Goal: Task Accomplishment & Management: Use online tool/utility

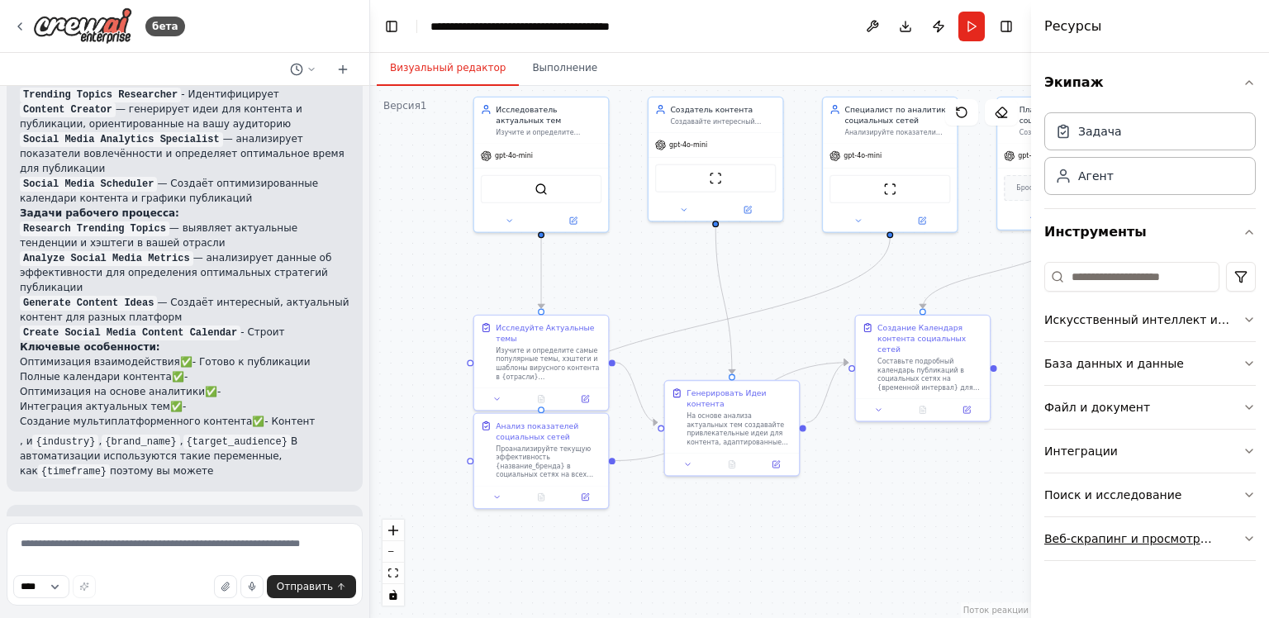
click at [1121, 546] on button "Веб-скрапинг и просмотр сайтов" at bounding box center [1150, 538] width 212 height 43
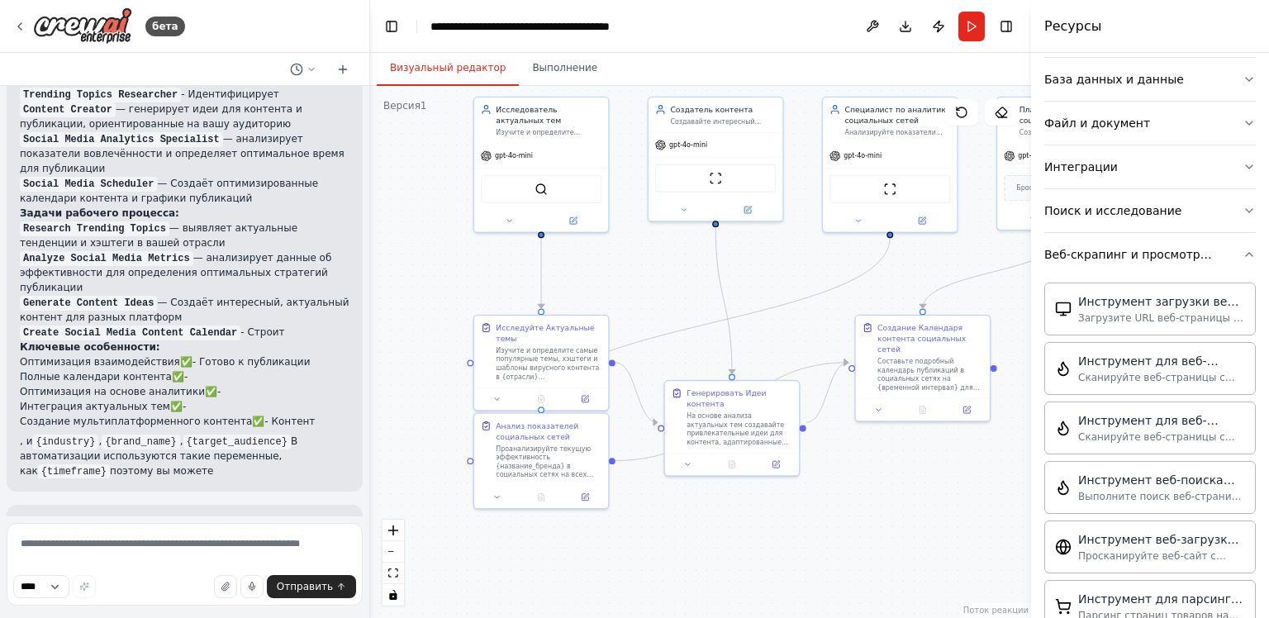
scroll to position [496, 0]
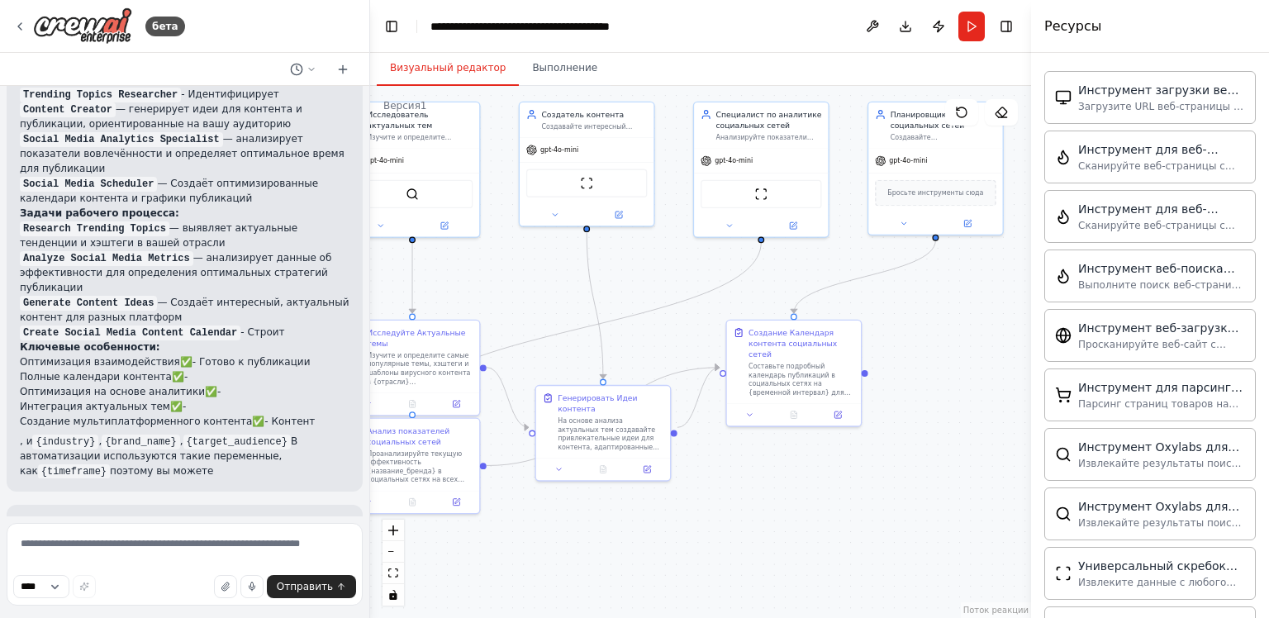
drag, startPoint x: 878, startPoint y: 517, endPoint x: 631, endPoint y: 616, distance: 266.2
click at [631, 616] on div ".deletable-edge-delete-btn { width: 20px; height: 20px; border: 0px solid #ffff…" at bounding box center [700, 352] width 661 height 532
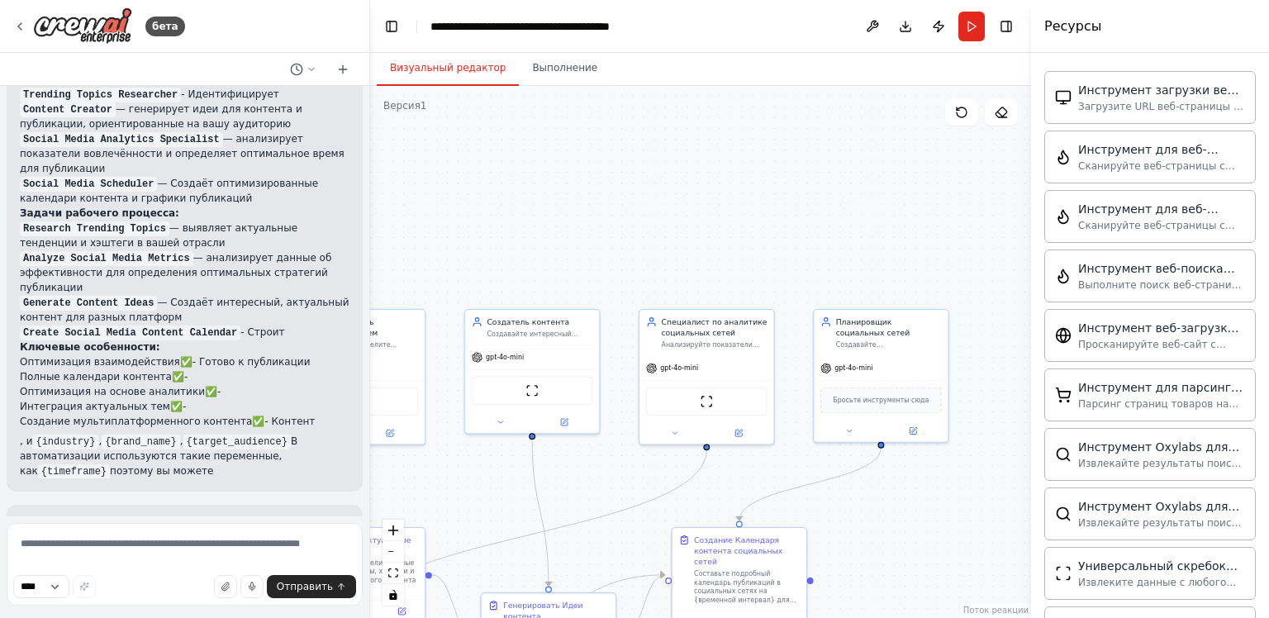
drag, startPoint x: 668, startPoint y: 175, endPoint x: 724, endPoint y: 252, distance: 95.2
click at [724, 252] on div ".deletable-edge-delete-btn { width: 20px; height: 20px; border: 0px solid #ffff…" at bounding box center [700, 352] width 661 height 532
click at [532, 64] on ya-tr-span "Выполнение" at bounding box center [564, 67] width 65 height 13
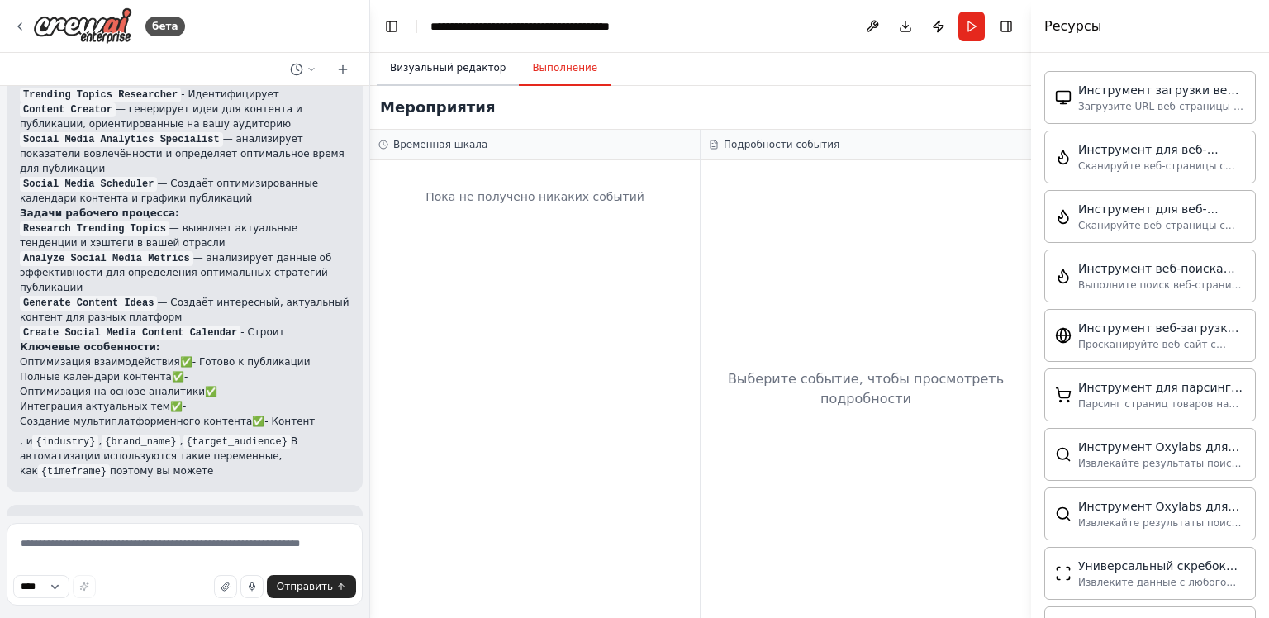
click at [459, 68] on ya-tr-span "Визуальный редактор" at bounding box center [448, 67] width 116 height 13
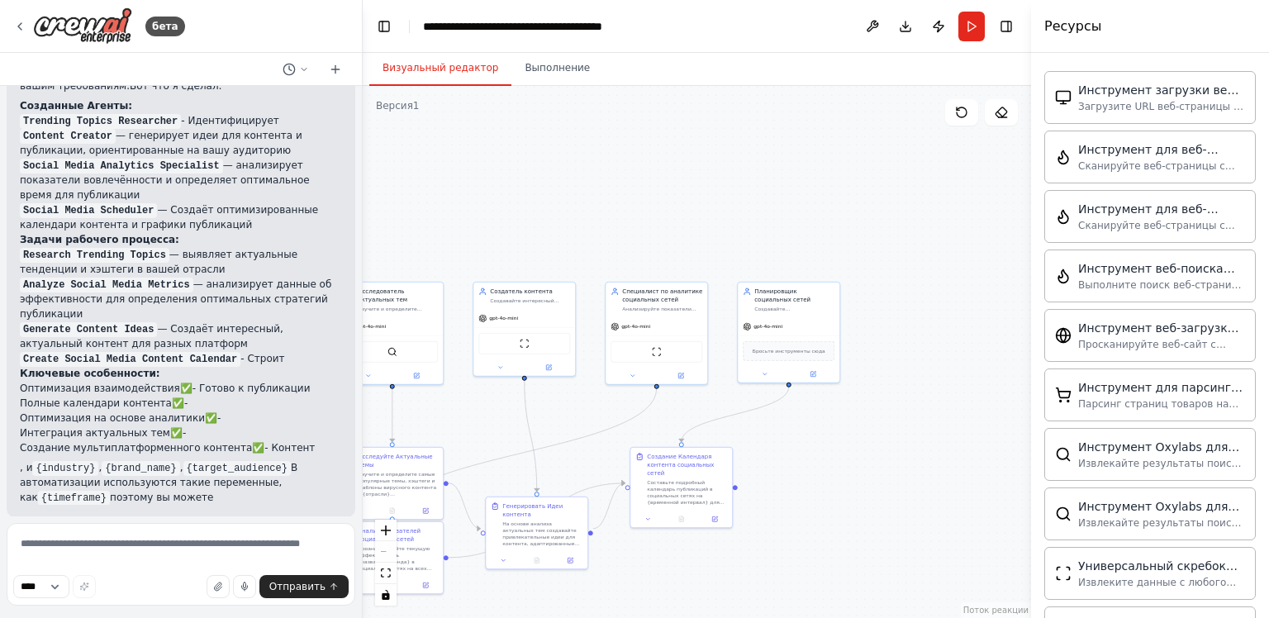
scroll to position [1710, 0]
drag, startPoint x: 364, startPoint y: 442, endPoint x: 363, endPoint y: 265, distance: 176.8
click at [363, 265] on div "бета Создайте команду, которая будет планировать и публиковать контент в социал…" at bounding box center [634, 309] width 1269 height 618
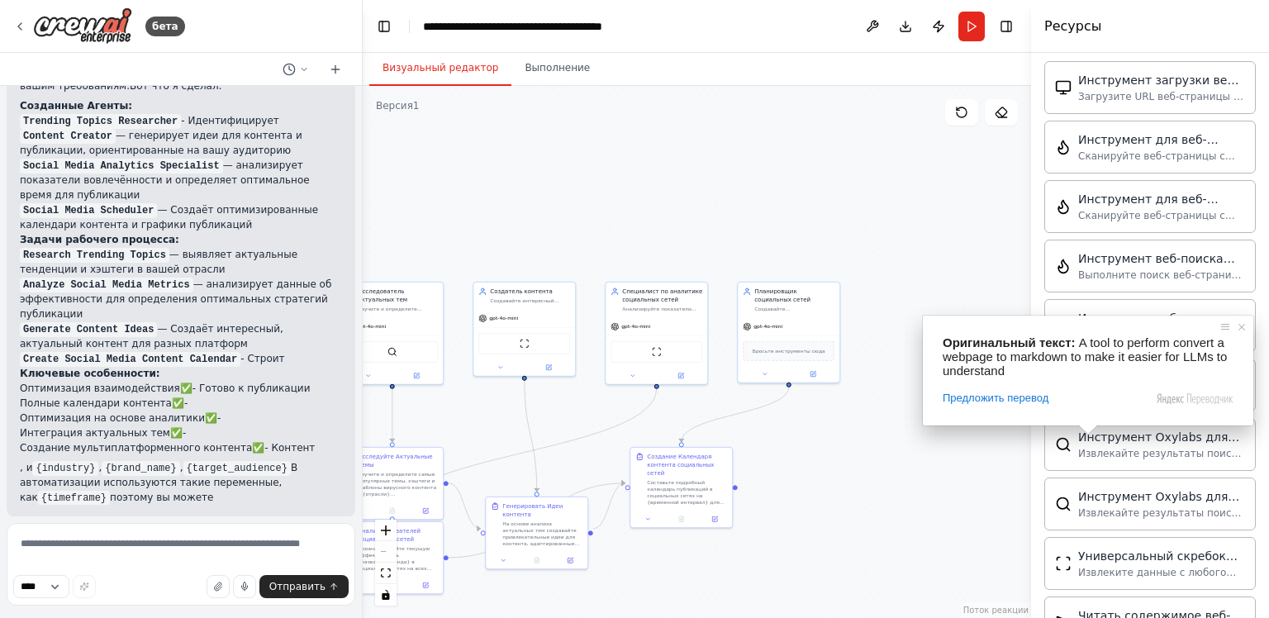
scroll to position [290, 0]
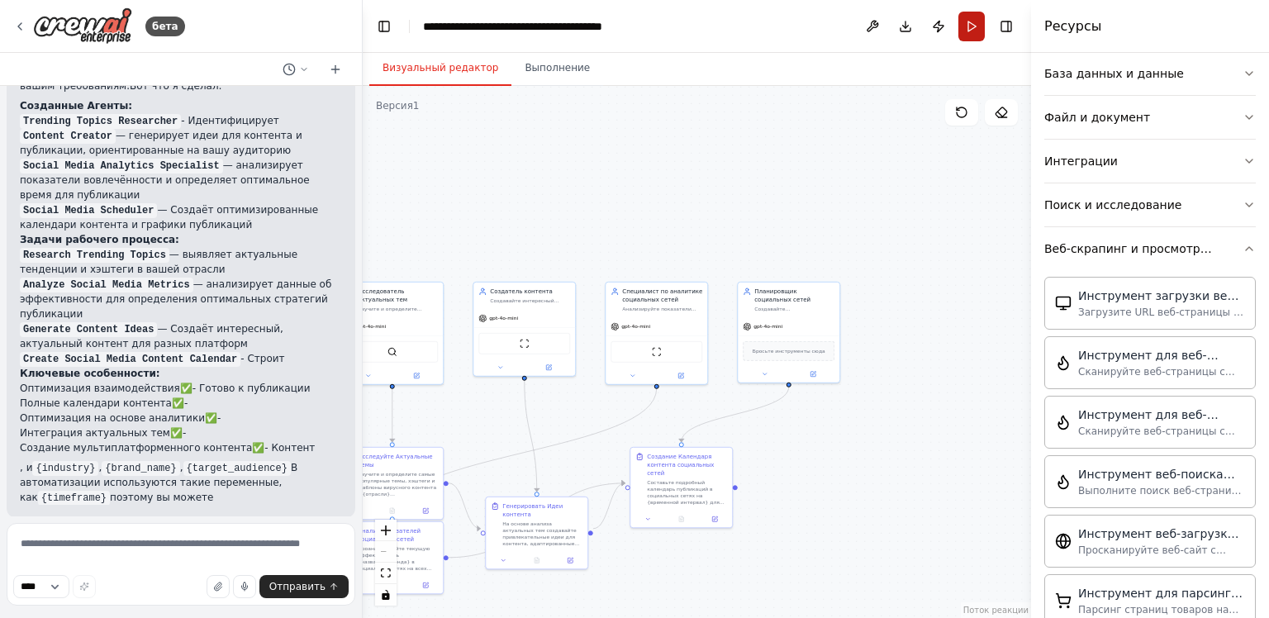
click at [968, 26] on button "Запустить" at bounding box center [972, 27] width 26 height 30
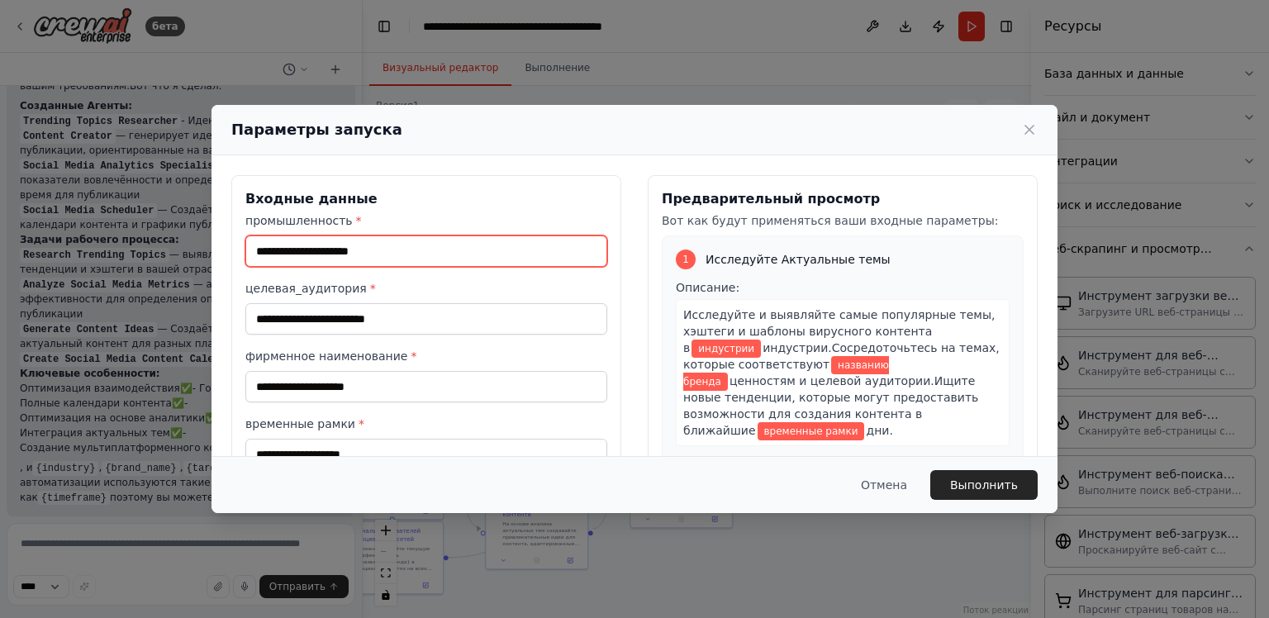
click at [442, 253] on input "промышленность *" at bounding box center [426, 250] width 362 height 31
type input "***"
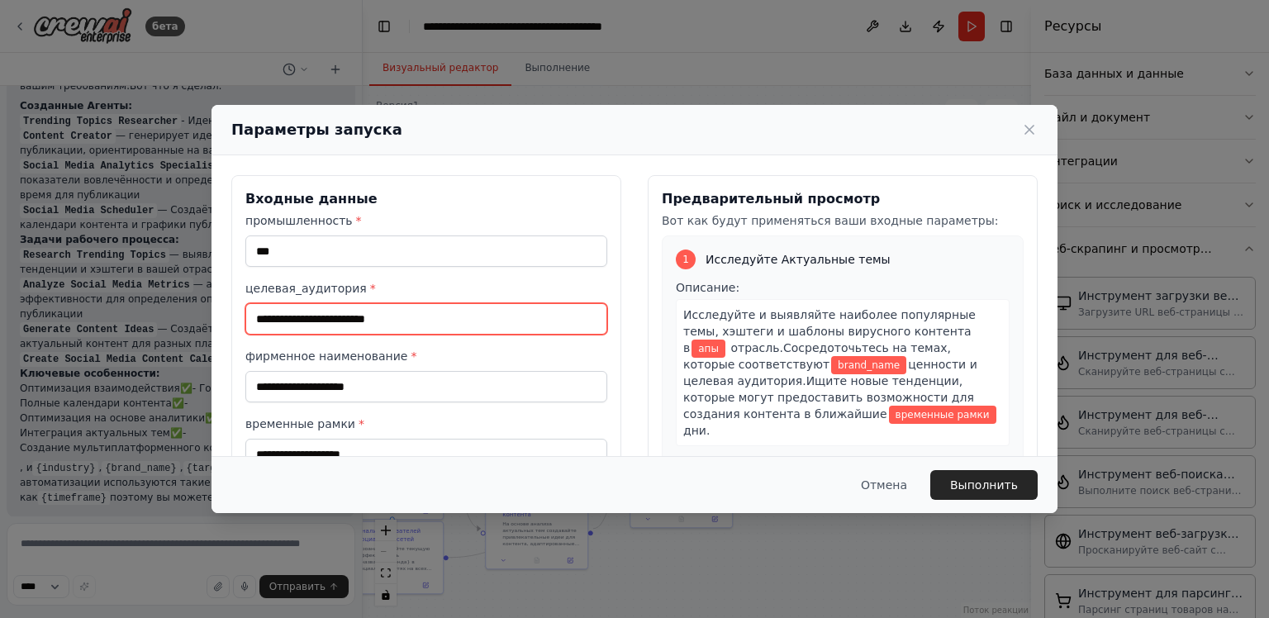
click at [414, 317] on input "целевая_аудитория *" at bounding box center [426, 318] width 362 height 31
type input "*****"
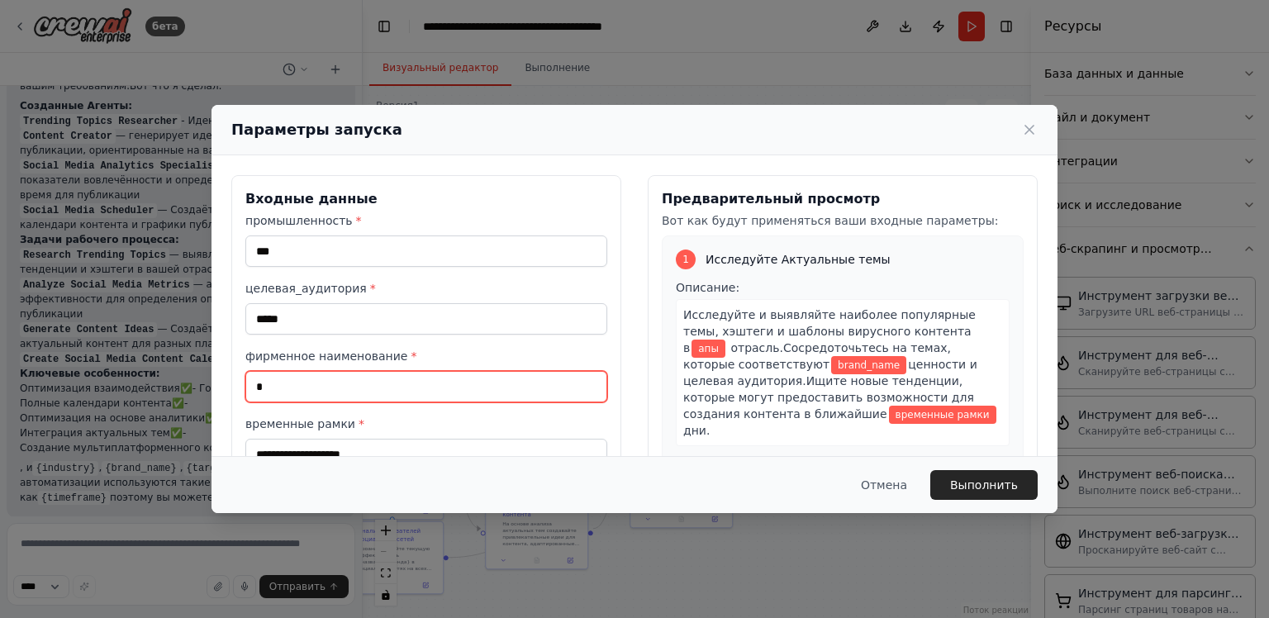
click at [385, 383] on input "*" at bounding box center [426, 386] width 362 height 31
type input "******"
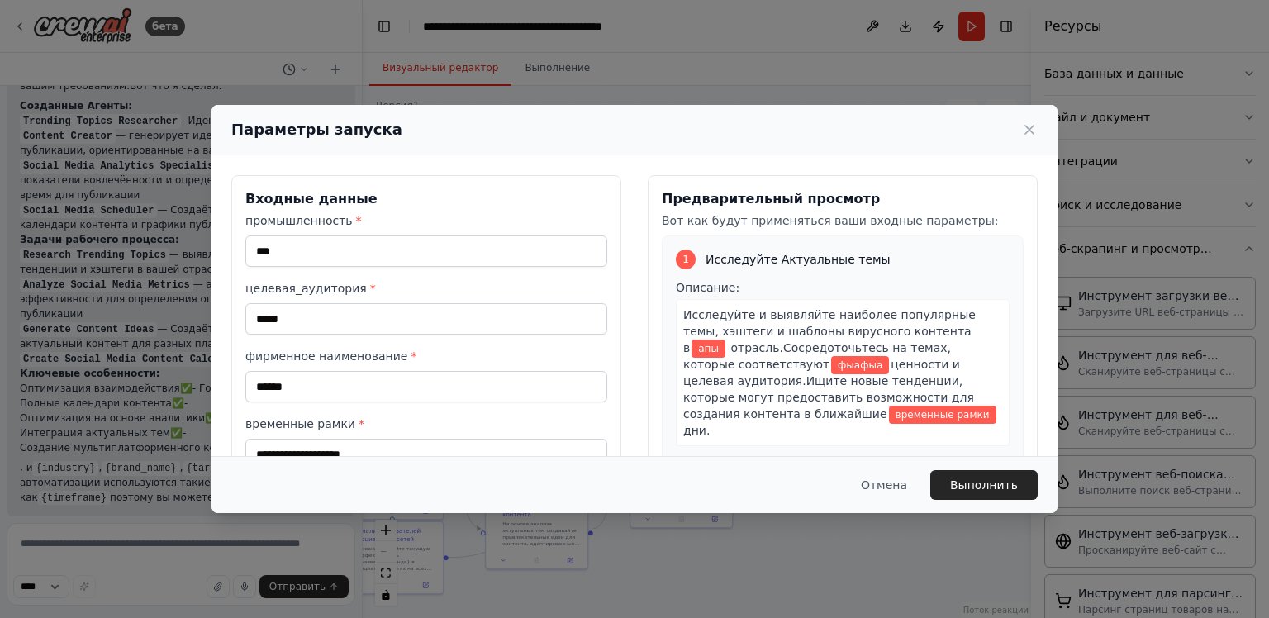
click at [360, 458] on div "Отмена Выполнить" at bounding box center [635, 484] width 846 height 57
click at [371, 450] on input "временные рамки *" at bounding box center [426, 454] width 362 height 31
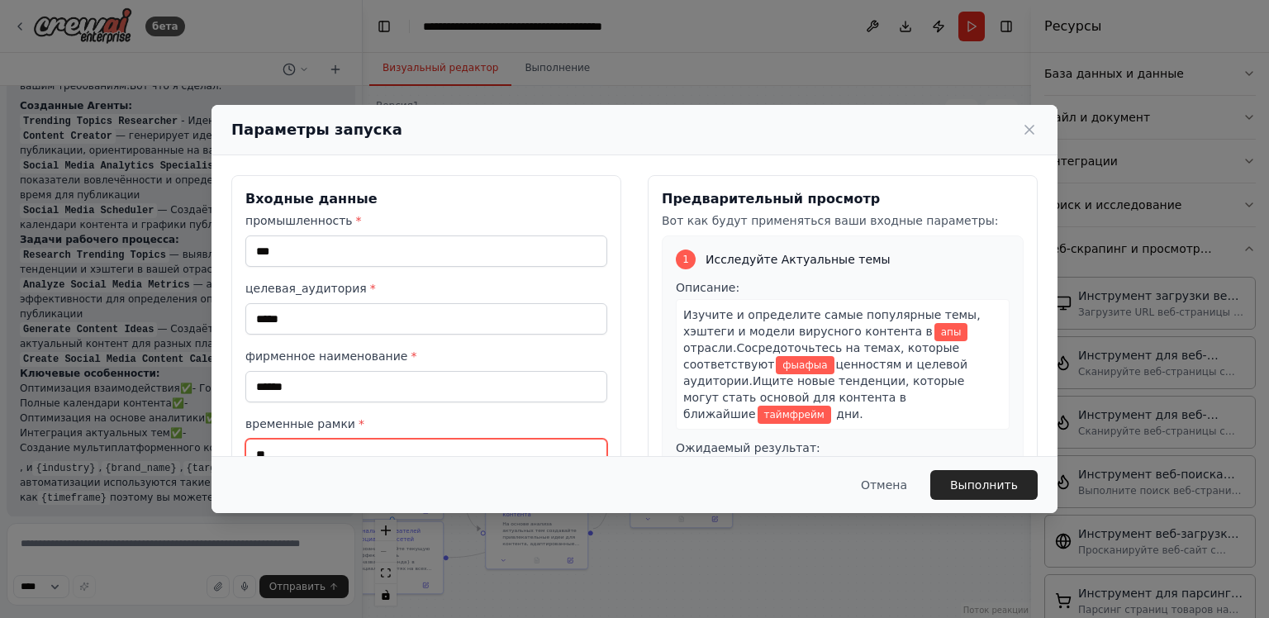
scroll to position [4, 0]
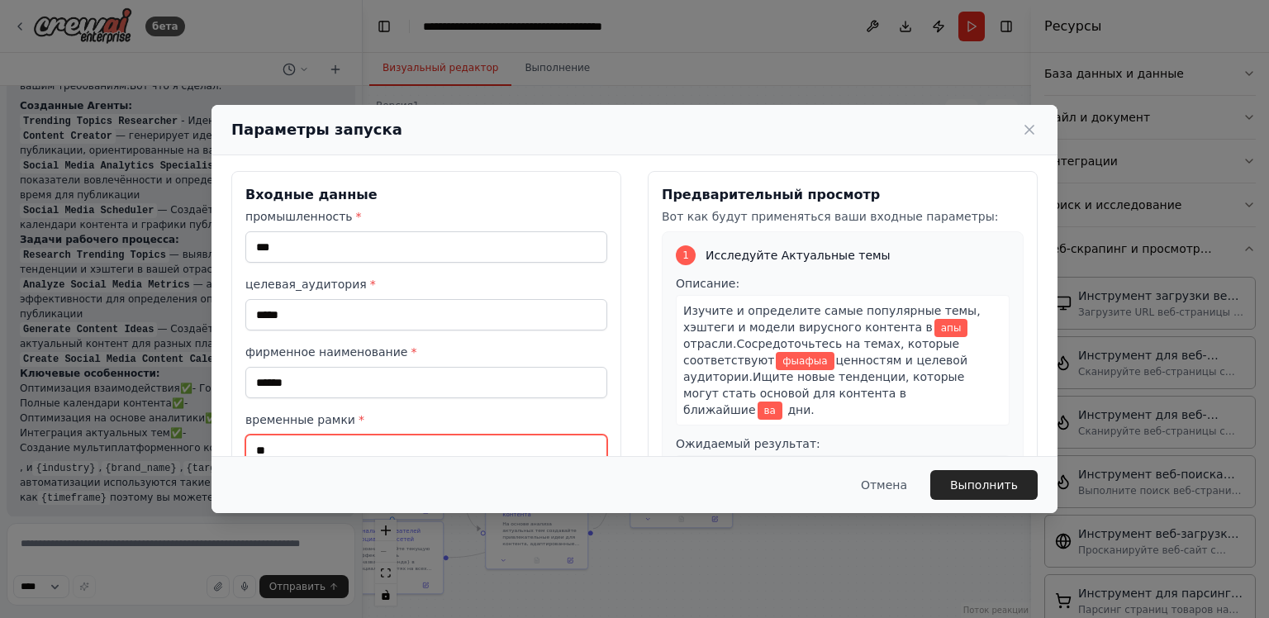
type input "**"
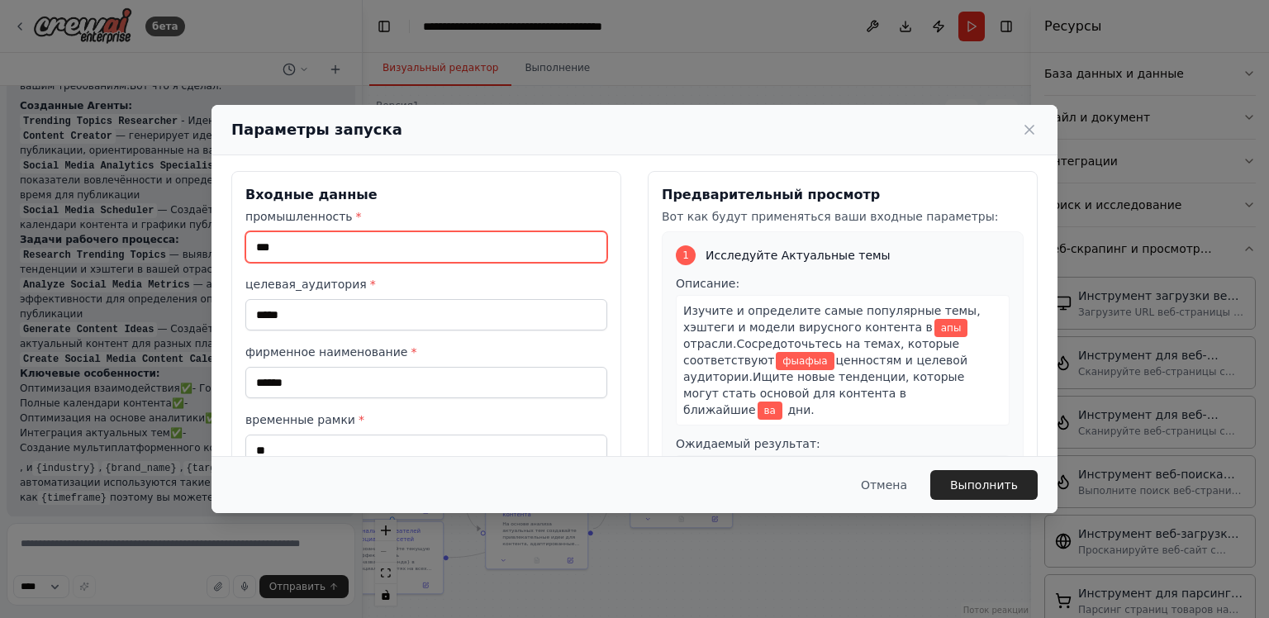
drag, startPoint x: 316, startPoint y: 245, endPoint x: 202, endPoint y: 246, distance: 114.0
click at [201, 248] on div "Параметры запуска Входные данные промышленность * *** целевая_аудитория * *****…" at bounding box center [634, 309] width 1269 height 618
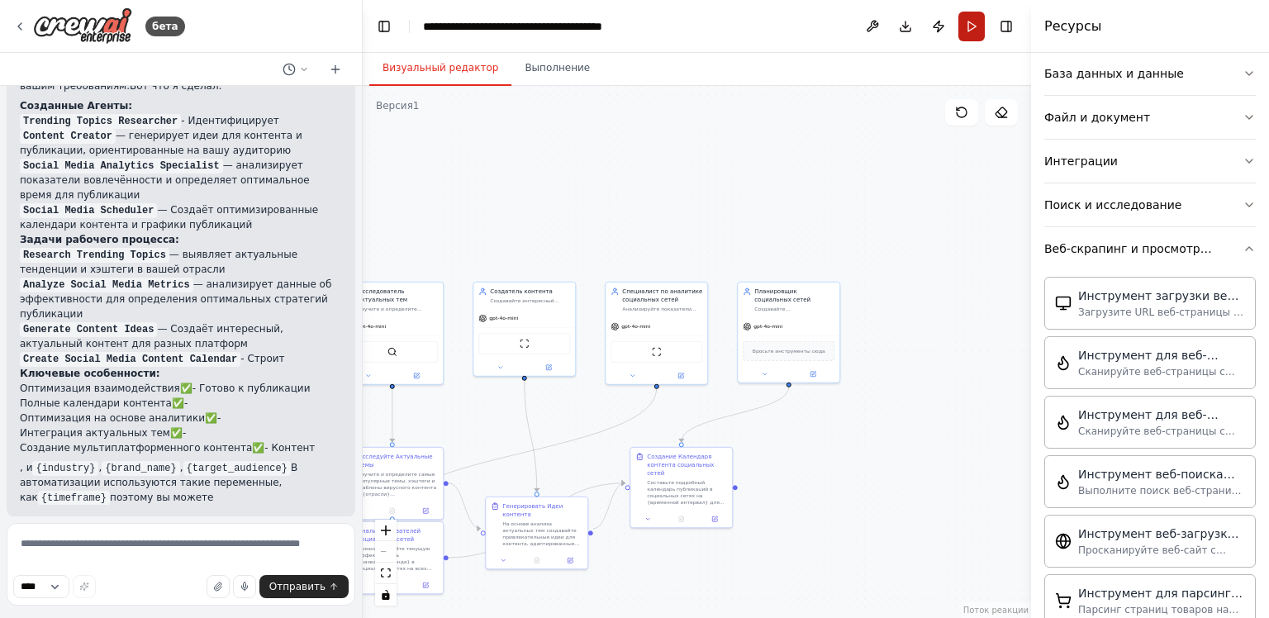
click at [971, 31] on button "Запустить" at bounding box center [972, 27] width 26 height 30
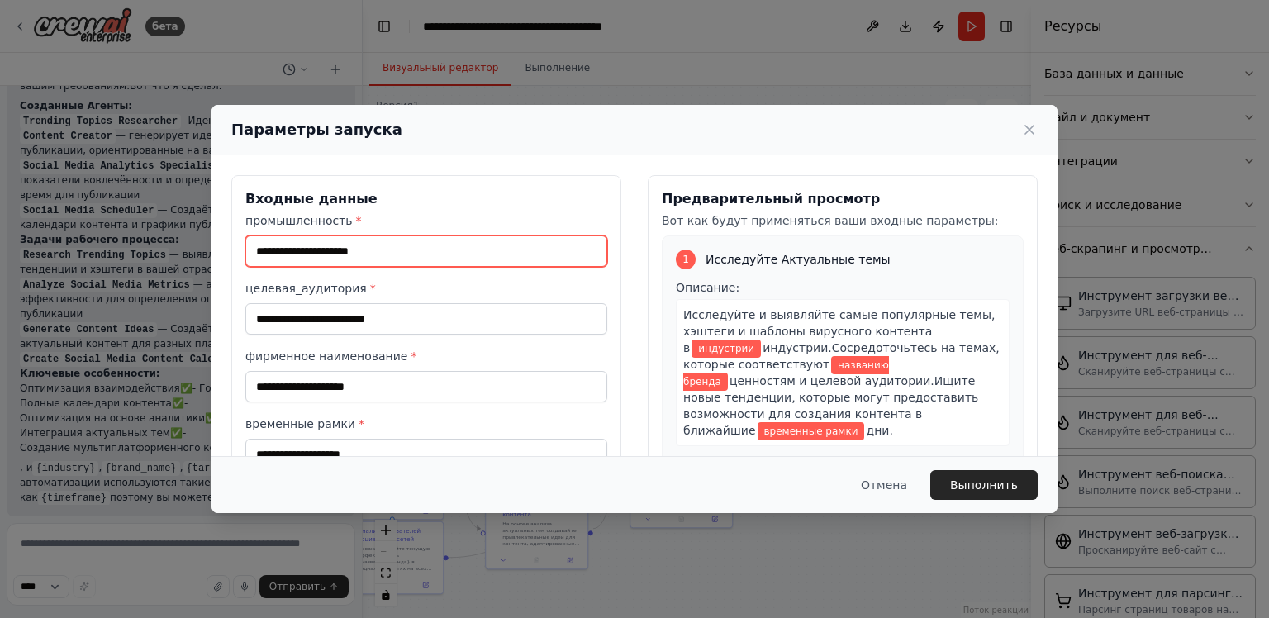
click at [363, 248] on input "промышленность *" at bounding box center [426, 250] width 362 height 31
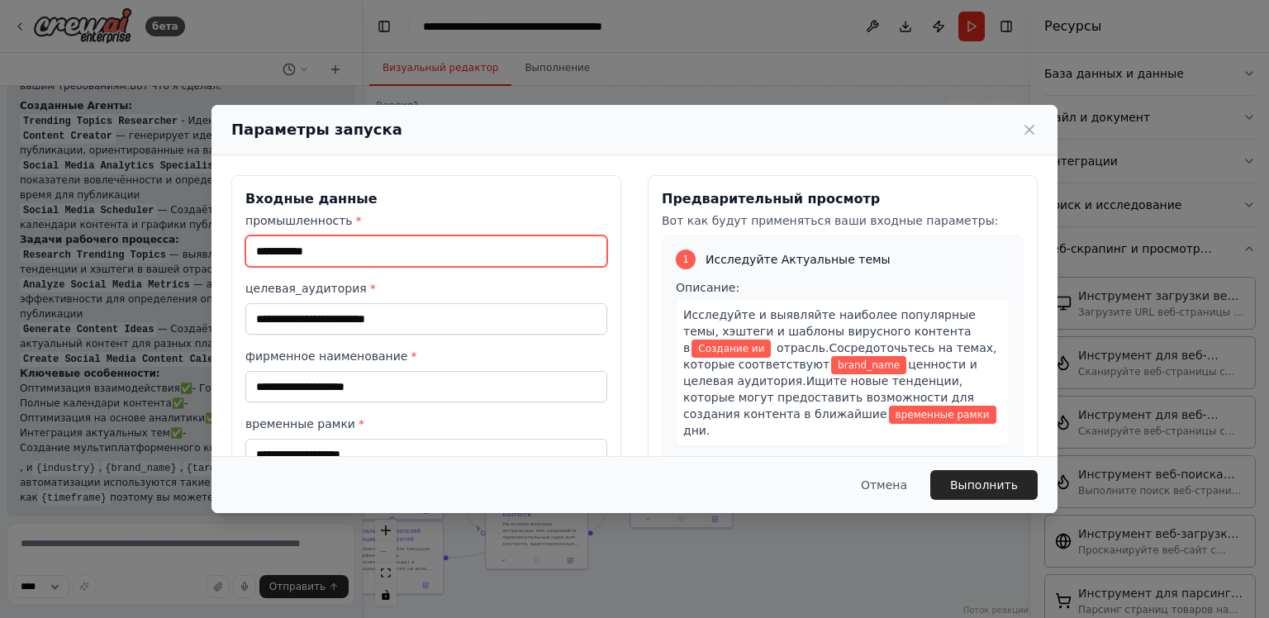
type input "**********"
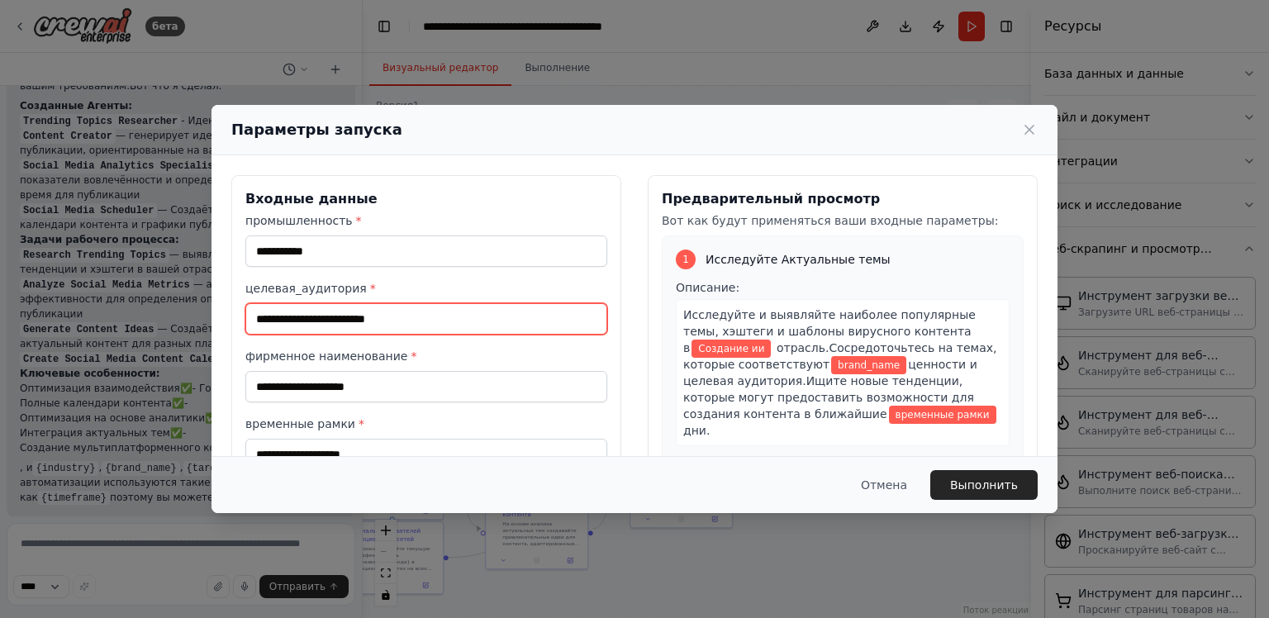
click at [331, 321] on input "целевая_аудитория *" at bounding box center [426, 318] width 362 height 31
type input "********"
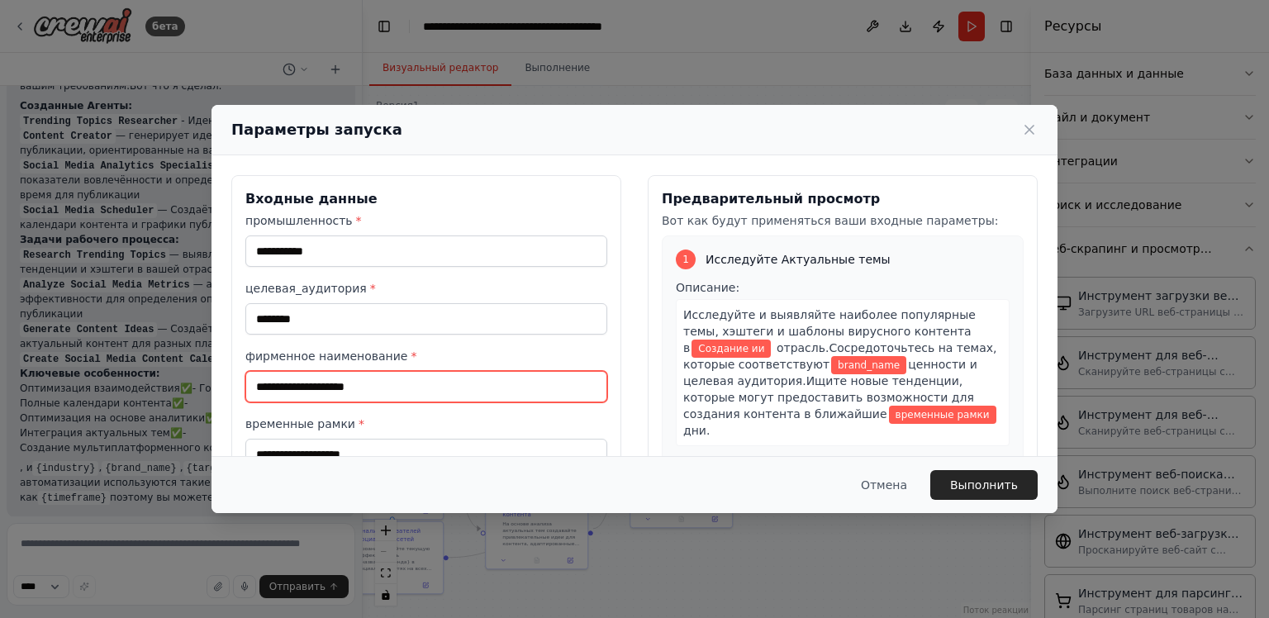
click at [337, 391] on input "фирменное наименование *" at bounding box center [426, 386] width 362 height 31
type input "*"
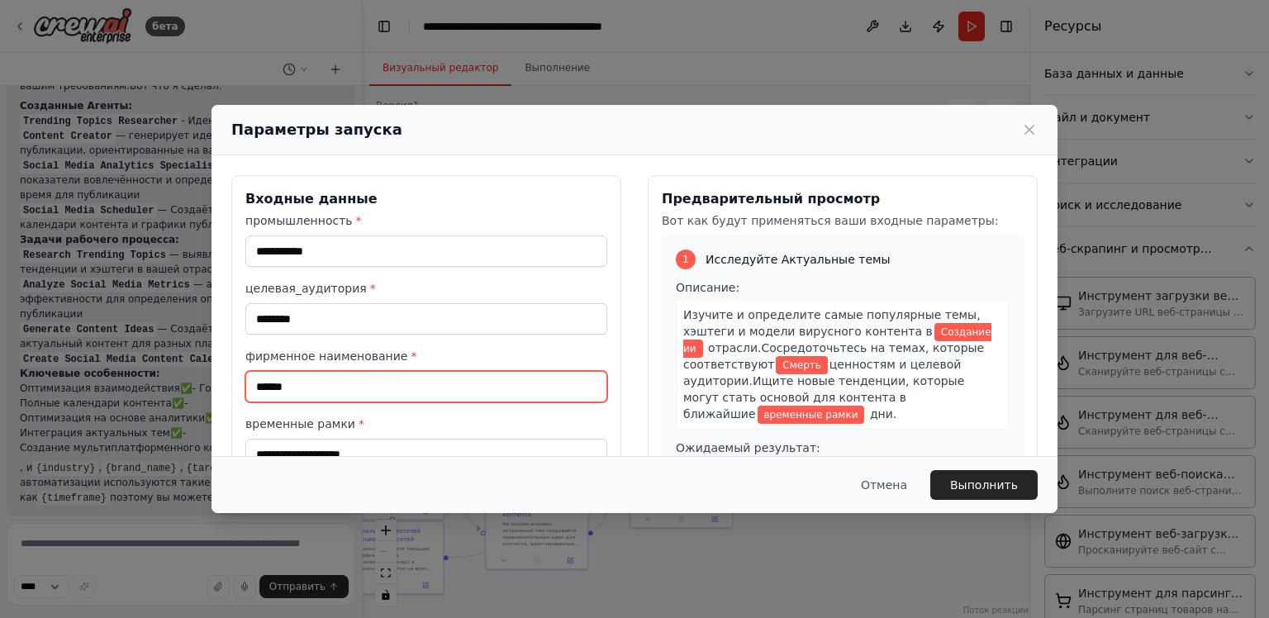
scroll to position [83, 0]
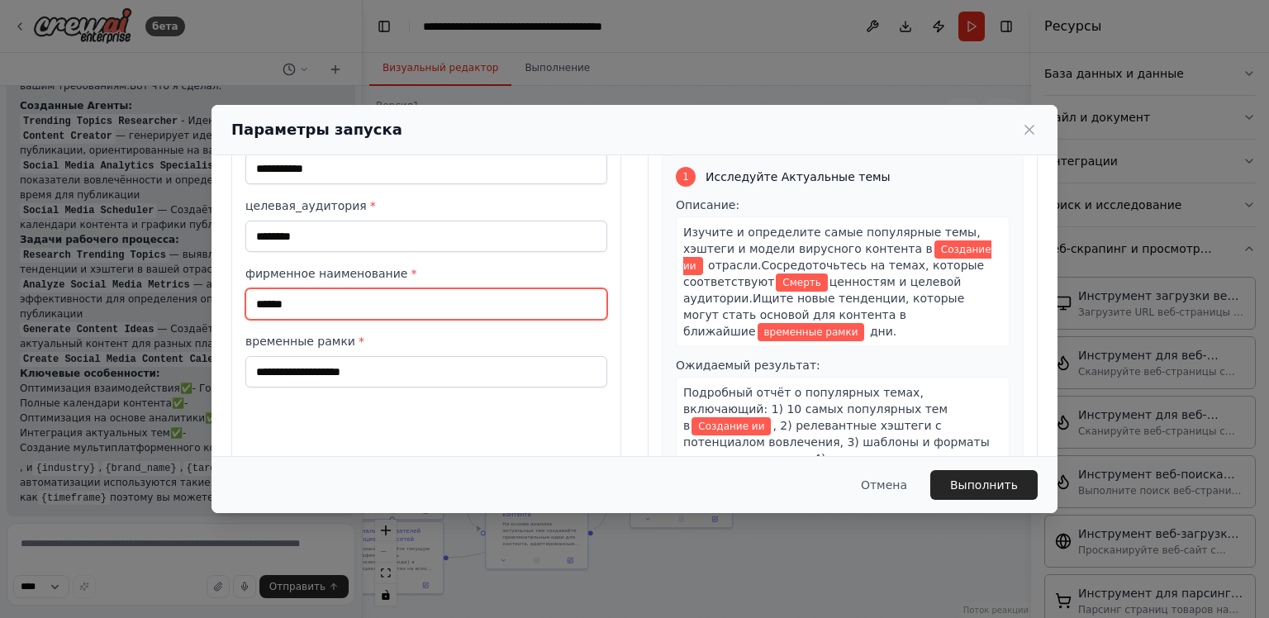
type input "******"
click at [331, 383] on div "**********" at bounding box center [426, 289] width 390 height 392
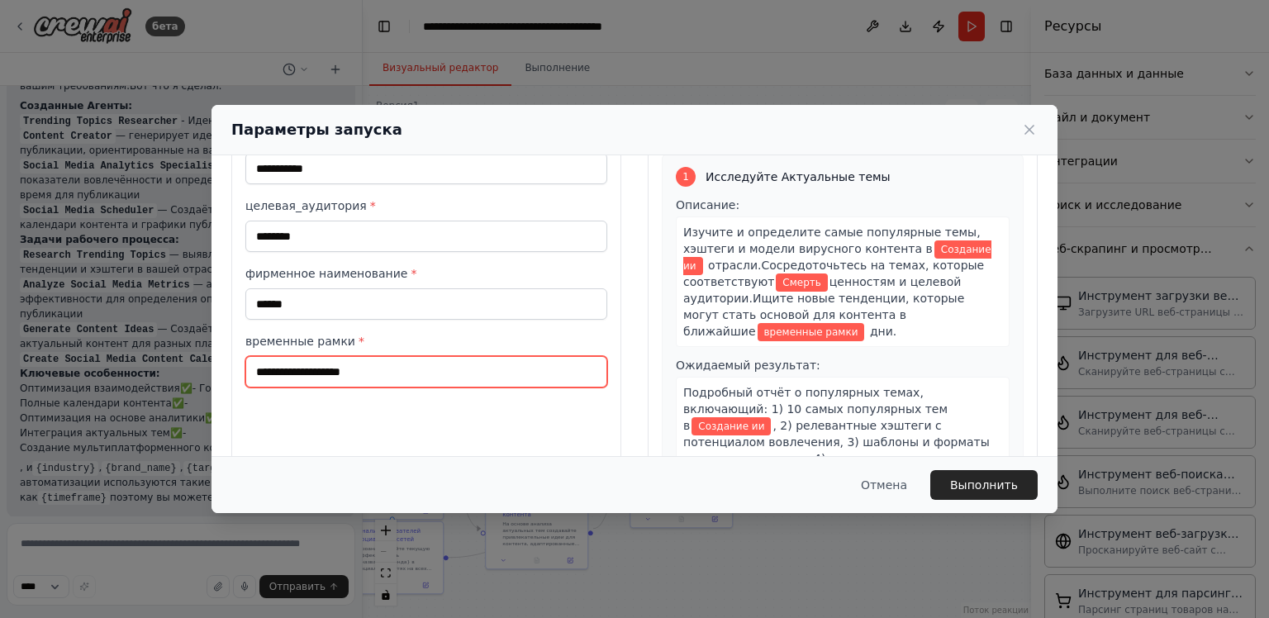
click at [334, 378] on input "временные рамки *" at bounding box center [426, 371] width 362 height 31
type input "**"
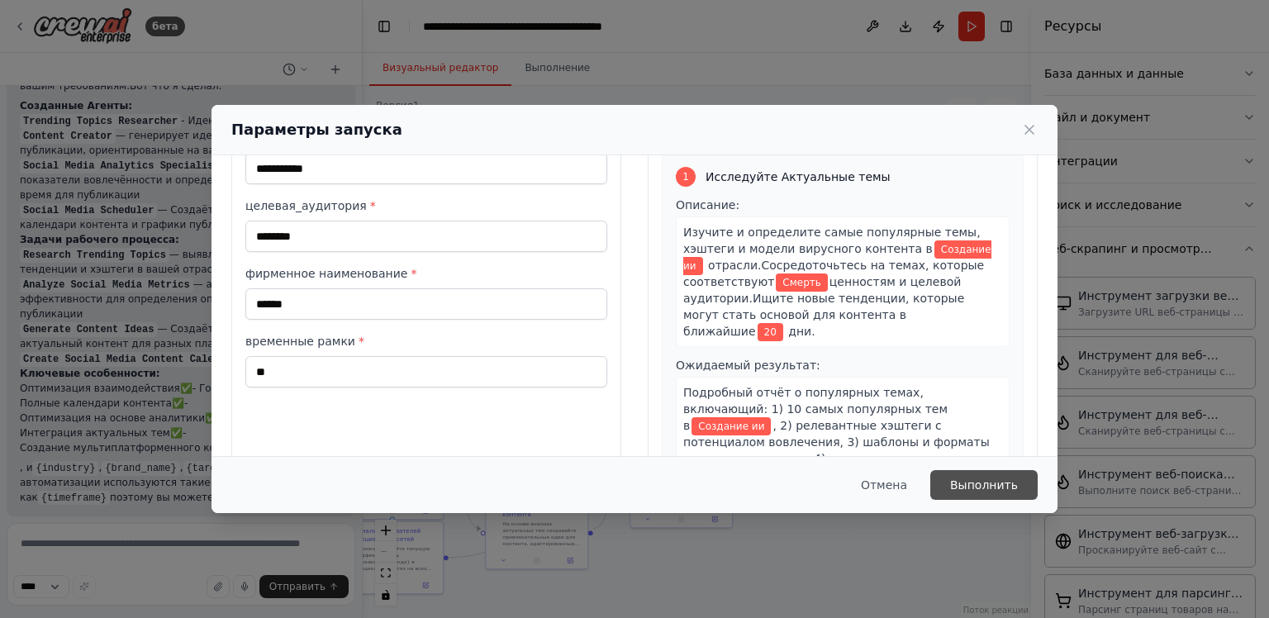
click at [980, 474] on button "Выполнить" at bounding box center [983, 485] width 107 height 30
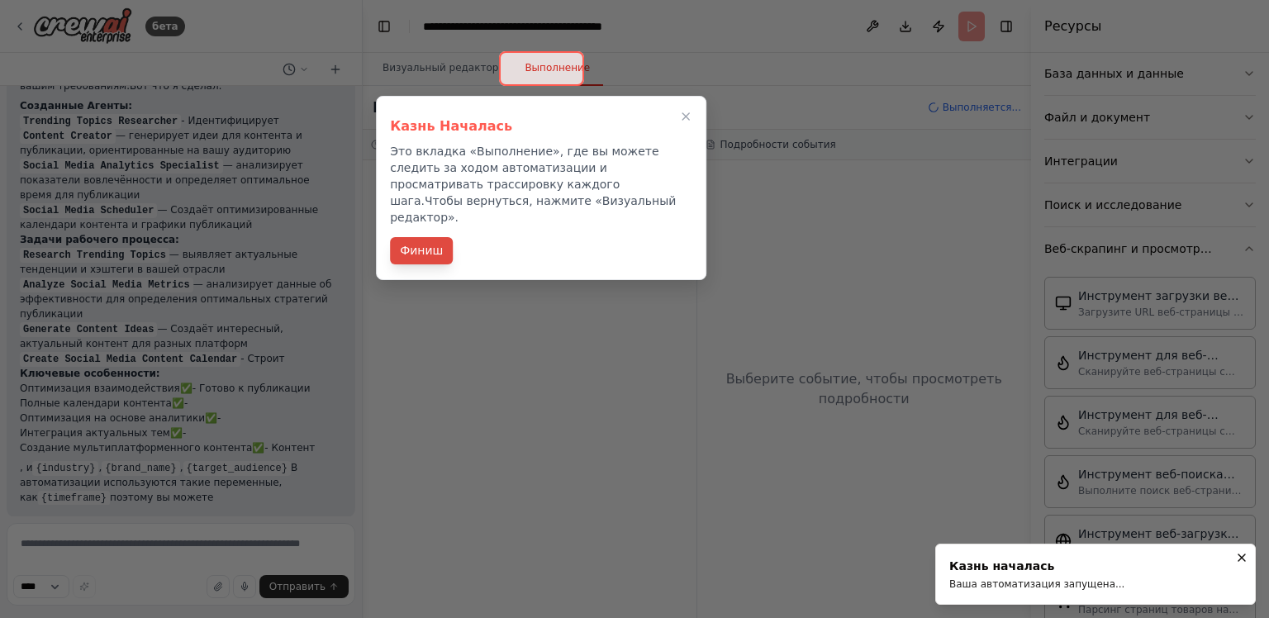
click at [436, 242] on ya-tr-span "Финиш" at bounding box center [421, 250] width 43 height 17
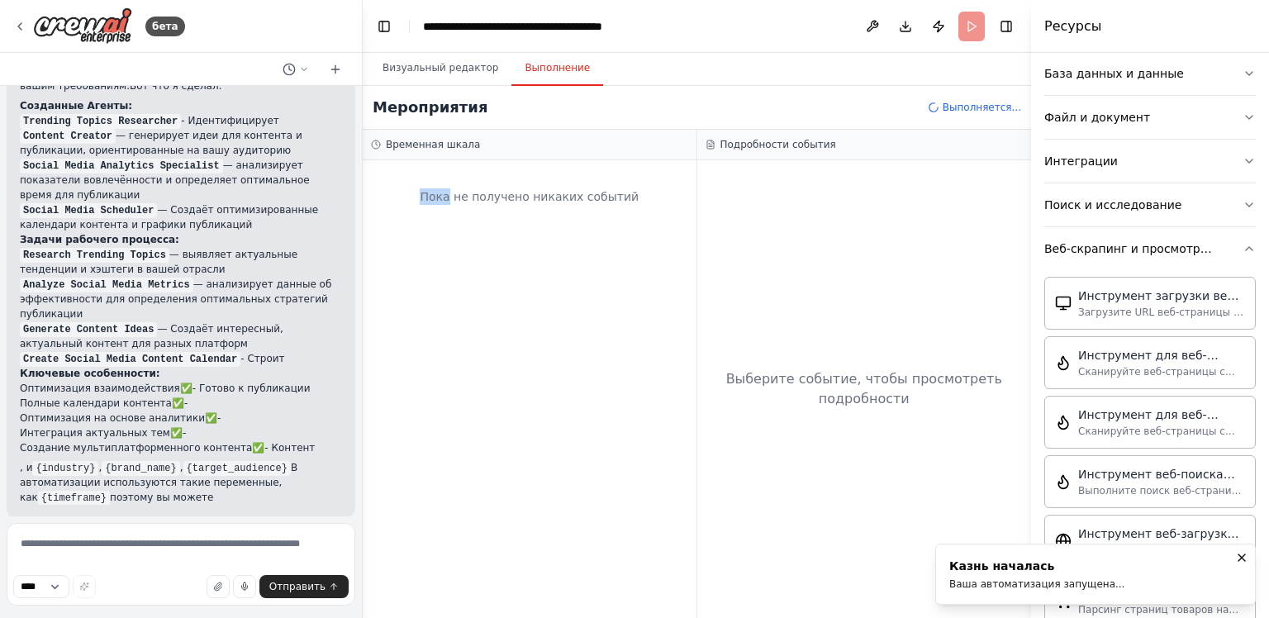
drag, startPoint x: 436, startPoint y: 236, endPoint x: 478, endPoint y: 136, distance: 108.5
click at [476, 142] on div "Временная шкала Пока не получено никаких событий" at bounding box center [530, 374] width 335 height 488
click at [569, 69] on ya-tr-span "Выполнение" at bounding box center [557, 67] width 65 height 13
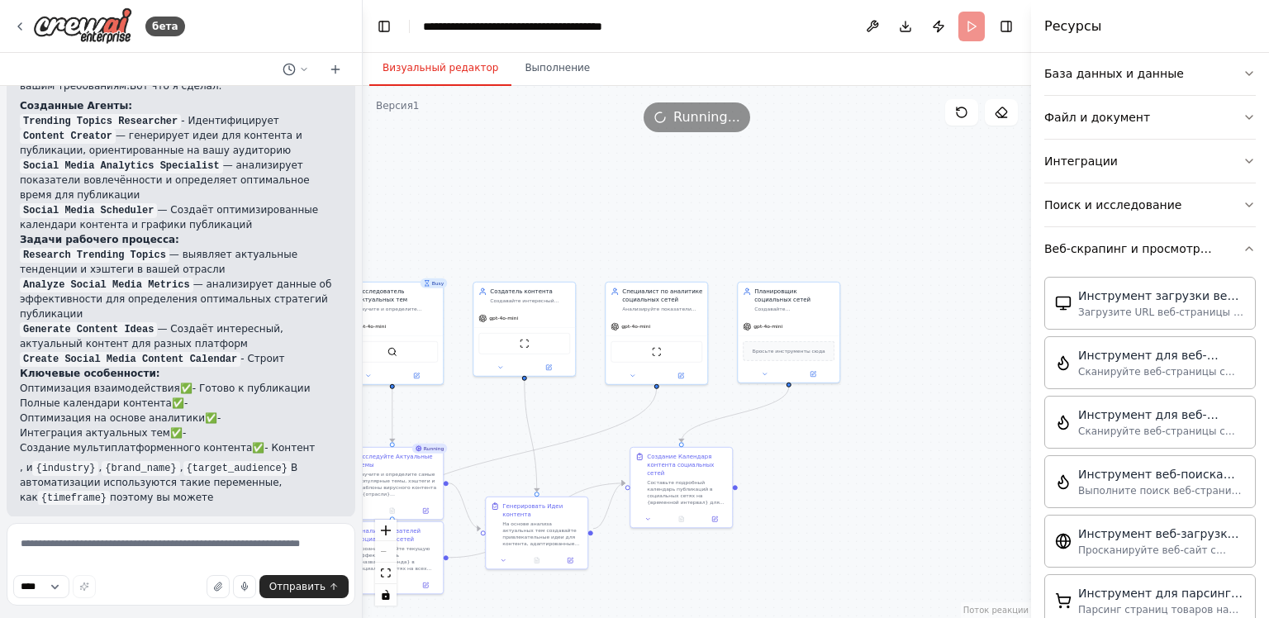
click at [445, 73] on ya-tr-span "Визуальный редактор" at bounding box center [441, 67] width 116 height 13
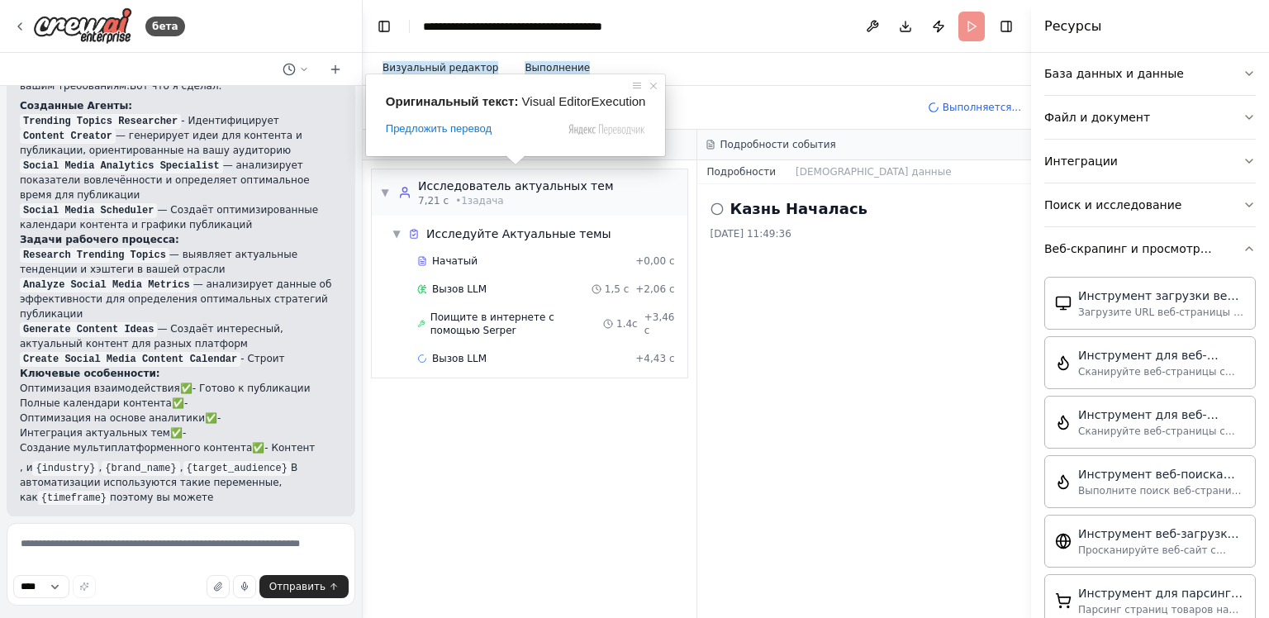
click at [552, 66] on ya-tr-span "Выполнение" at bounding box center [557, 67] width 65 height 13
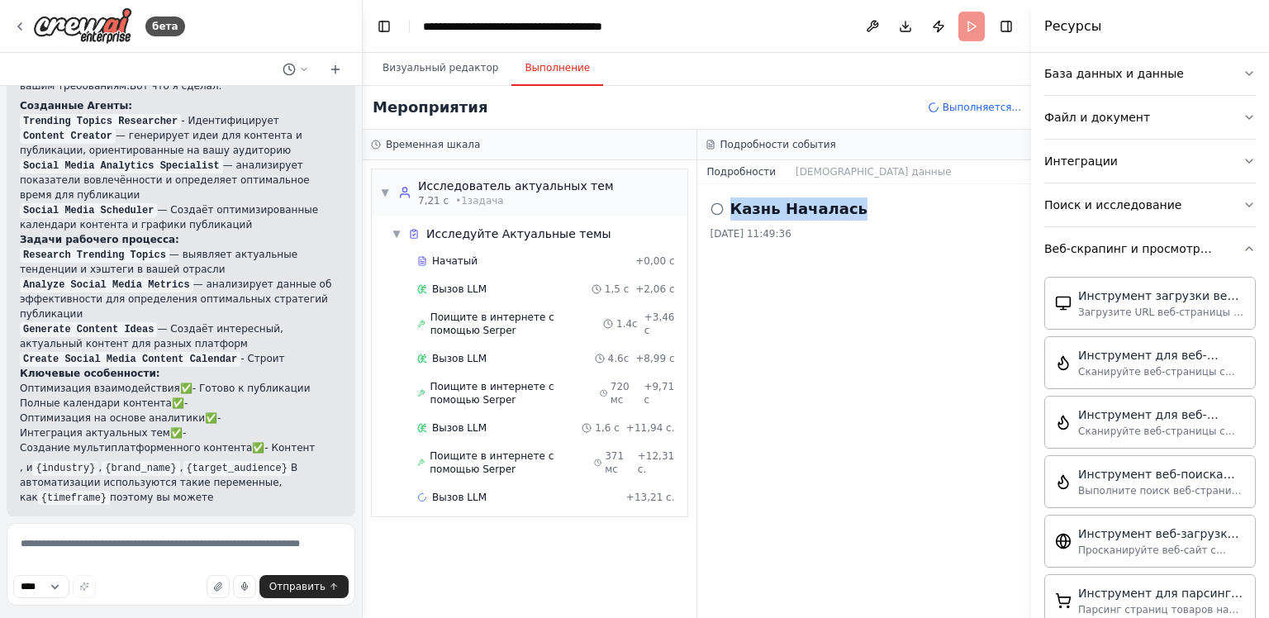
drag, startPoint x: 843, startPoint y: 207, endPoint x: 717, endPoint y: 214, distance: 125.8
click at [717, 214] on div "Казнь Началась" at bounding box center [865, 208] width 308 height 23
click at [793, 354] on div "Казнь Началась 26.09.2025, 11:49:36" at bounding box center [864, 401] width 335 height 434
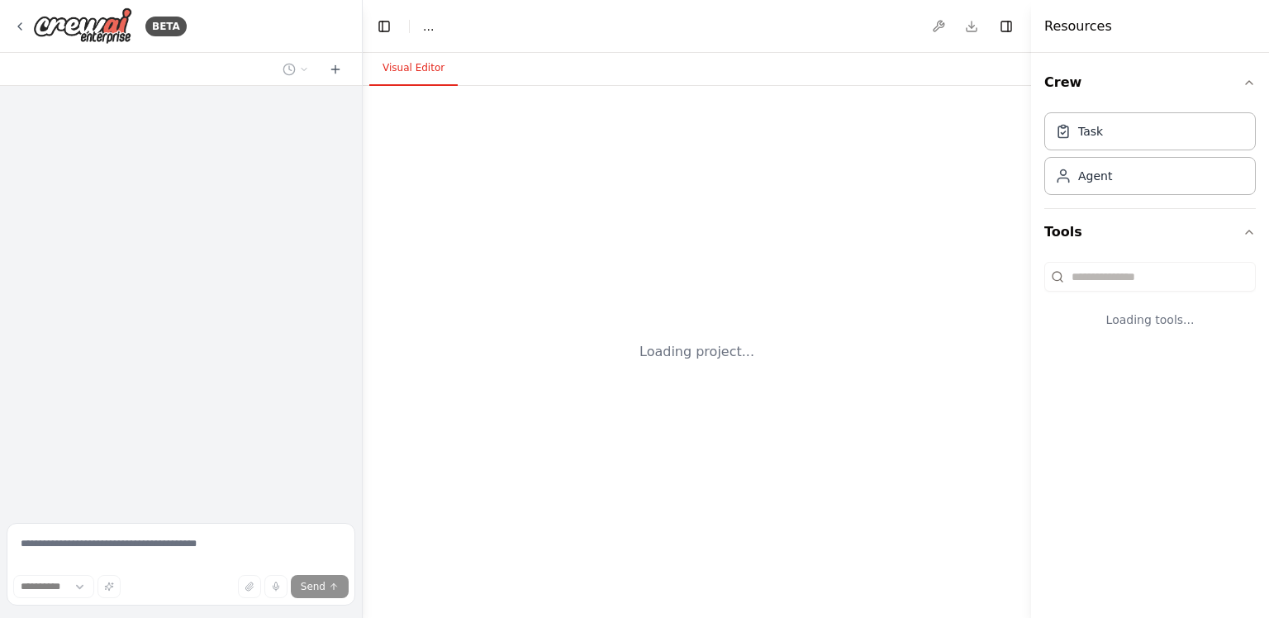
select select "****"
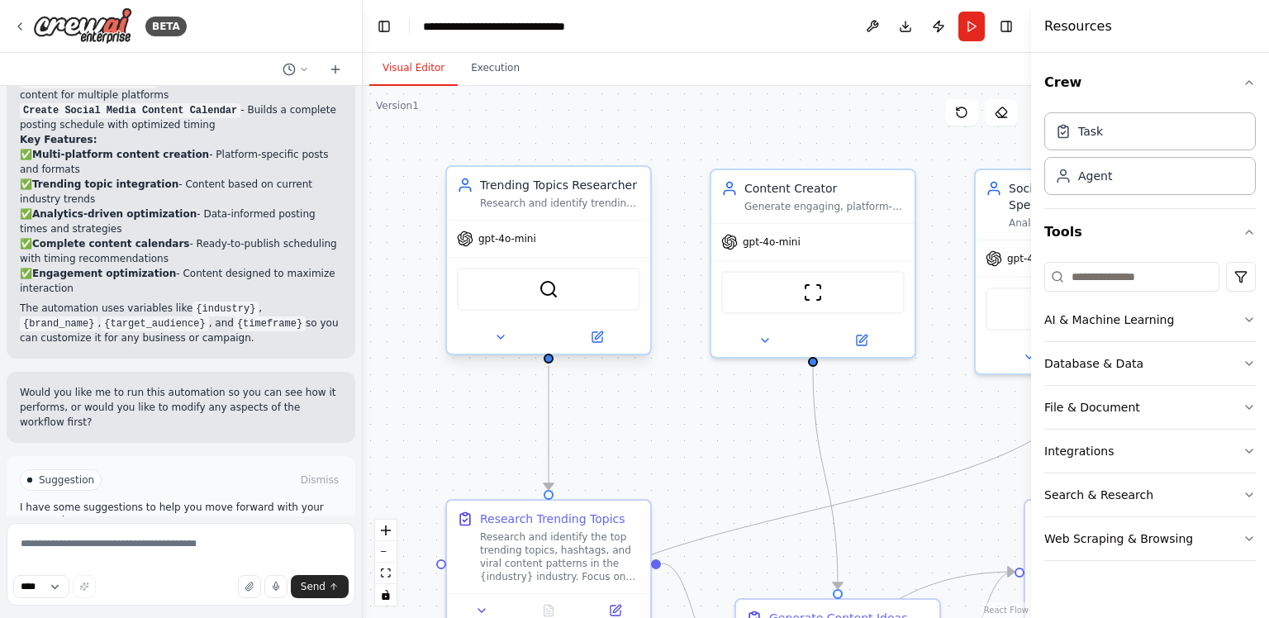
scroll to position [1804, 0]
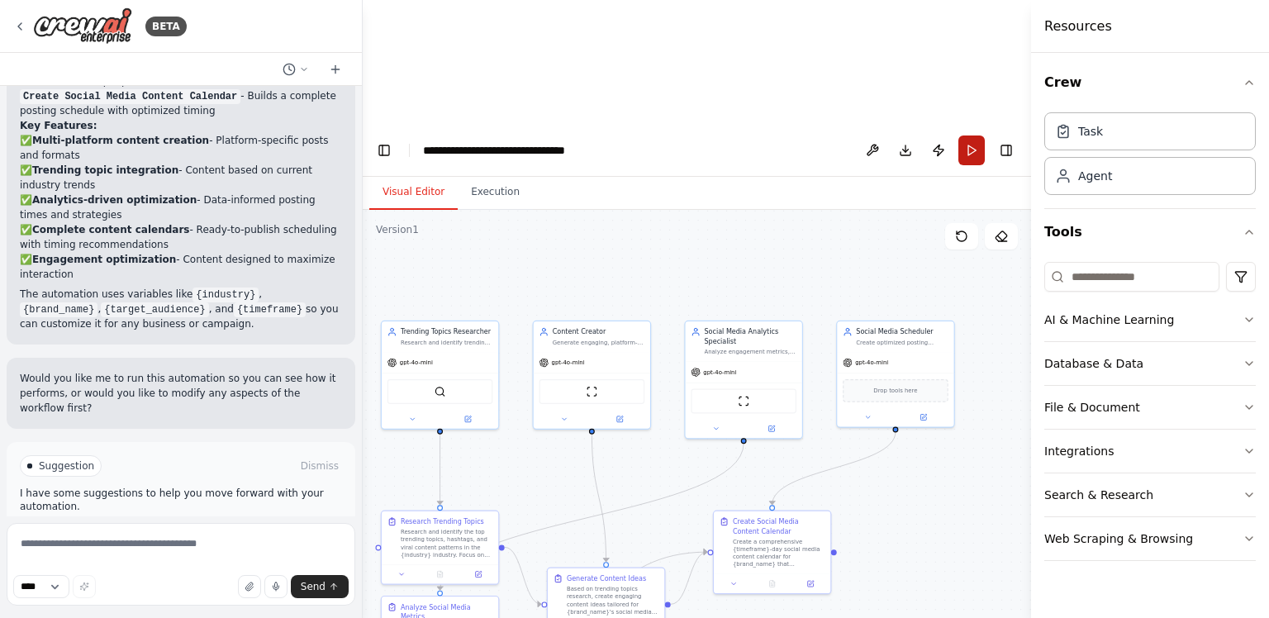
click at [974, 136] on button "Run" at bounding box center [972, 151] width 26 height 30
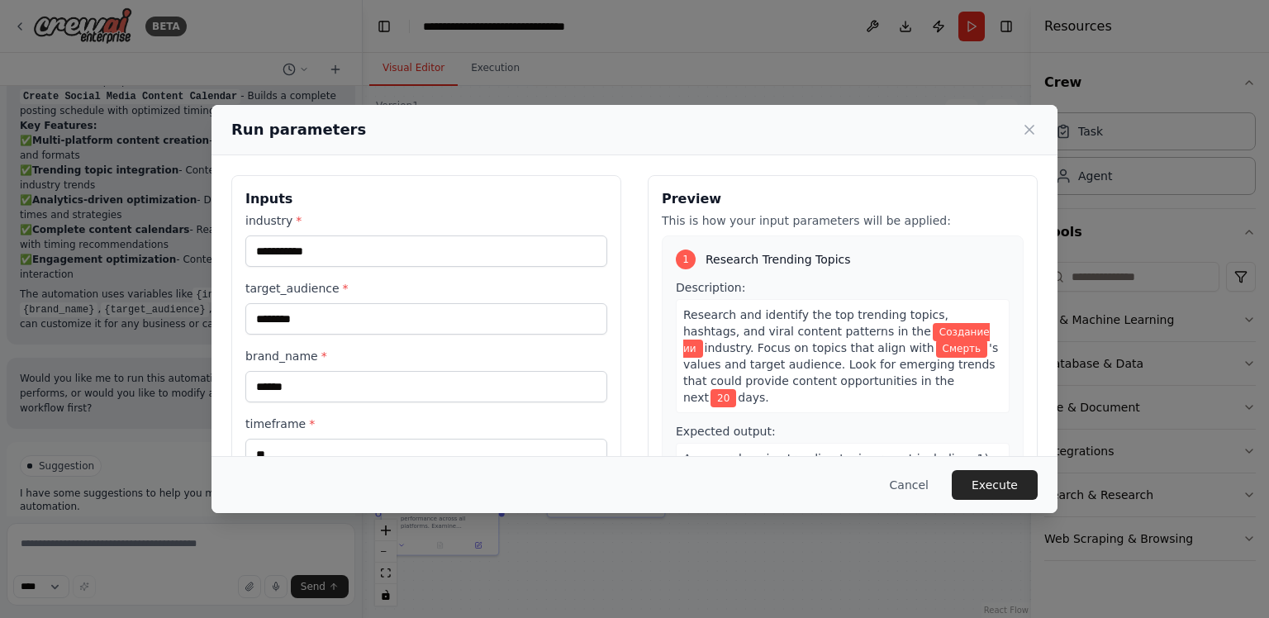
click at [1025, 119] on div "Run parameters" at bounding box center [634, 129] width 806 height 23
click at [1035, 133] on icon at bounding box center [1029, 129] width 17 height 17
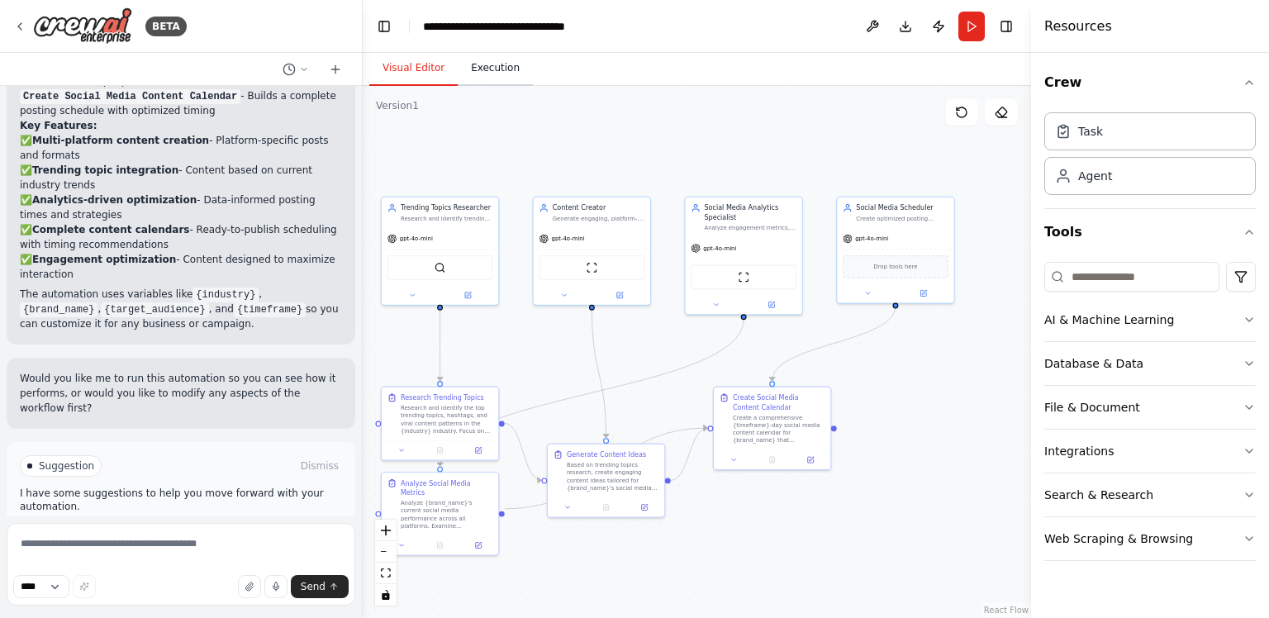
click at [490, 68] on button "Execution" at bounding box center [495, 68] width 75 height 35
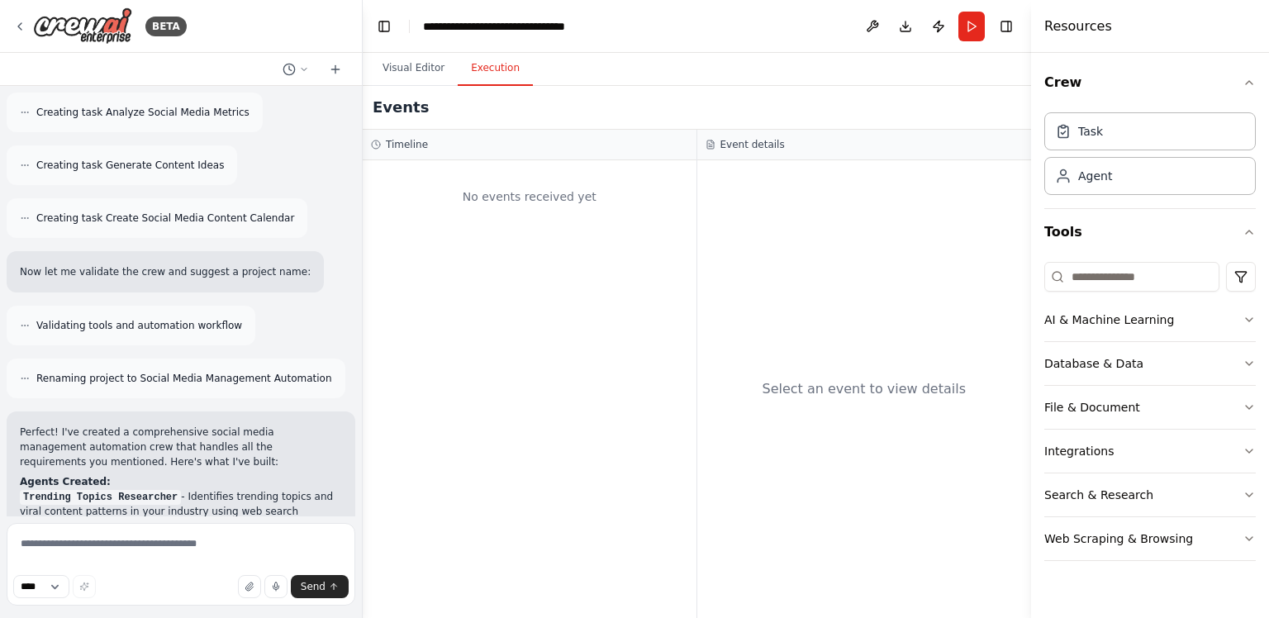
scroll to position [1143, 0]
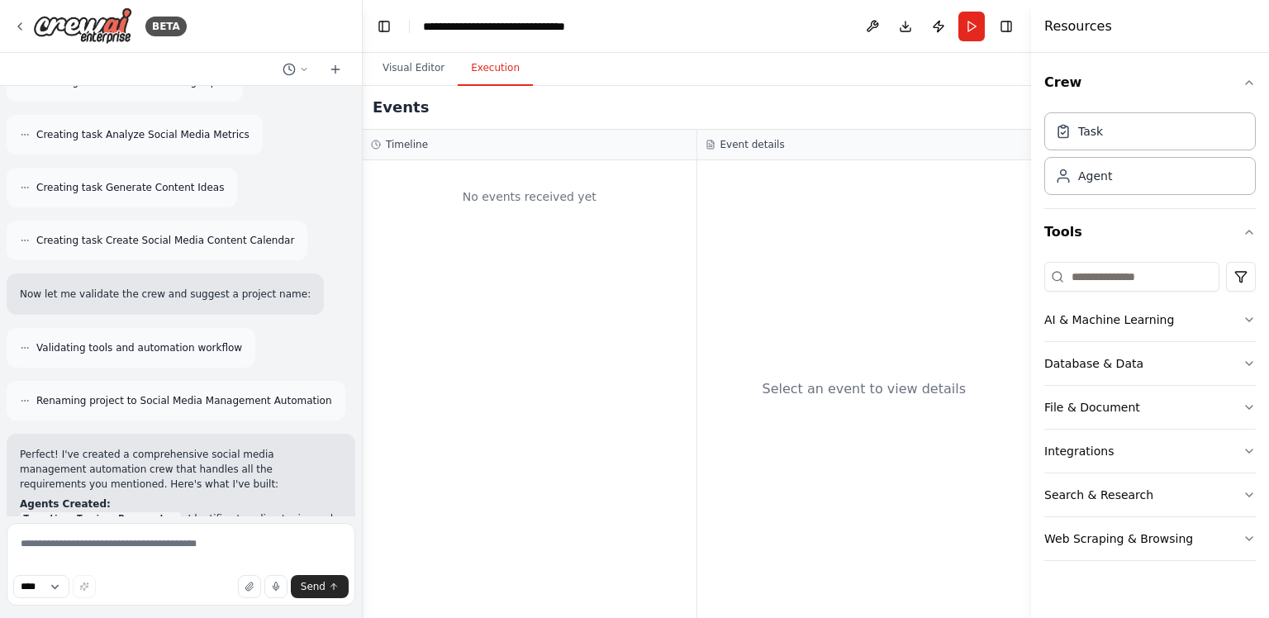
click at [1008, 44] on header "**********" at bounding box center [697, 26] width 668 height 53
click at [790, 309] on div "Select an event to view details" at bounding box center [864, 389] width 335 height 458
click at [407, 25] on header "**********" at bounding box center [697, 26] width 668 height 53
click at [416, 96] on div "Events" at bounding box center [697, 108] width 668 height 44
click at [417, 81] on button "Visual Editor" at bounding box center [413, 68] width 88 height 35
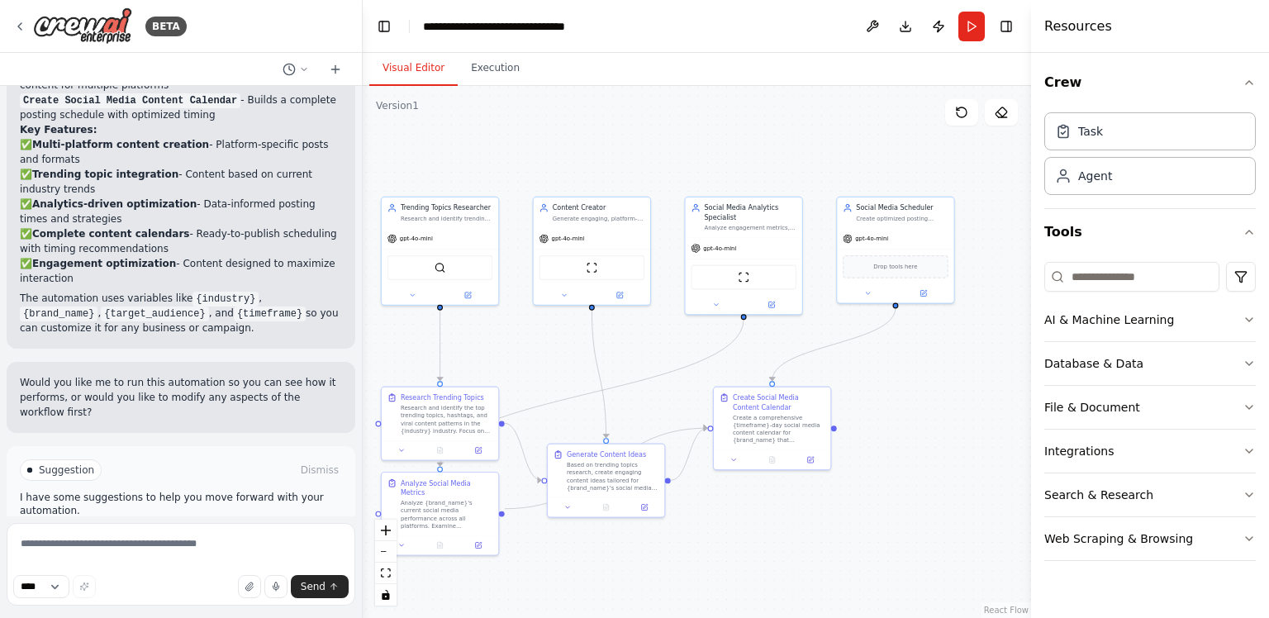
scroll to position [1804, 0]
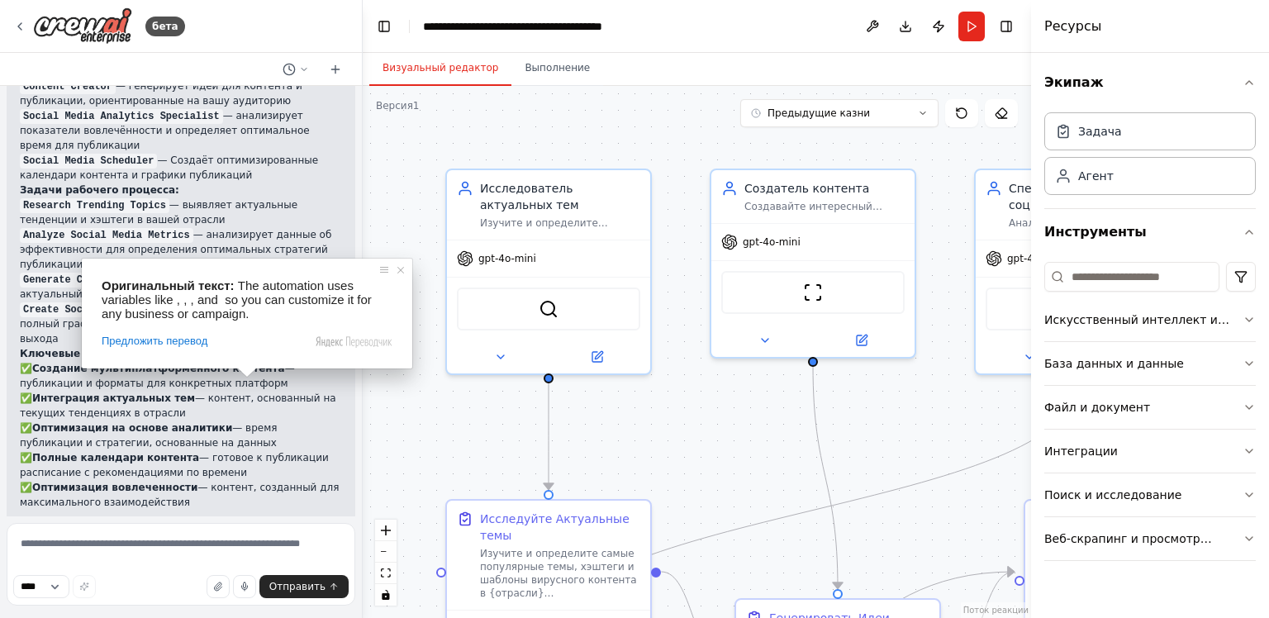
scroll to position [1591, 0]
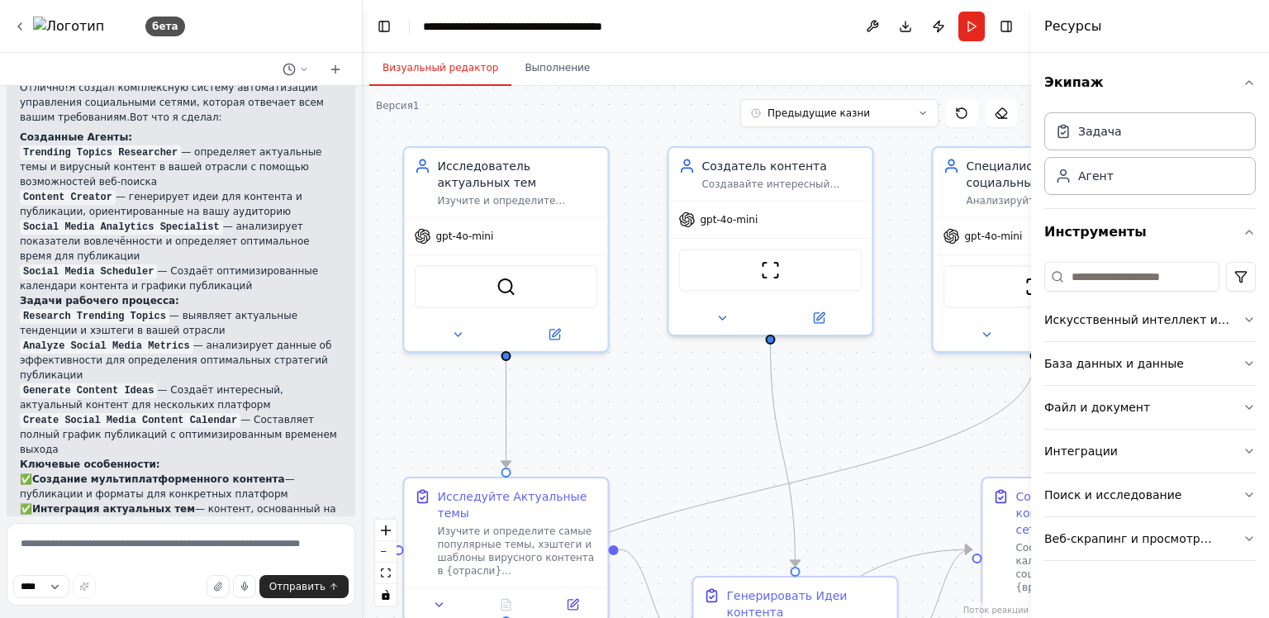
drag, startPoint x: 864, startPoint y: 520, endPoint x: 706, endPoint y: 419, distance: 187.3
click at [708, 418] on div ".deletable-edge-delete-btn { width: 20px; height: 20px; border: 0px solid #ffff…" at bounding box center [697, 352] width 668 height 532
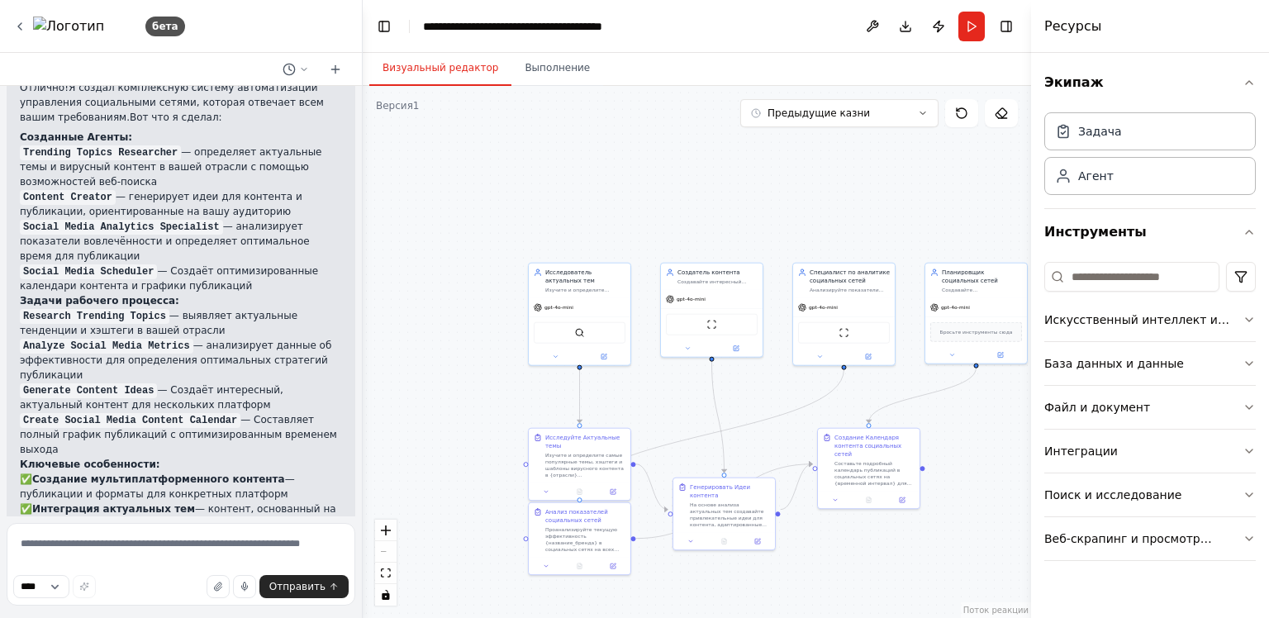
drag, startPoint x: 940, startPoint y: 575, endPoint x: 867, endPoint y: 526, distance: 88.7
click at [868, 526] on div ".deletable-edge-delete-btn { width: 20px; height: 20px; border: 0px solid #ffff…" at bounding box center [697, 352] width 668 height 532
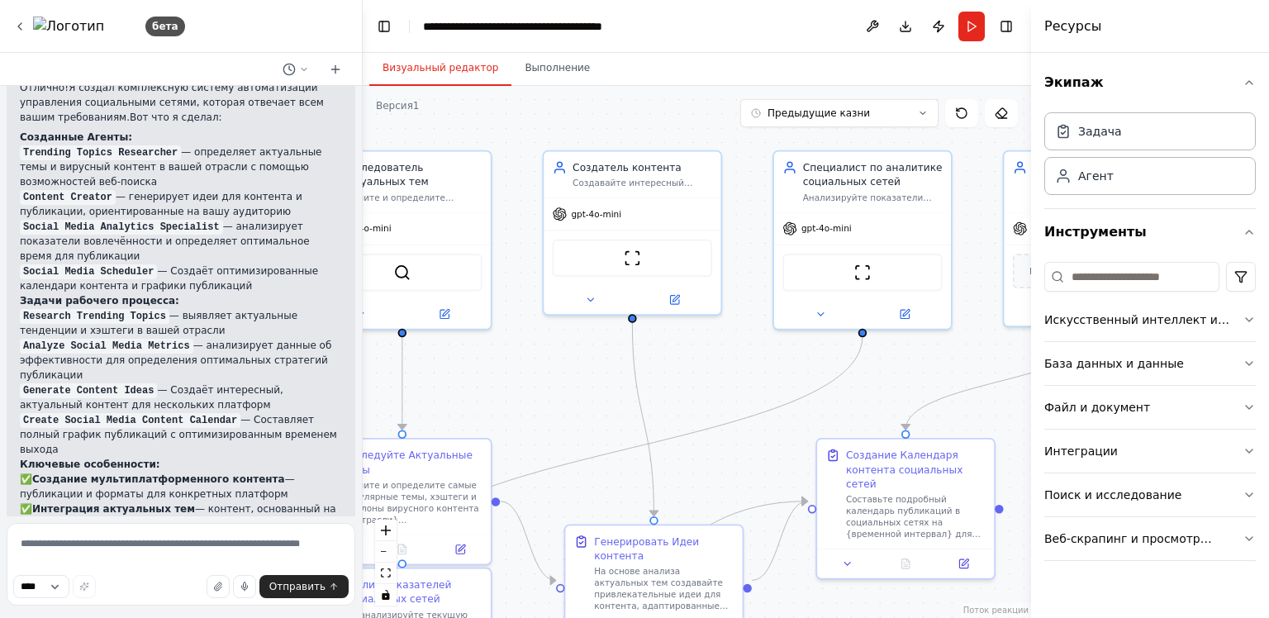
drag, startPoint x: 519, startPoint y: 369, endPoint x: 607, endPoint y: 370, distance: 88.4
click at [607, 370] on div ".deletable-edge-delete-btn { width: 20px; height: 20px; border: 0px solid #ffff…" at bounding box center [697, 352] width 668 height 532
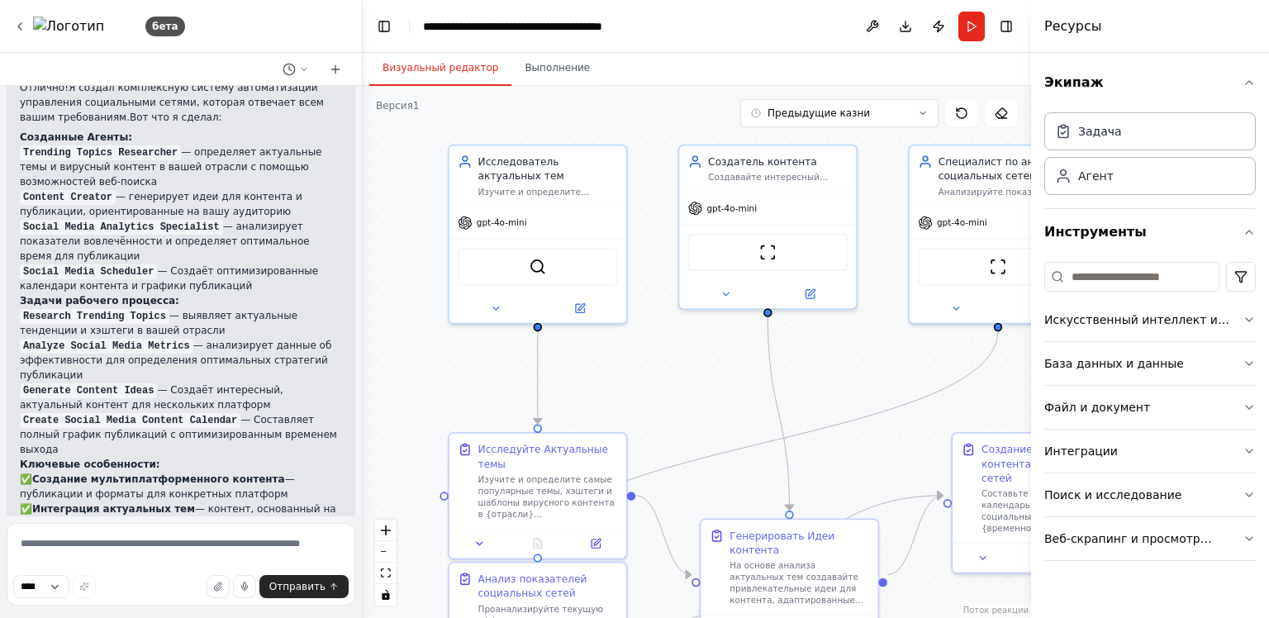
drag, startPoint x: 583, startPoint y: 370, endPoint x: 673, endPoint y: 367, distance: 89.3
click at [673, 367] on div ".deletable-edge-delete-btn { width: 20px; height: 20px; border: 0px solid #ffff…" at bounding box center [697, 352] width 668 height 532
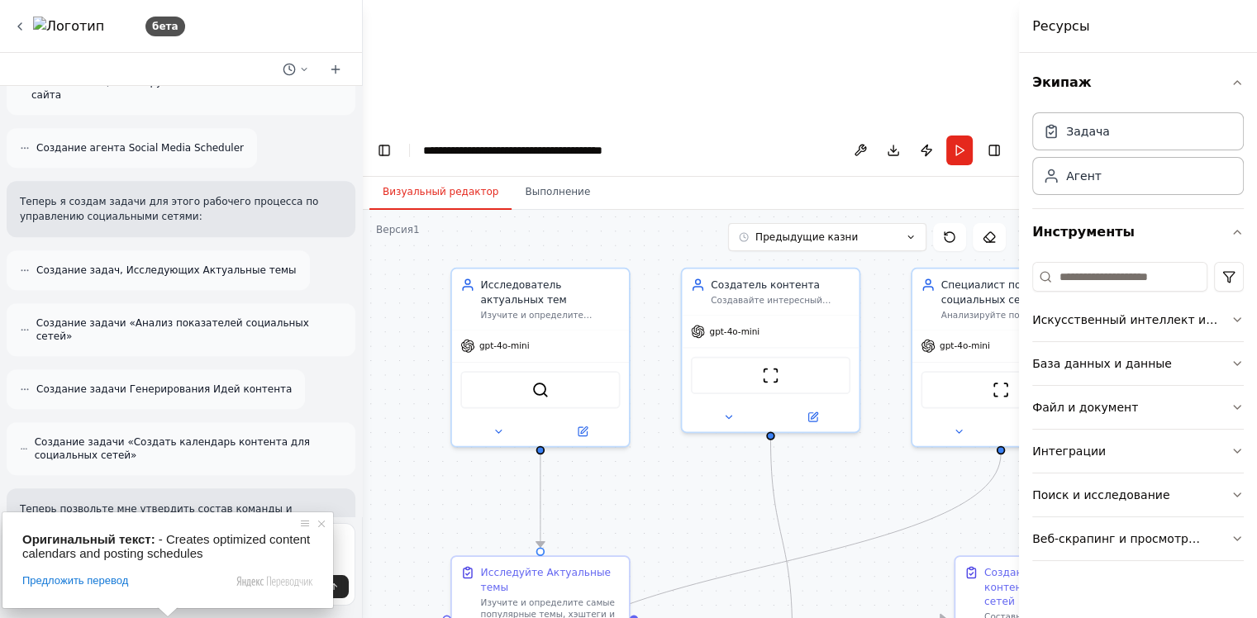
scroll to position [702, 0]
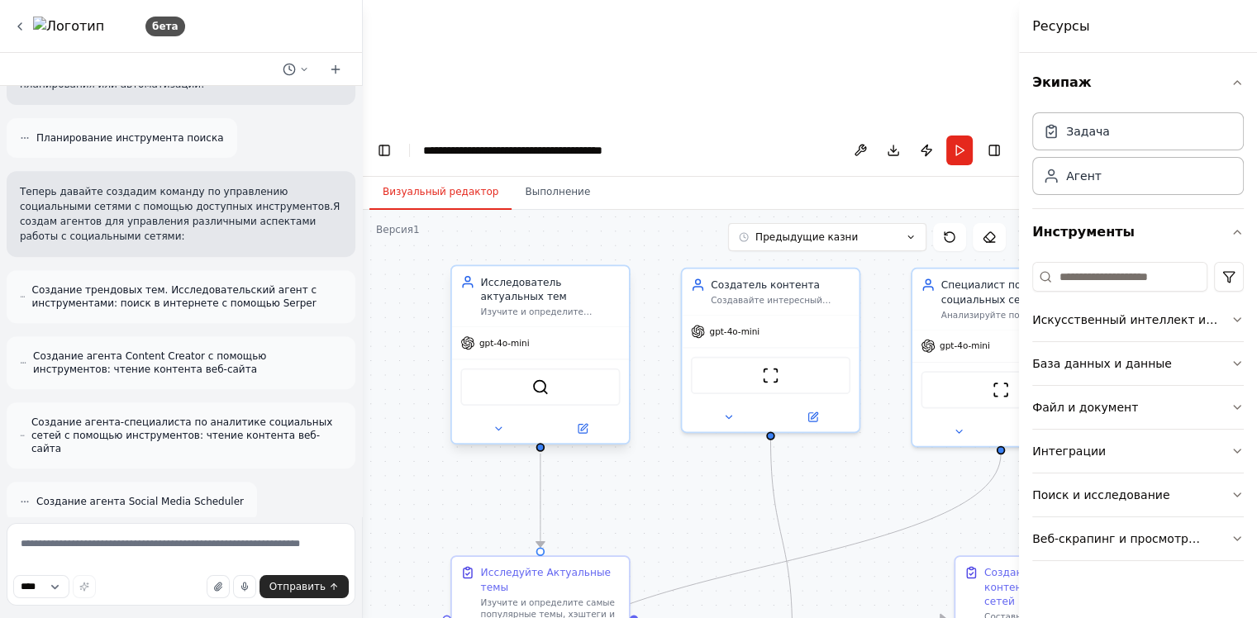
click at [549, 275] on div "Исследователь актуальных тем" at bounding box center [551, 289] width 140 height 29
click at [492, 423] on icon at bounding box center [498, 429] width 12 height 12
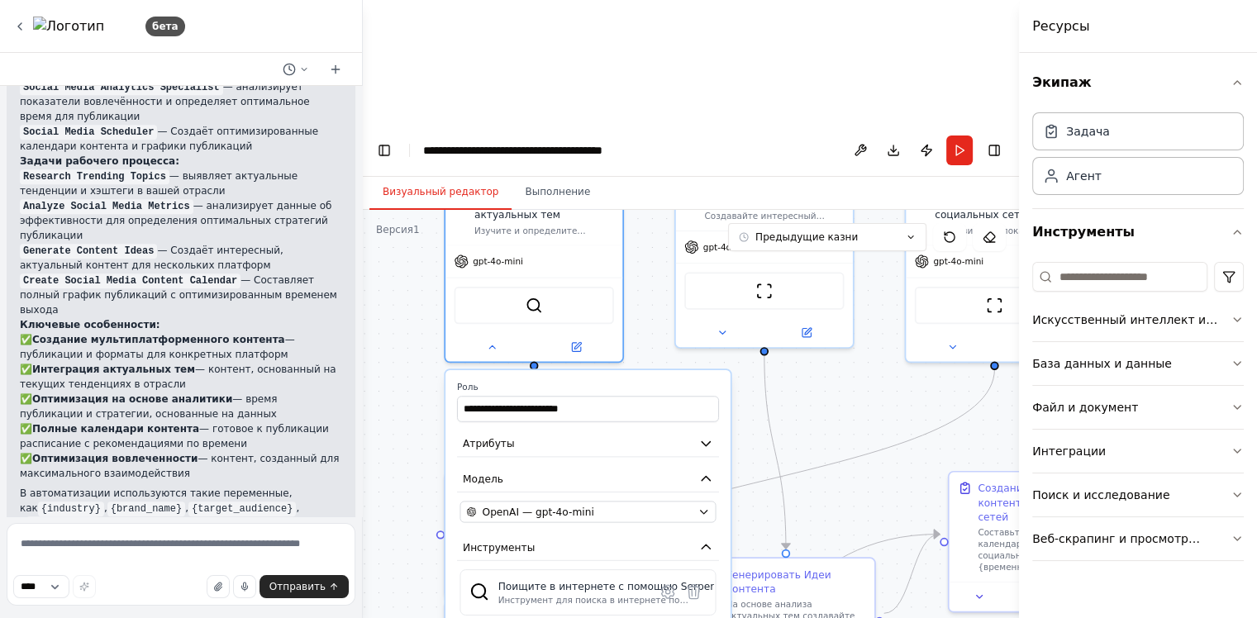
scroll to position [1858, 0]
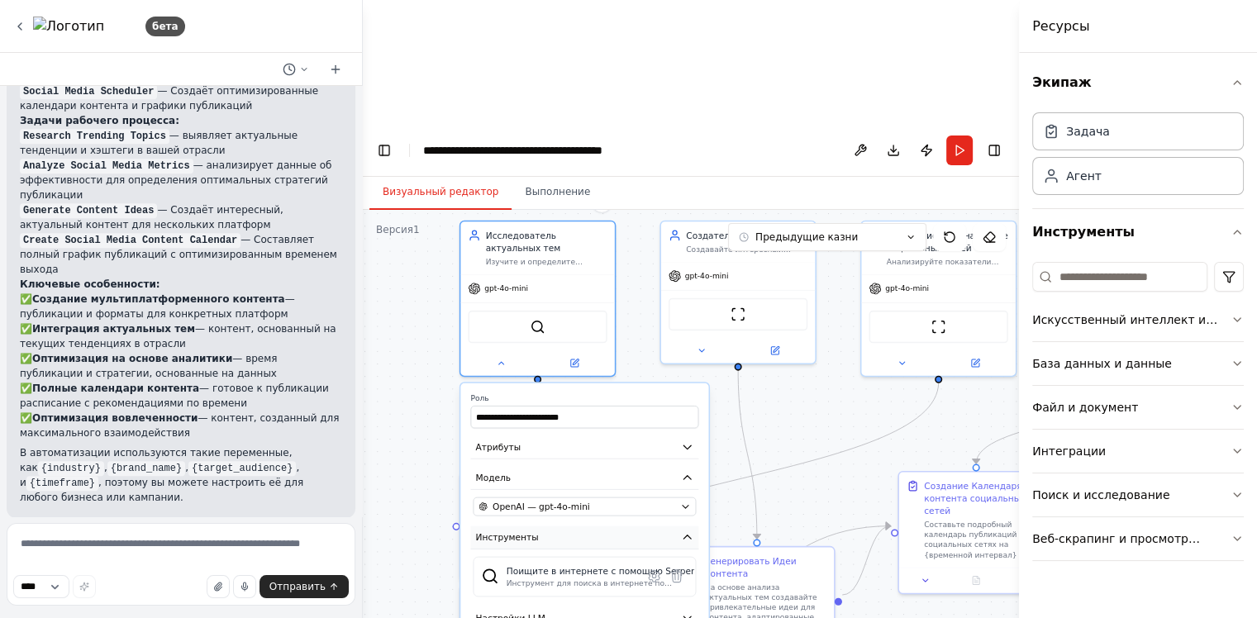
click at [616, 526] on button "Инструменты" at bounding box center [584, 537] width 228 height 23
click at [574, 617] on button "Формат ответа" at bounding box center [584, 629] width 228 height 23
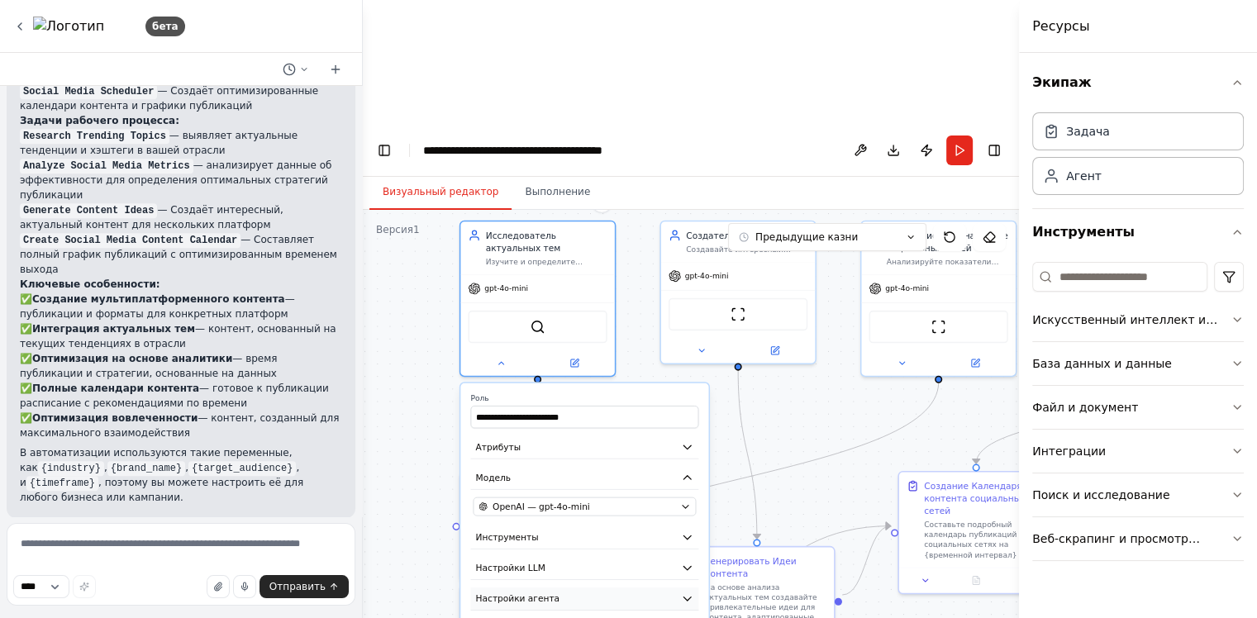
click at [548, 588] on button "Настройки агента" at bounding box center [584, 599] width 228 height 23
click at [549, 588] on button "Настройки агента" at bounding box center [584, 599] width 228 height 23
click at [557, 588] on button "Настройки агента" at bounding box center [584, 599] width 228 height 23
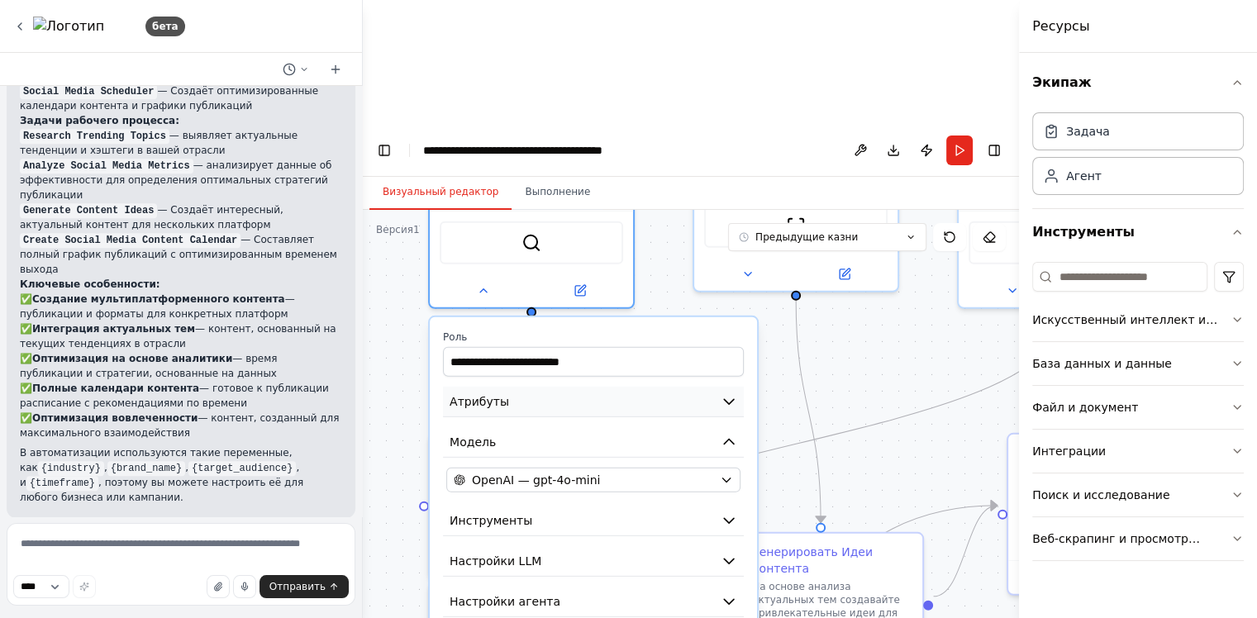
click at [655, 387] on button "Атрибуты" at bounding box center [593, 402] width 301 height 31
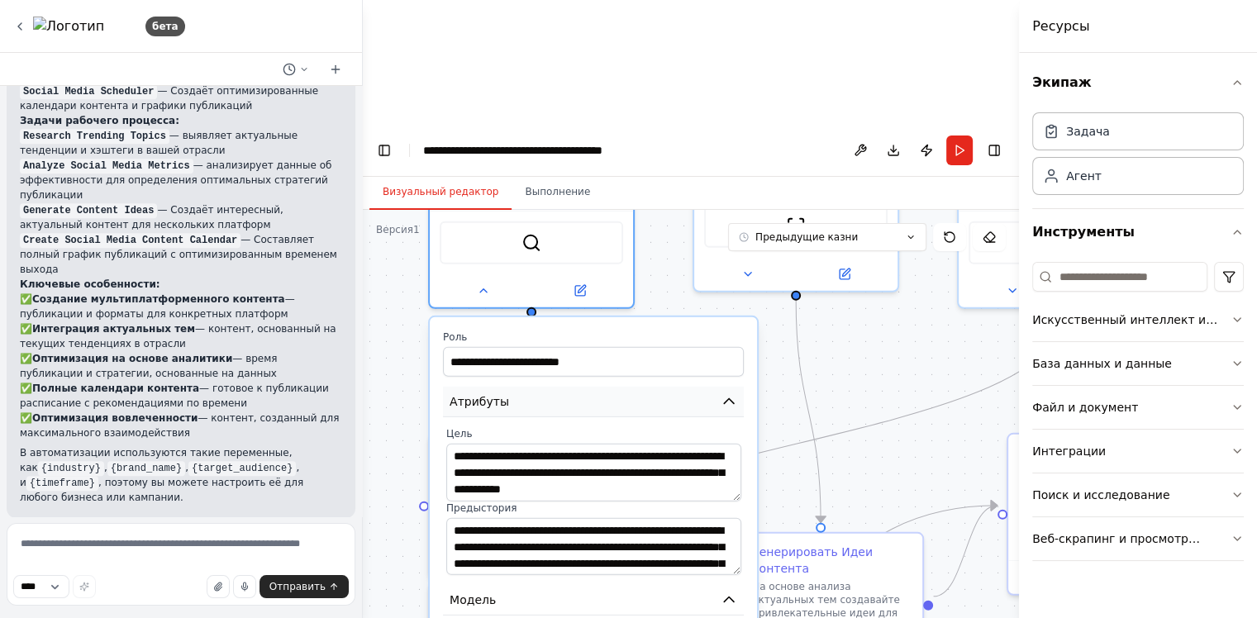
click at [655, 387] on button "Атрибуты" at bounding box center [593, 402] width 301 height 31
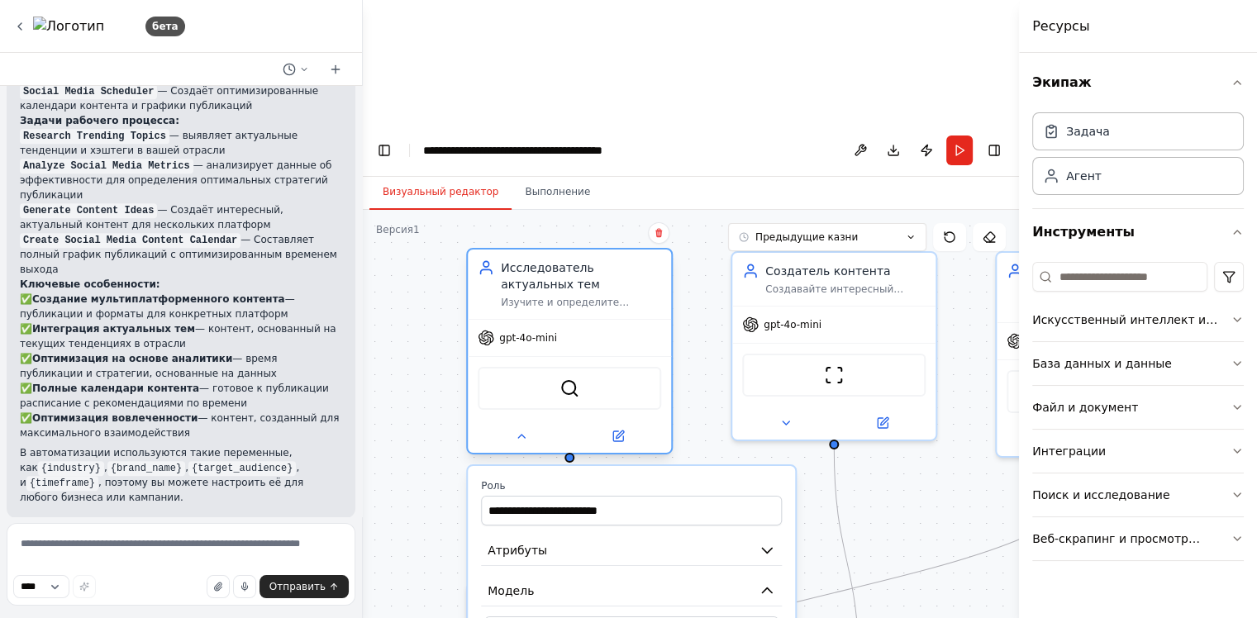
click at [537, 367] on div "Инструмент SerperDevTool" at bounding box center [569, 388] width 183 height 43
click at [621, 431] on icon at bounding box center [618, 436] width 10 height 10
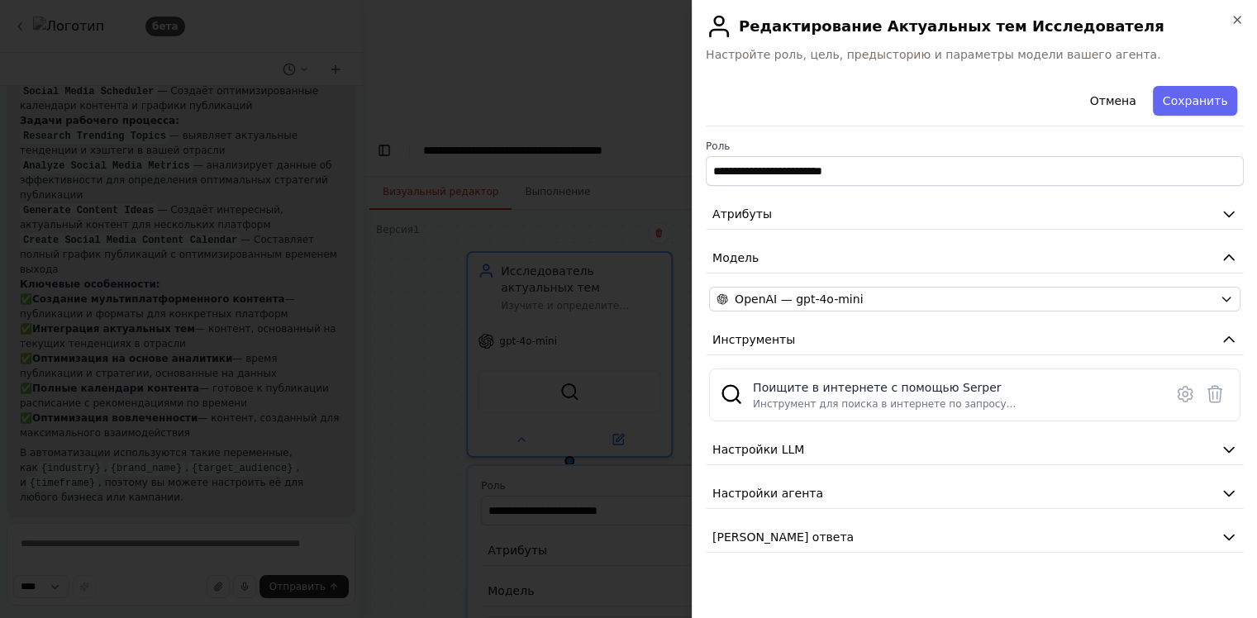
scroll to position [6, 0]
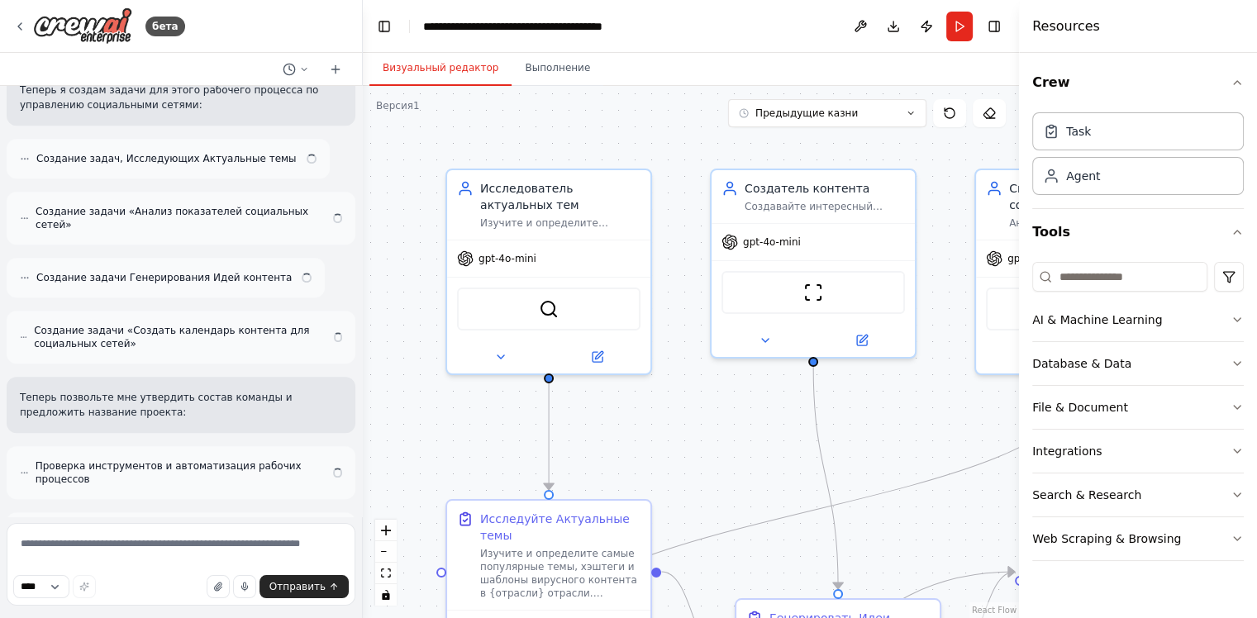
scroll to position [1124, 0]
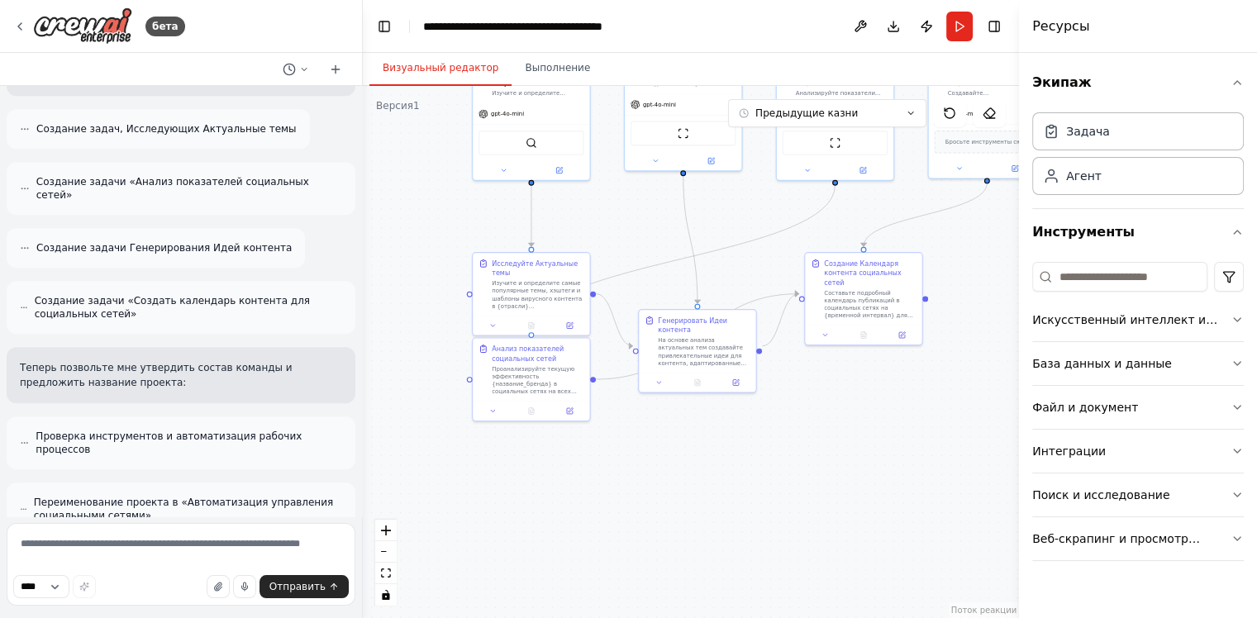
drag, startPoint x: 668, startPoint y: 466, endPoint x: 612, endPoint y: 238, distance: 234.9
click at [612, 238] on div ".deletable-edge-delete-btn { width: 20px; height: 20px; border: 0px solid #ffff…" at bounding box center [691, 352] width 656 height 532
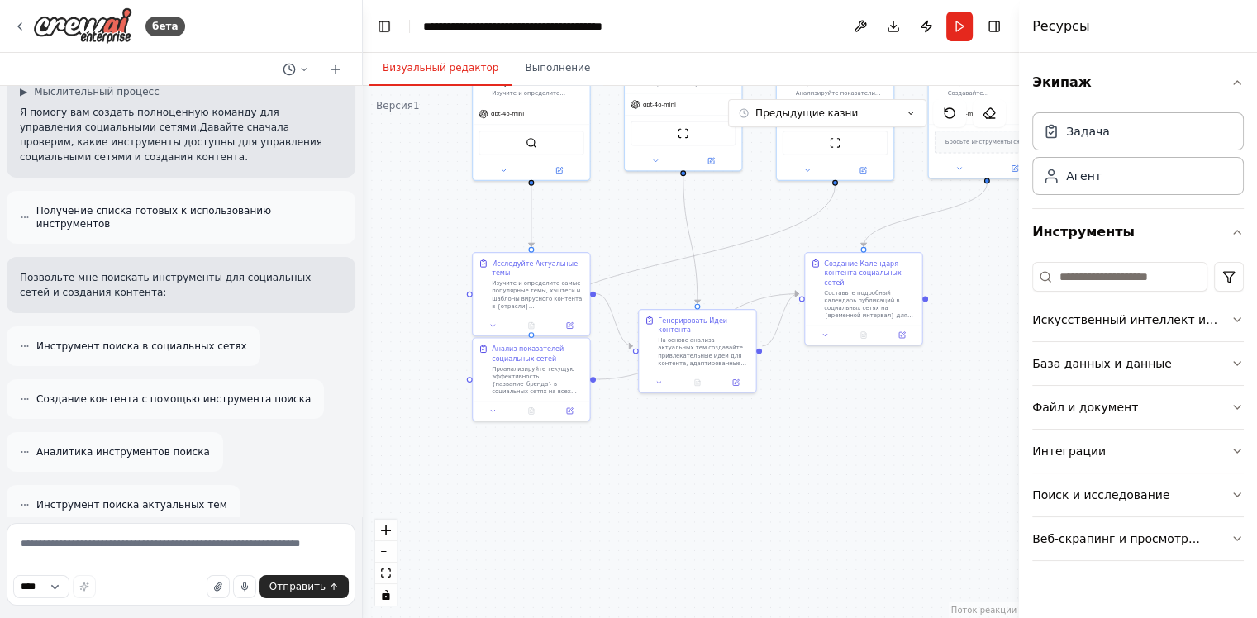
scroll to position [0, 0]
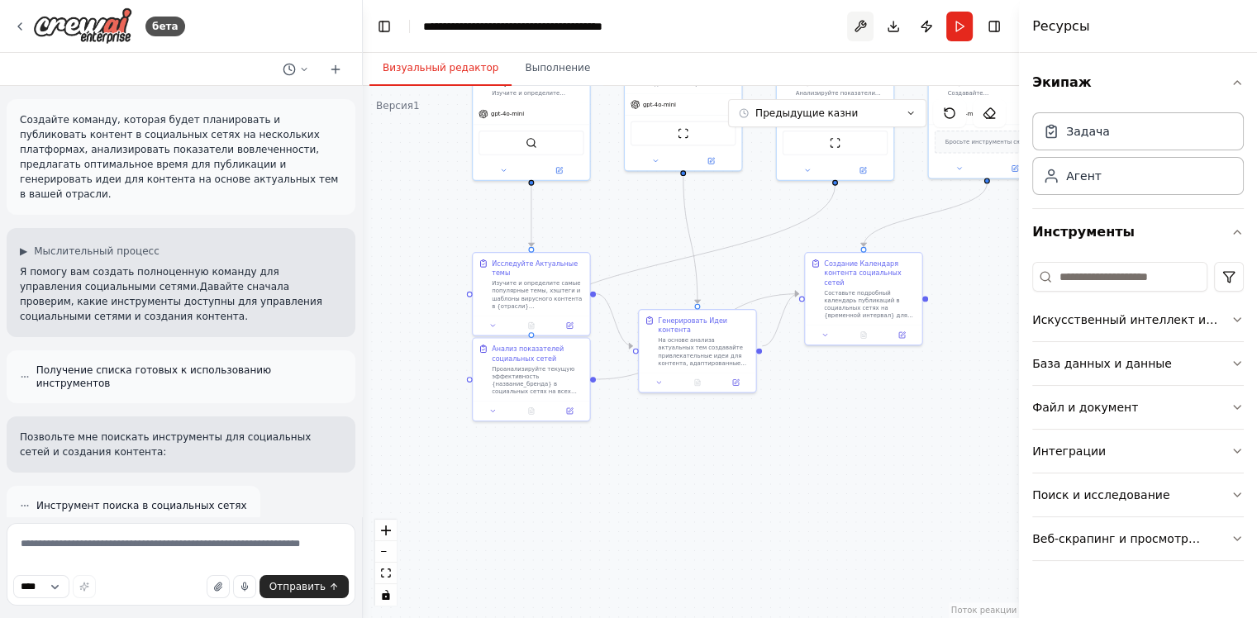
click at [865, 29] on button at bounding box center [860, 27] width 26 height 30
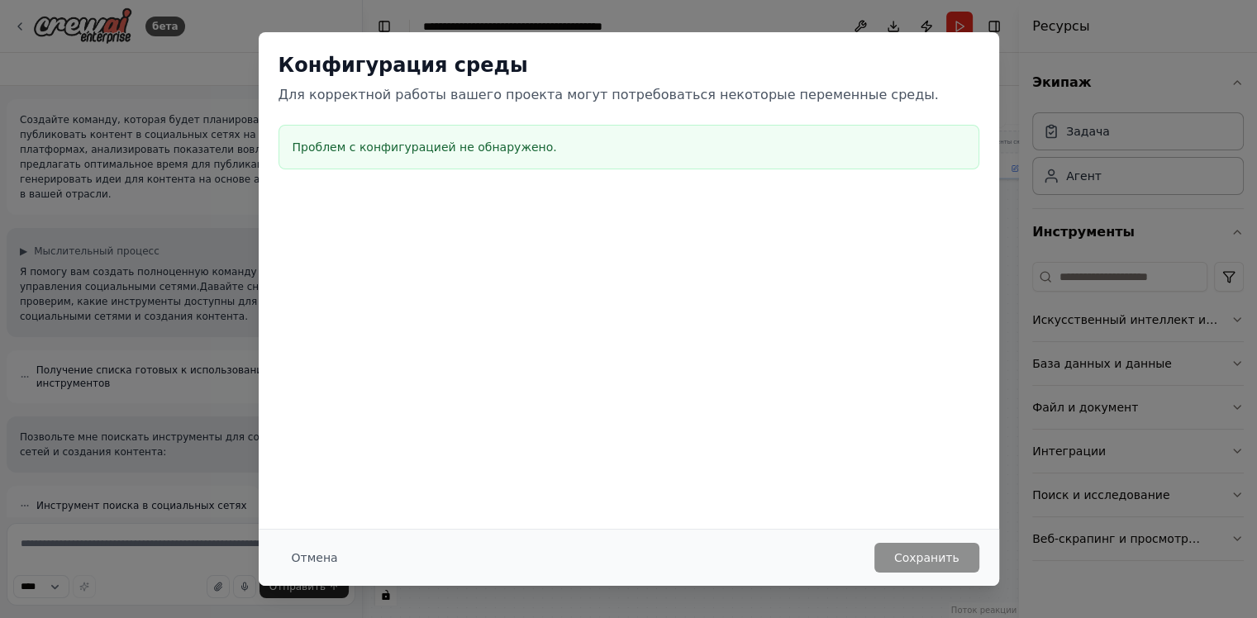
click at [982, 69] on div "Конфигурация [DATE] Для корректной работы вашего проекта могут потребоваться не…" at bounding box center [629, 114] width 740 height 164
click at [316, 566] on button "Отмена" at bounding box center [314, 558] width 73 height 30
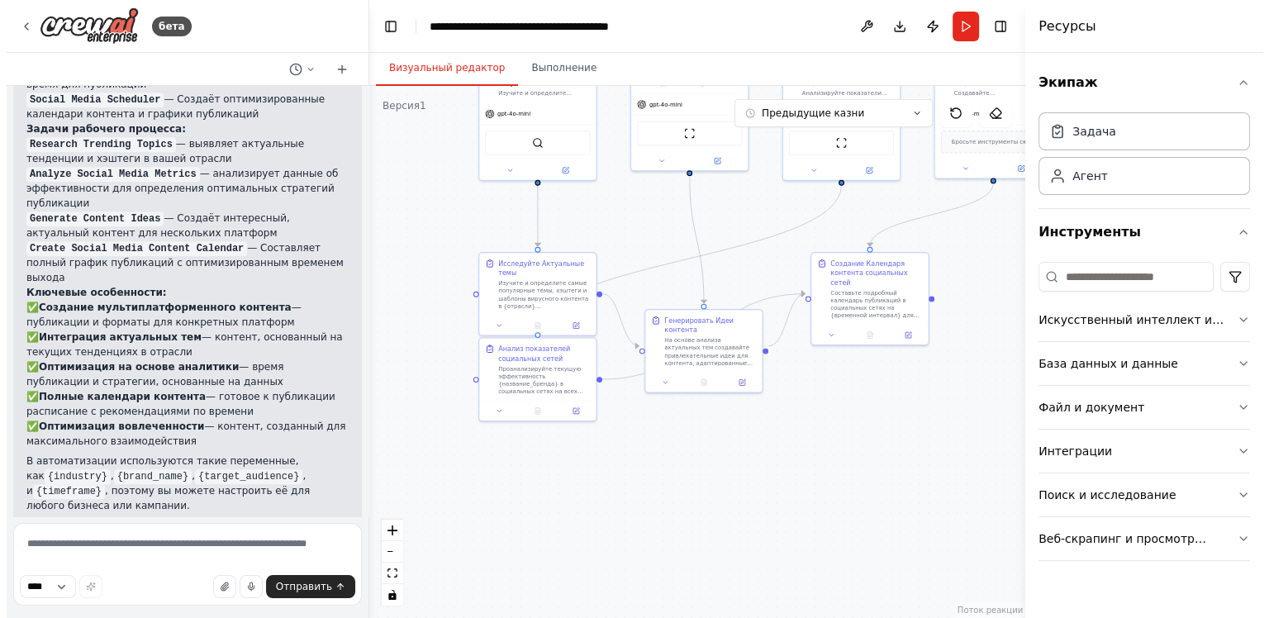
scroll to position [1858, 0]
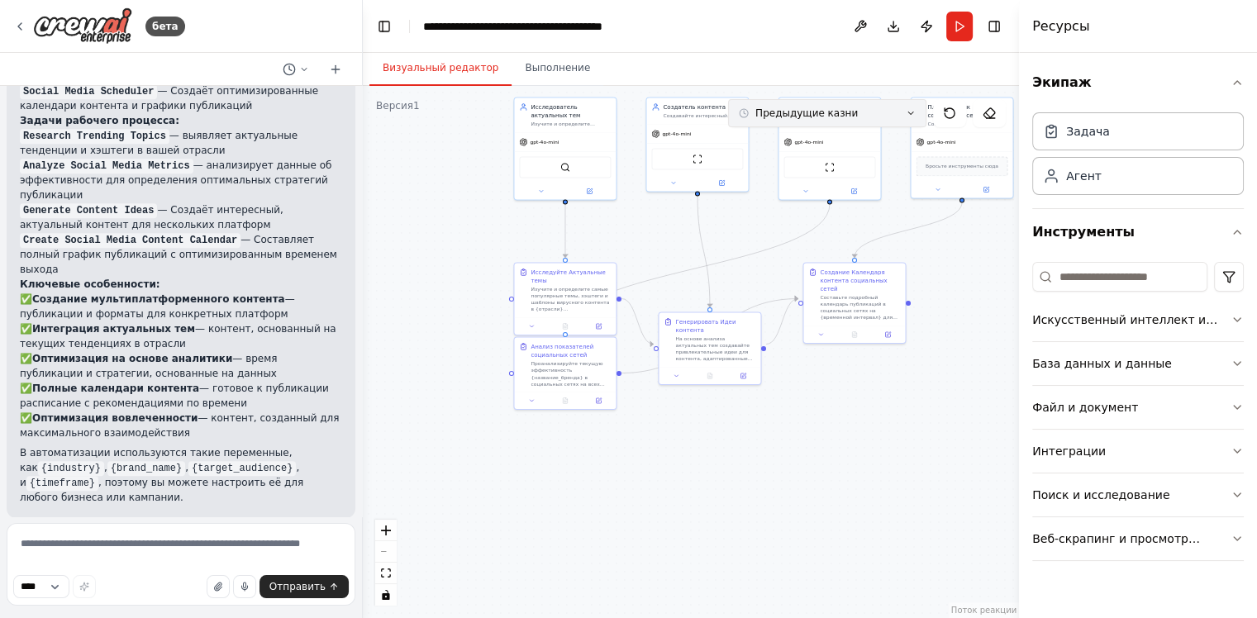
click at [839, 120] on button "Предыдущие казни" at bounding box center [827, 113] width 198 height 28
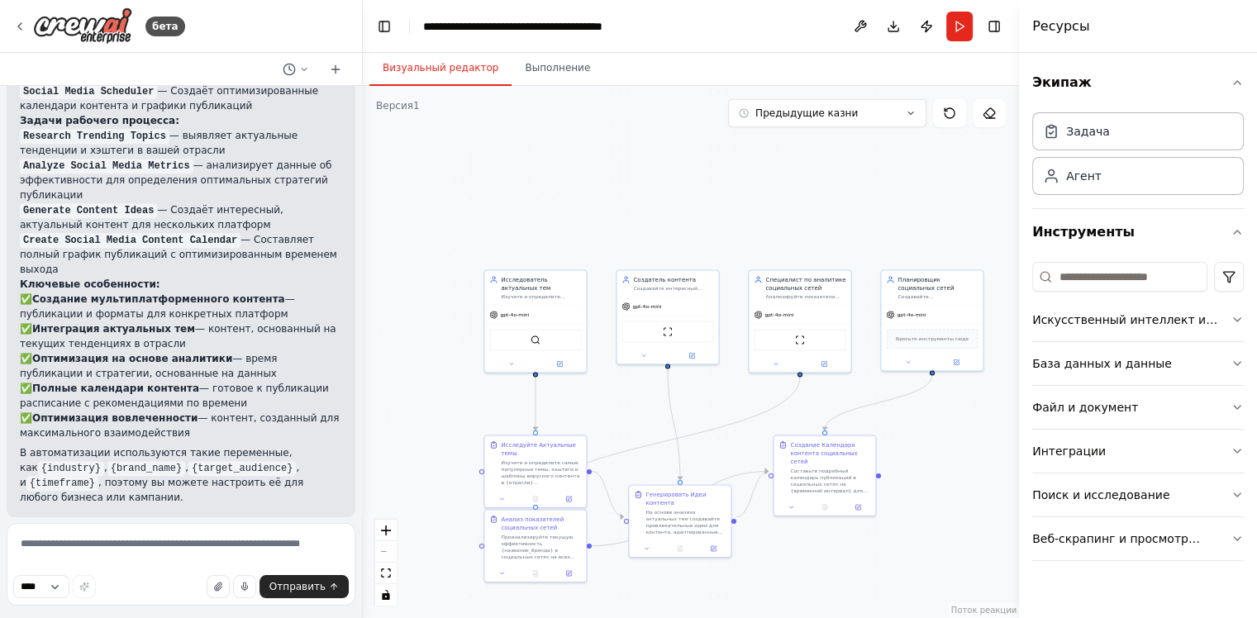
drag, startPoint x: 965, startPoint y: 251, endPoint x: 872, endPoint y: 377, distance: 156.5
click at [872, 377] on div ".deletable-edge-delete-btn { width: 20px; height: 20px; border: 0px solid #ffff…" at bounding box center [691, 352] width 656 height 532
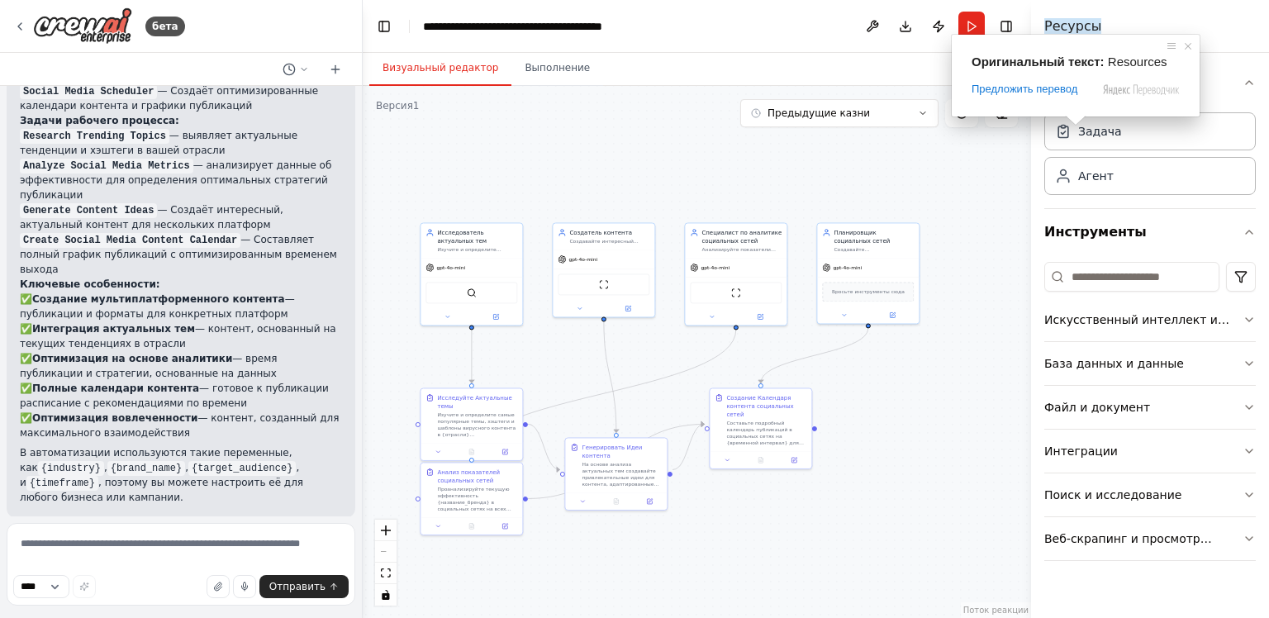
click at [1075, 26] on ya-tr-span "Ресурсы" at bounding box center [1072, 26] width 57 height 16
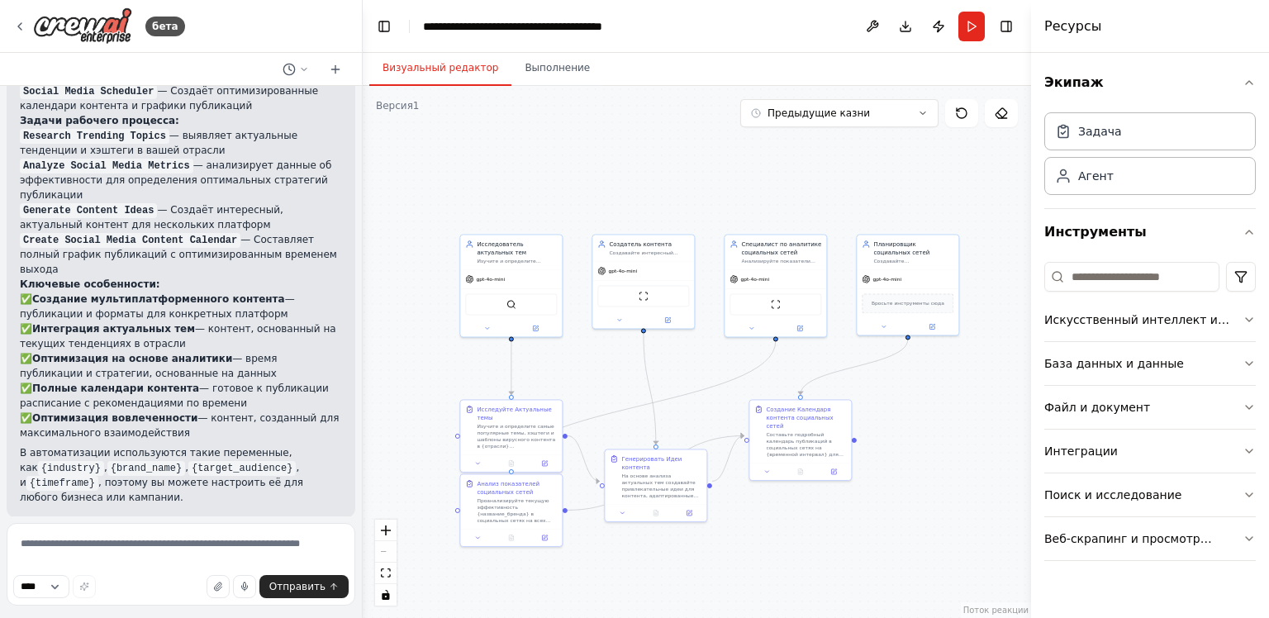
drag, startPoint x: 906, startPoint y: 504, endPoint x: 928, endPoint y: 499, distance: 22.0
click at [930, 503] on div ".deletable-edge-delete-btn { width: 20px; height: 20px; border: 0px solid #ffff…" at bounding box center [697, 352] width 668 height 532
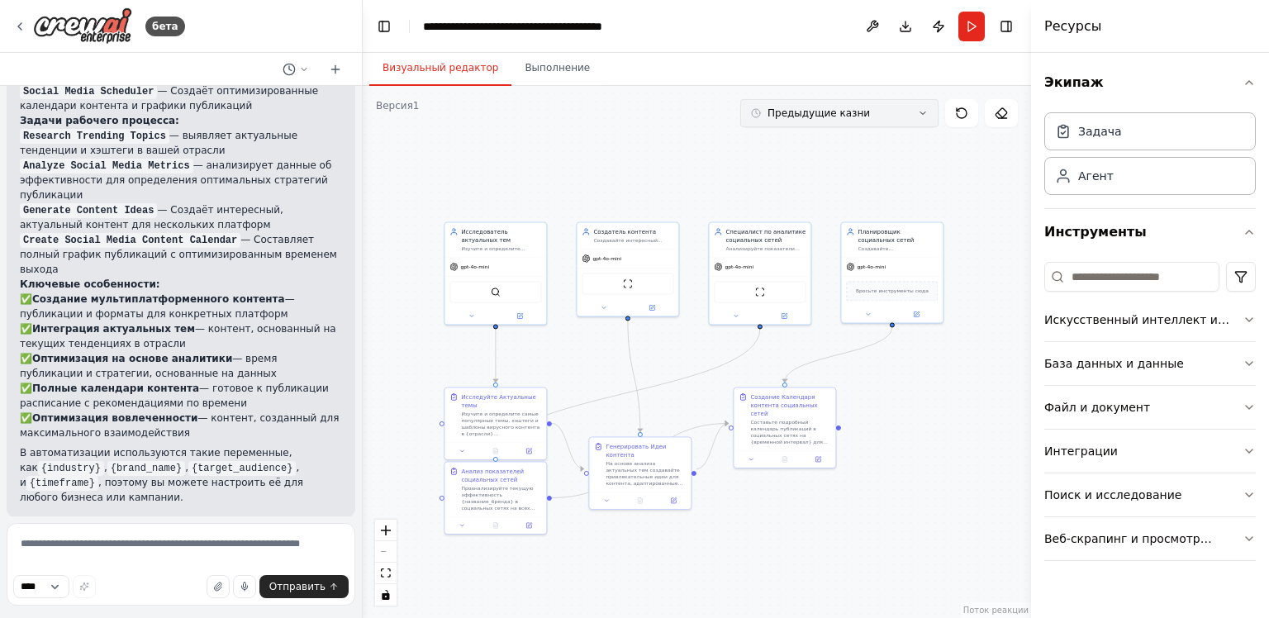
click at [917, 115] on button "Предыдущие казни" at bounding box center [839, 113] width 198 height 28
click at [972, 111] on button at bounding box center [961, 113] width 33 height 28
click at [1005, 118] on icon at bounding box center [1003, 118] width 8 height 0
click at [770, 265] on div "gpt-4o-mini" at bounding box center [760, 265] width 102 height 18
click at [802, 208] on icon at bounding box center [797, 203] width 10 height 10
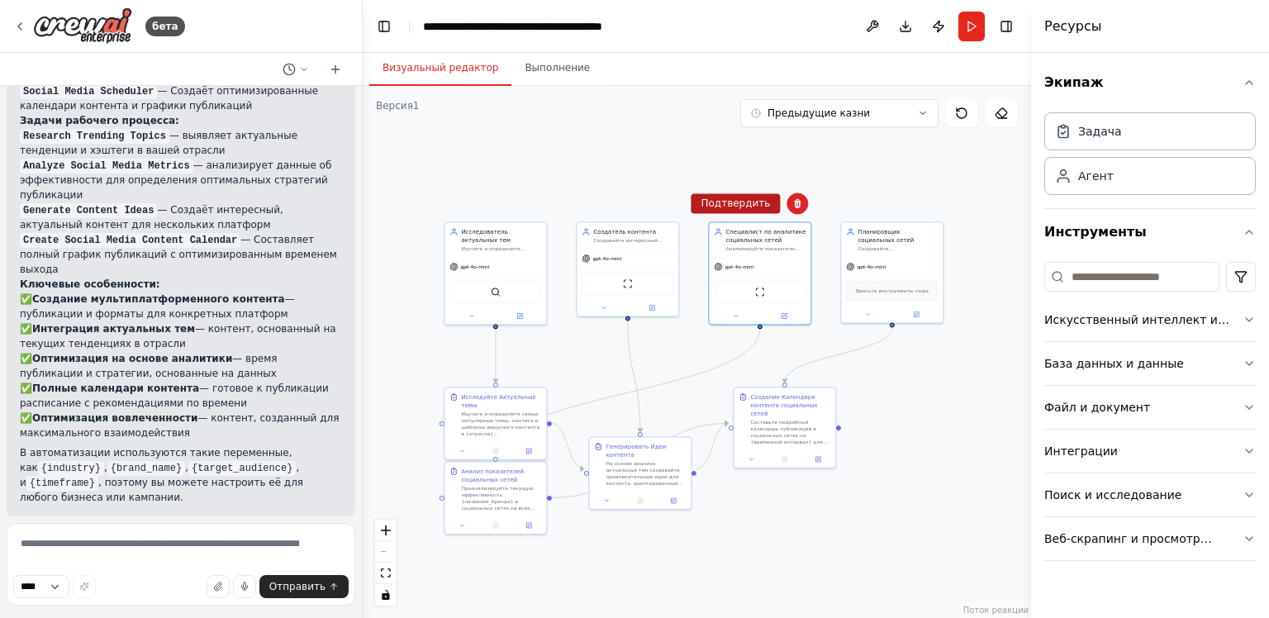
click at [754, 208] on ya-tr-span "Подтвердить" at bounding box center [735, 203] width 69 height 12
click at [654, 236] on ya-tr-span "Создавайте интересный контент для социальных сетей с учетом особенностей платфо…" at bounding box center [632, 265] width 78 height 59
click at [668, 206] on icon at bounding box center [665, 203] width 10 height 10
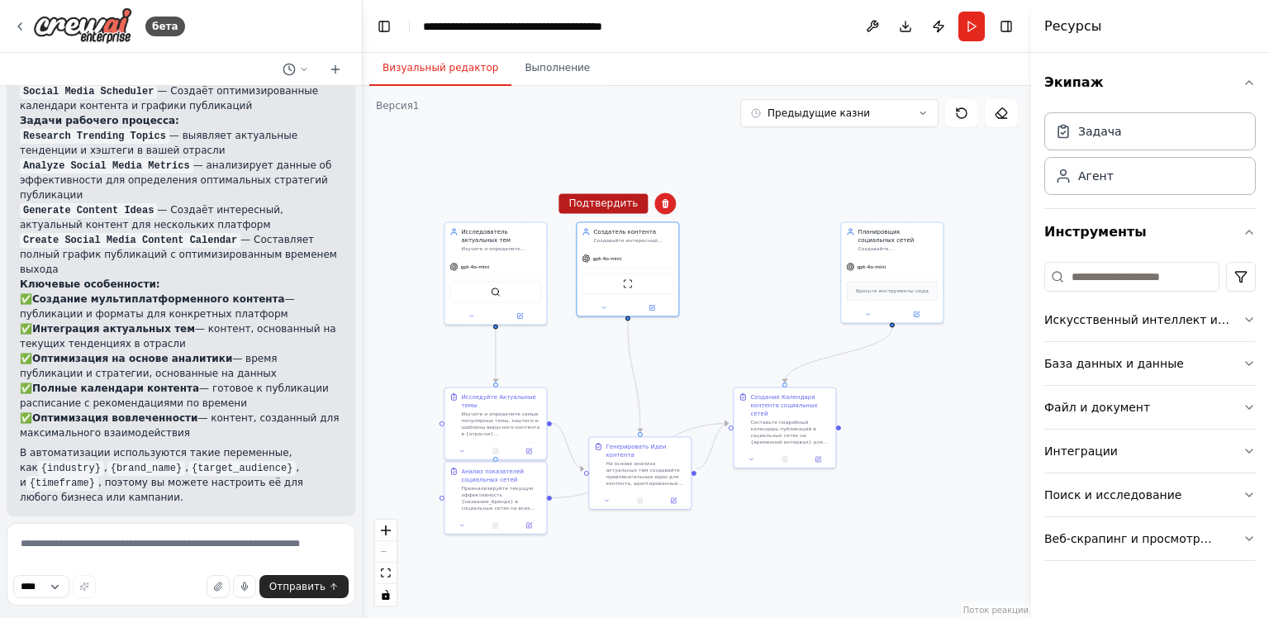
click at [615, 212] on button "Подтвердить" at bounding box center [603, 203] width 89 height 20
click at [536, 239] on div "Исследователь актуальных тем" at bounding box center [501, 234] width 80 height 17
click at [529, 199] on icon at bounding box center [533, 203] width 10 height 10
click at [485, 202] on ya-tr-span "Подтвердить" at bounding box center [470, 203] width 69 height 12
click at [901, 231] on ya-tr-span "Планировщик социальных сетей" at bounding box center [886, 233] width 56 height 15
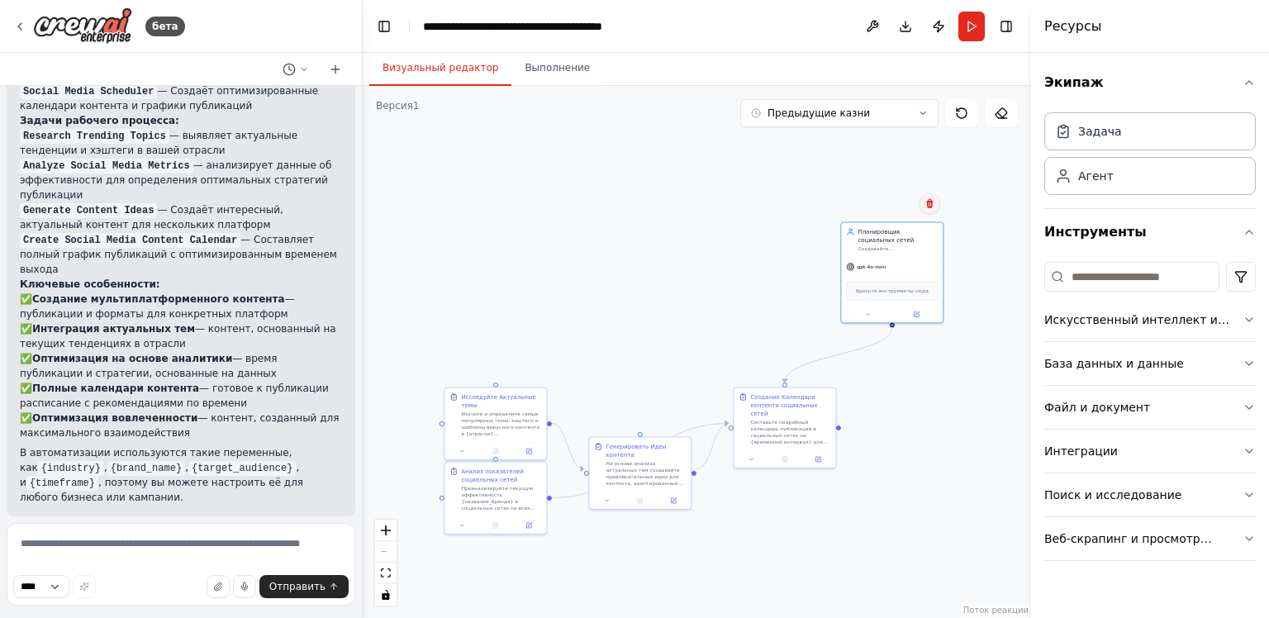
click at [931, 215] on div "Подтвердить" at bounding box center [930, 203] width 28 height 28
click at [930, 209] on button at bounding box center [928, 203] width 21 height 21
click at [877, 202] on ya-tr-span "Подтвердить" at bounding box center [866, 203] width 69 height 12
click at [801, 400] on ya-tr-span "Создание Календаря контента социальных сетей" at bounding box center [782, 403] width 67 height 23
click at [816, 373] on icon at bounding box center [821, 370] width 10 height 10
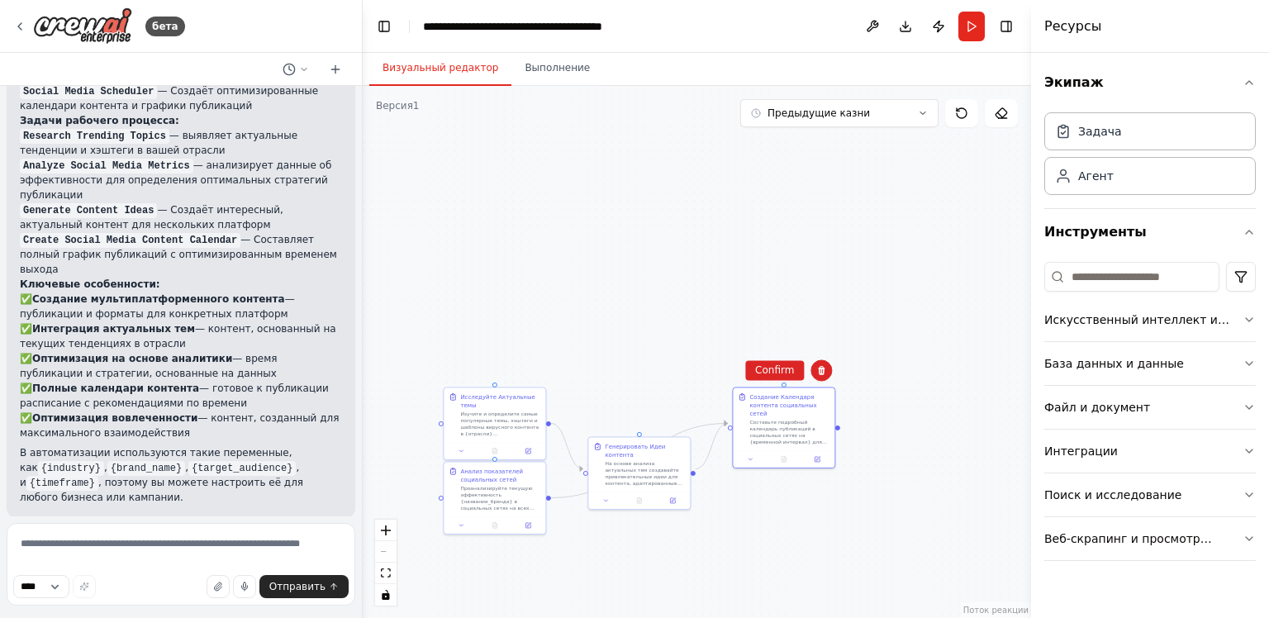
click at [780, 358] on div ".deletable-edge-delete-btn { width: 20px; height: 20px; border: 0px solid #ffff…" at bounding box center [697, 352] width 668 height 532
click at [799, 400] on ya-tr-span "Создание Календаря контента социальных сетей" at bounding box center [782, 403] width 67 height 23
click at [825, 364] on button at bounding box center [821, 369] width 21 height 21
click at [753, 354] on div ".deletable-edge-delete-btn { width: 20px; height: 20px; border: 0px solid #ffff…" at bounding box center [697, 352] width 668 height 532
click at [512, 413] on ya-tr-span "Изучите и определите самые популярные темы, хэштеги и шаблоны вирусного контент…" at bounding box center [499, 426] width 78 height 32
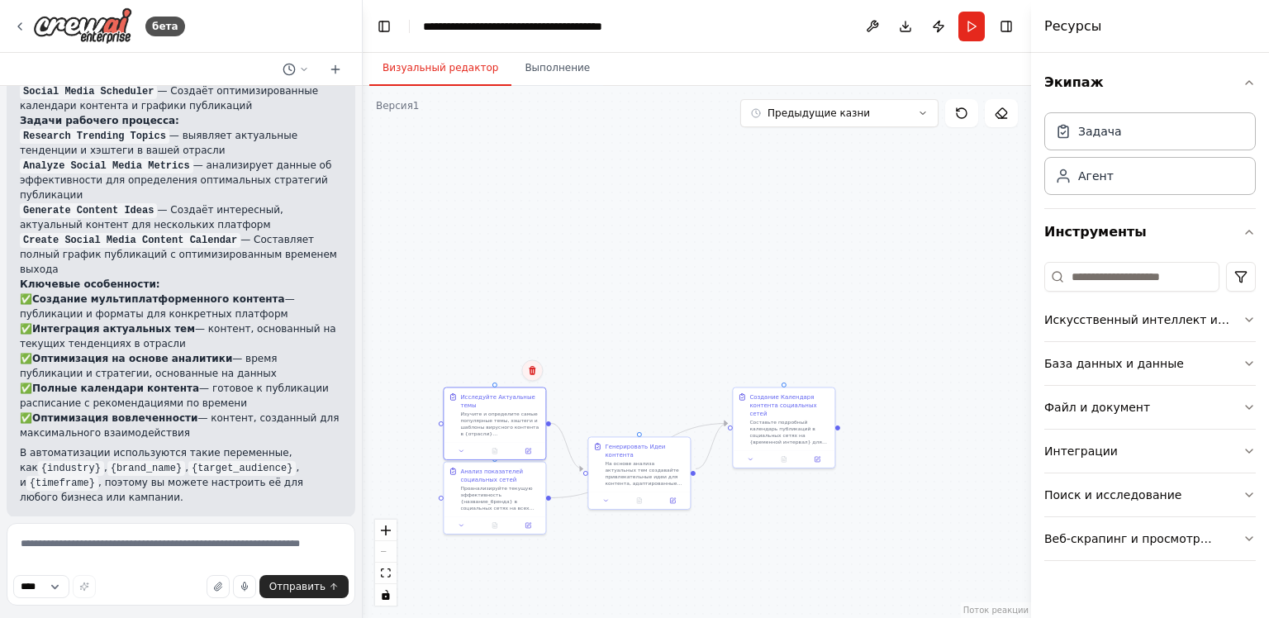
click at [535, 373] on icon at bounding box center [532, 370] width 7 height 9
click at [494, 378] on button "Подтвердить" at bounding box center [470, 370] width 89 height 20
click at [498, 473] on div "Анализ показателей социальных сетей" at bounding box center [500, 473] width 80 height 17
click at [527, 446] on icon at bounding box center [532, 445] width 10 height 10
click at [483, 433] on div ".deletable-edge-delete-btn { width: 20px; height: 20px; border: 0px solid #ffff…" at bounding box center [697, 352] width 668 height 532
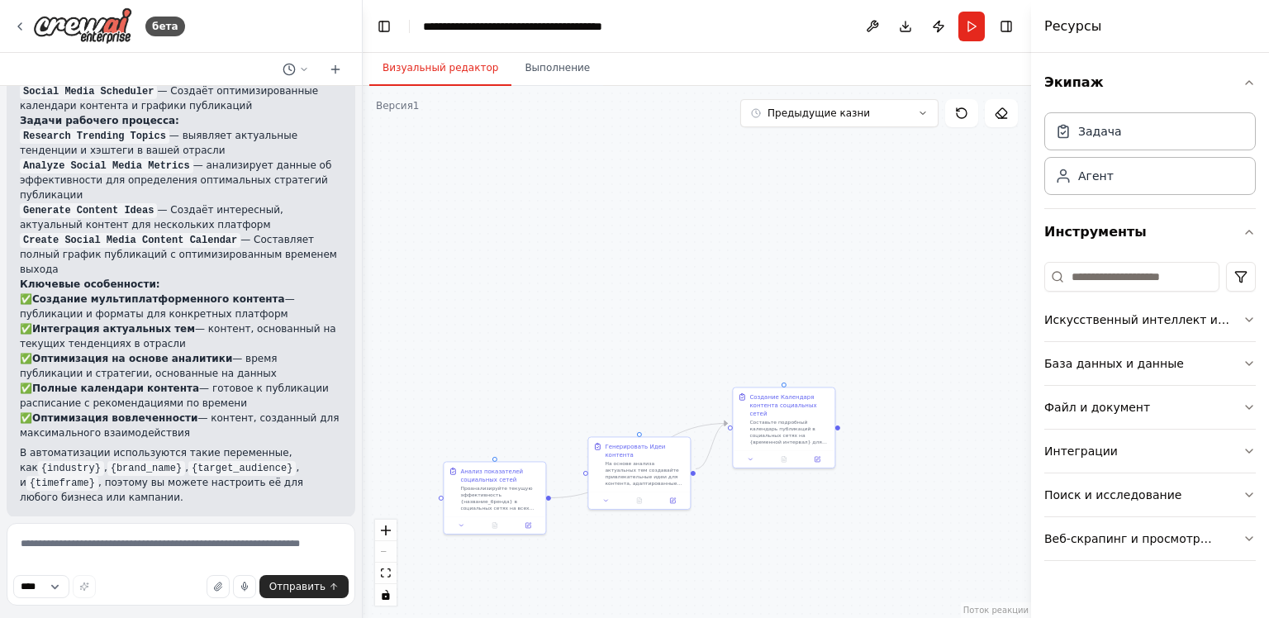
click at [483, 440] on div ".deletable-edge-delete-btn { width: 20px; height: 20px; border: 0px solid #ffff…" at bounding box center [697, 352] width 668 height 532
click at [494, 473] on ya-tr-span "Анализ показателей социальных сетей" at bounding box center [491, 473] width 63 height 15
click at [532, 448] on icon at bounding box center [532, 444] width 7 height 9
click at [488, 440] on ya-tr-span "Подтвердить" at bounding box center [469, 445] width 69 height 12
click at [630, 473] on ya-tr-span "На основе анализа актуальных тем создавайте привлекательные идеи для контента, …" at bounding box center [643, 485] width 77 height 52
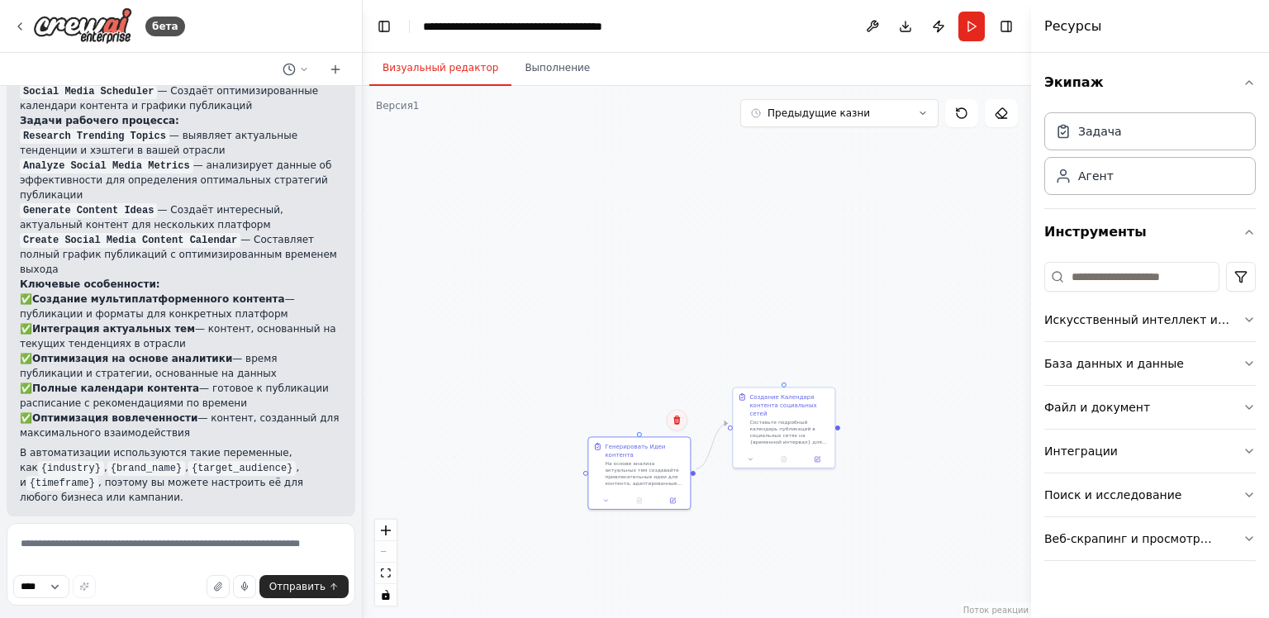
click at [673, 423] on icon at bounding box center [677, 420] width 10 height 10
click at [633, 419] on ya-tr-span "Подтвердить" at bounding box center [614, 420] width 69 height 12
click at [767, 418] on ya-tr-span "Составьте подробный календарь публикаций в социальных сетях на {временной интер…" at bounding box center [788, 454] width 79 height 72
click at [829, 373] on button at bounding box center [821, 369] width 21 height 21
click at [790, 364] on ya-tr-span "Подтвердить" at bounding box center [759, 370] width 69 height 12
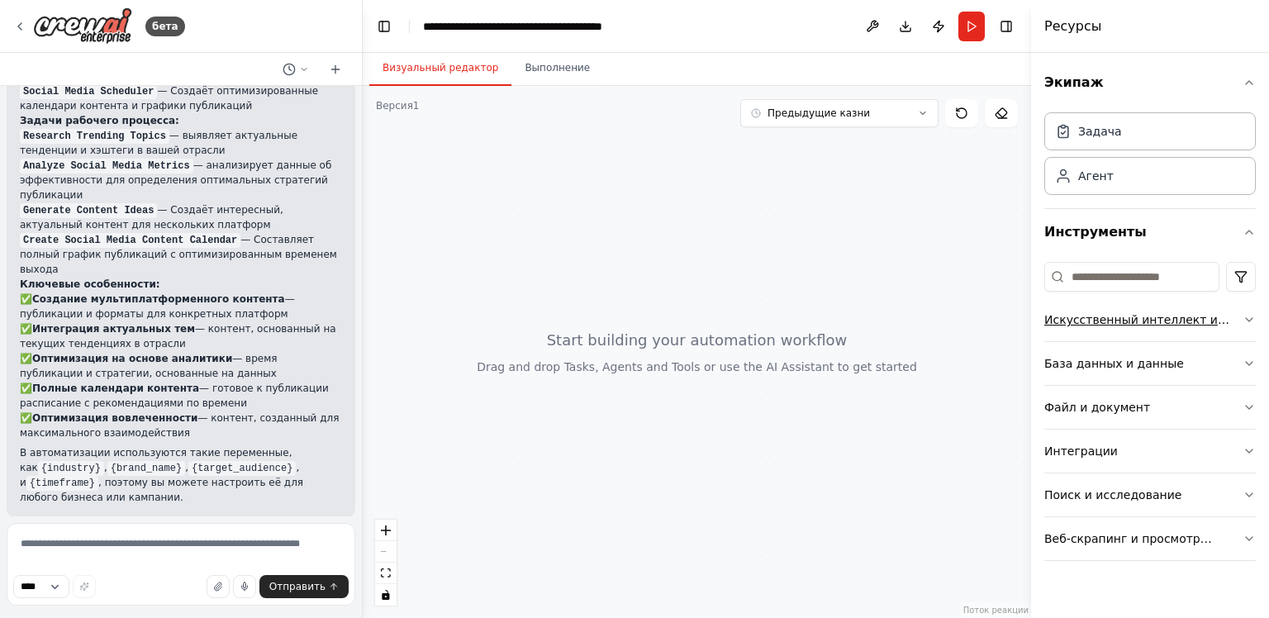
click at [1125, 331] on button "Искусственный интеллект и машинное обучение" at bounding box center [1150, 319] width 212 height 43
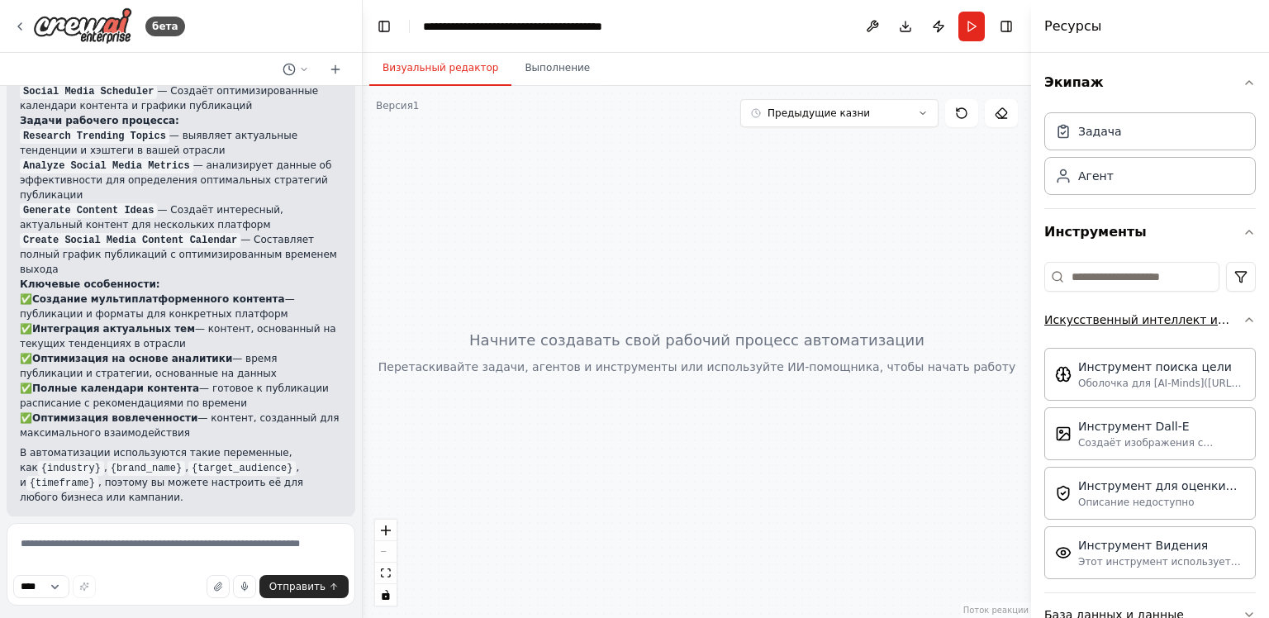
click at [1126, 331] on button "Искусственный интеллект и машинное обучение" at bounding box center [1150, 319] width 212 height 43
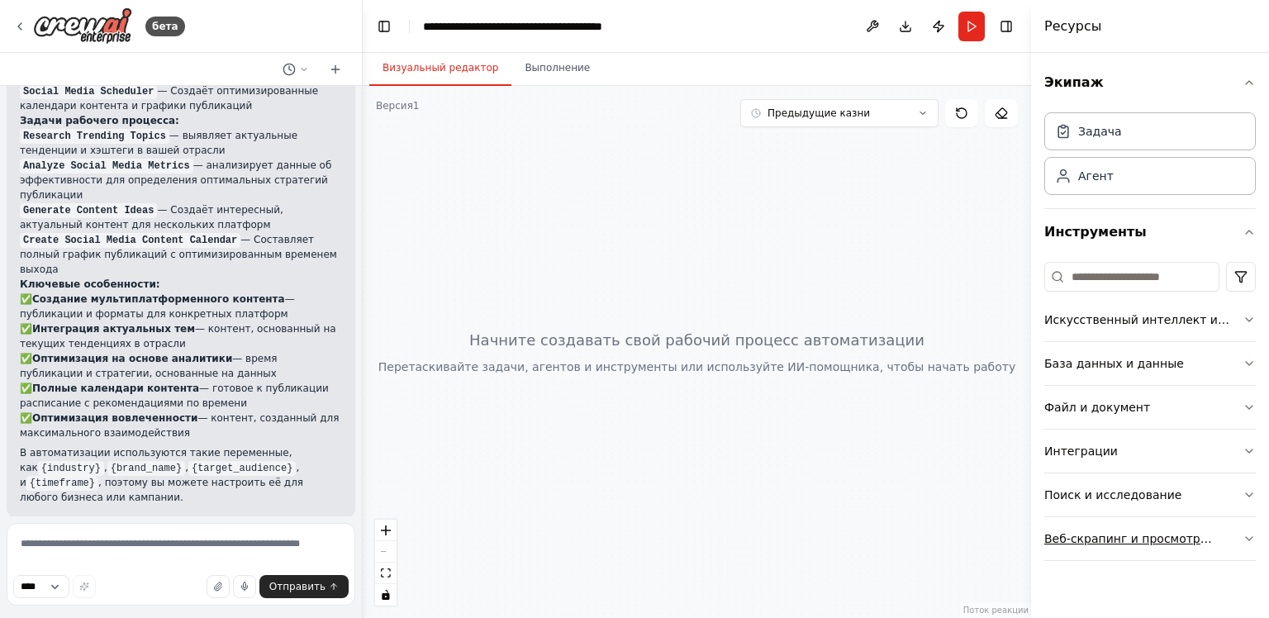
click at [1130, 532] on ya-tr-span "Веб-скрапинг и просмотр сайтов" at bounding box center [1128, 547] width 168 height 30
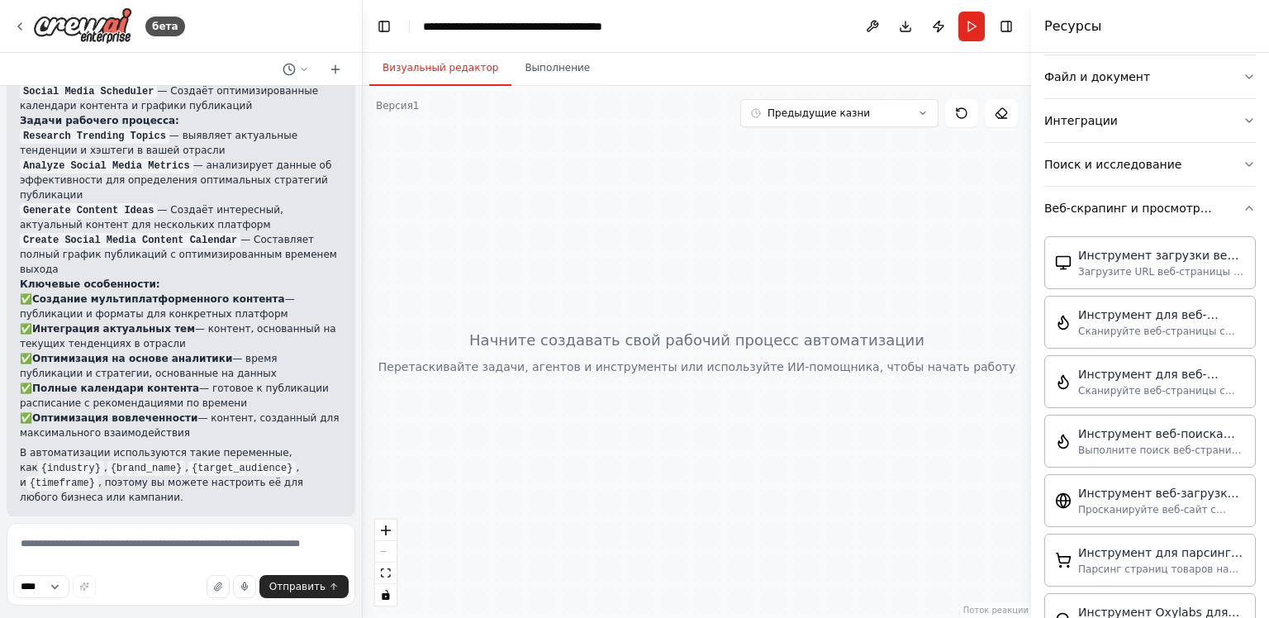
drag, startPoint x: 1229, startPoint y: 425, endPoint x: 703, endPoint y: 331, distance: 533.9
click at [1230, 425] on div "Инструмент веб-поиска Firecrawl" at bounding box center [1161, 433] width 167 height 17
click at [681, 278] on div at bounding box center [697, 352] width 668 height 532
click at [654, 324] on div at bounding box center [697, 352] width 668 height 532
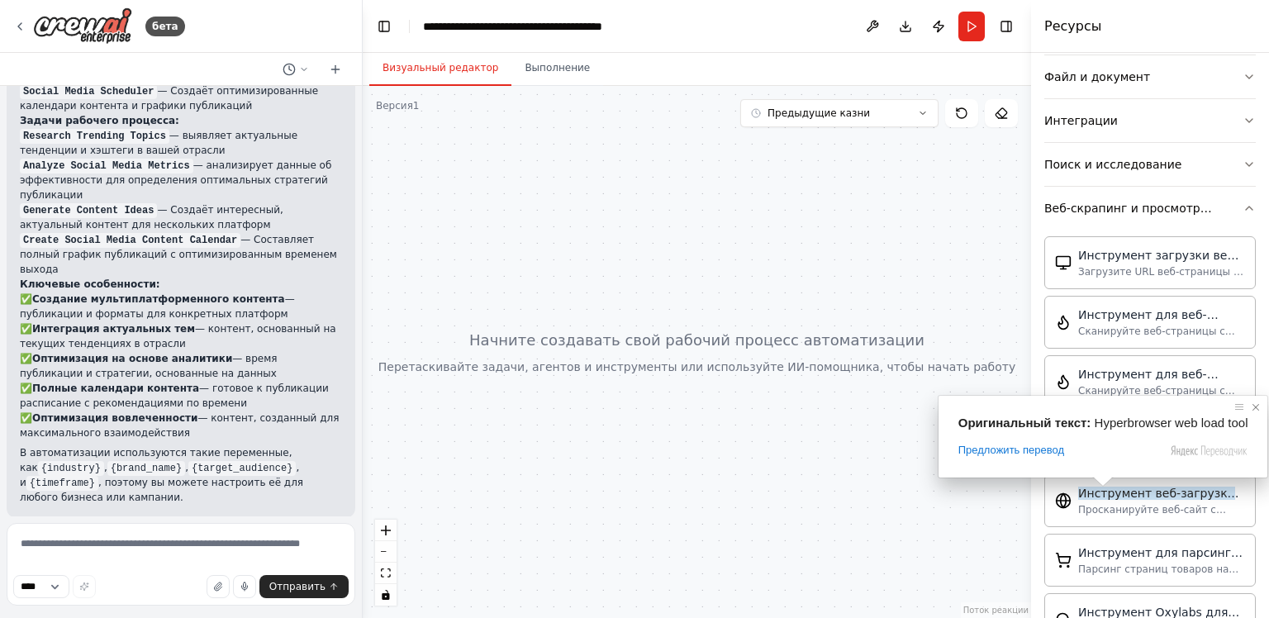
click at [1255, 409] on span at bounding box center [1256, 407] width 17 height 17
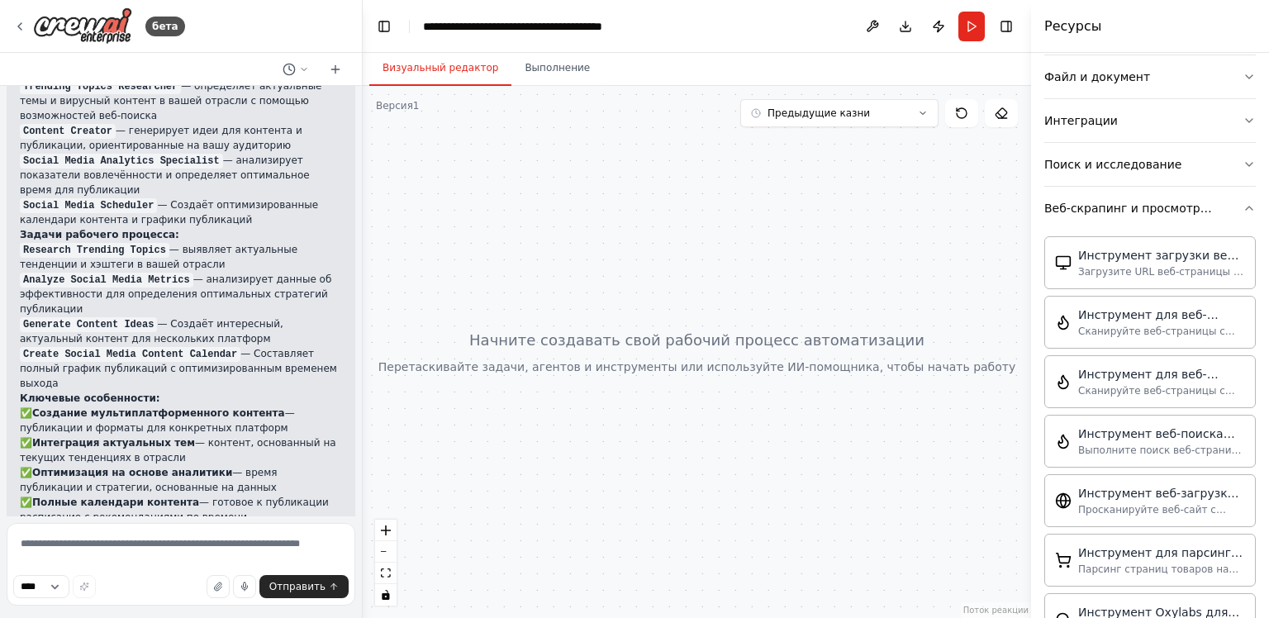
scroll to position [1858, 0]
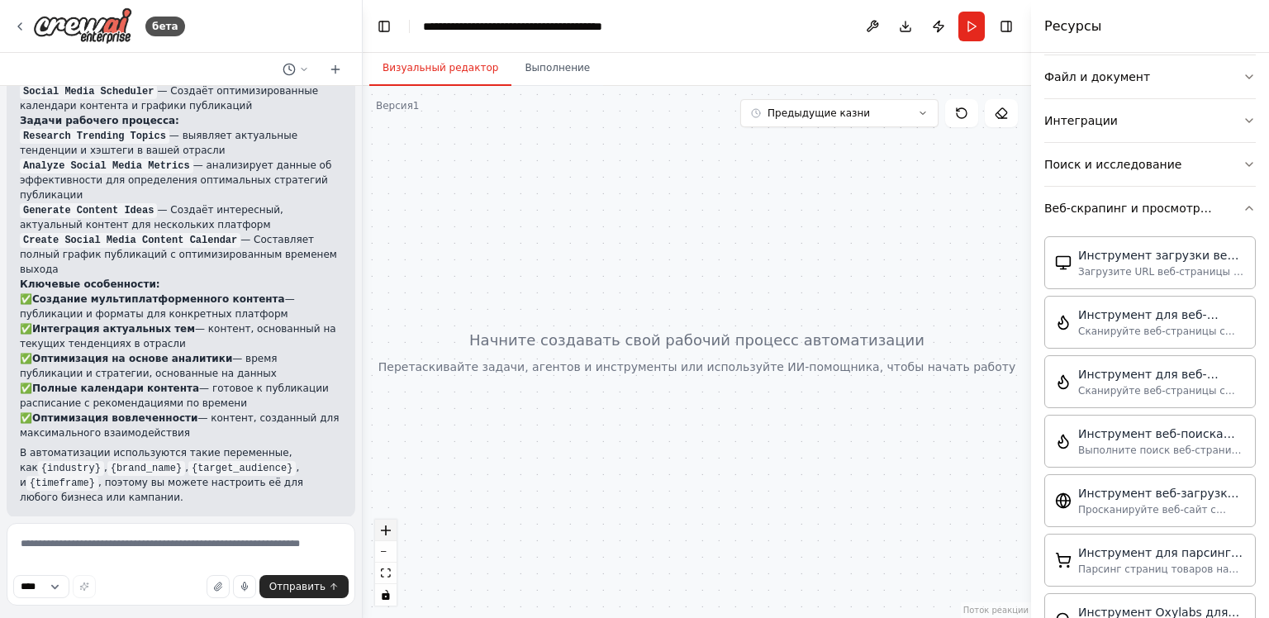
click at [383, 531] on icon "увеличьте масштаб" at bounding box center [386, 531] width 10 height 10
click at [389, 574] on icon "подходящий вид" at bounding box center [386, 573] width 10 height 9
click at [388, 556] on button "уменьшить масштаб" at bounding box center [385, 551] width 21 height 21
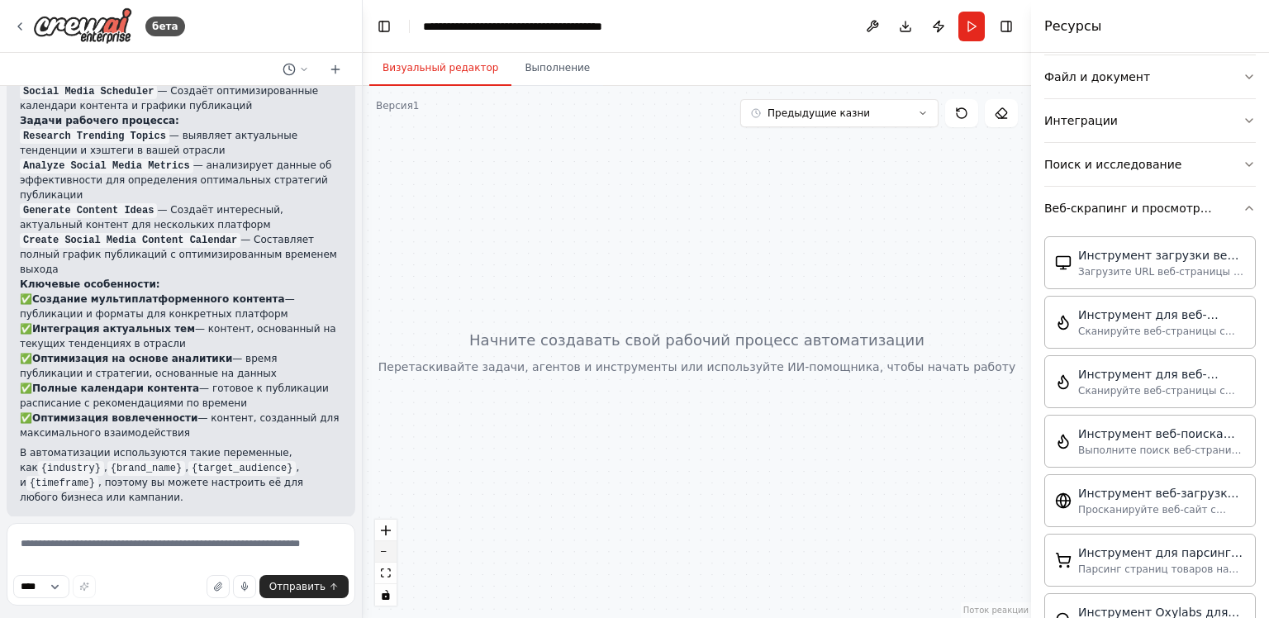
click at [388, 556] on button "уменьшить масштаб" at bounding box center [385, 551] width 21 height 21
click at [1203, 426] on ya-tr-span "Инструмент веб-поиска Firecrawl" at bounding box center [1156, 441] width 157 height 30
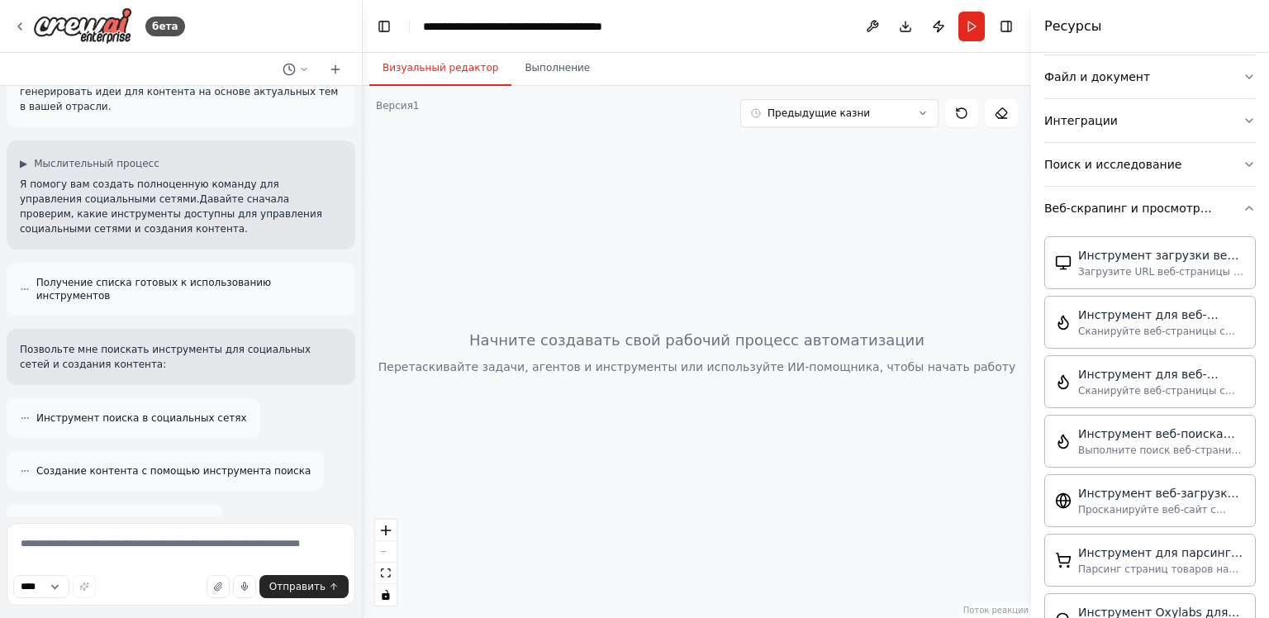
scroll to position [0, 0]
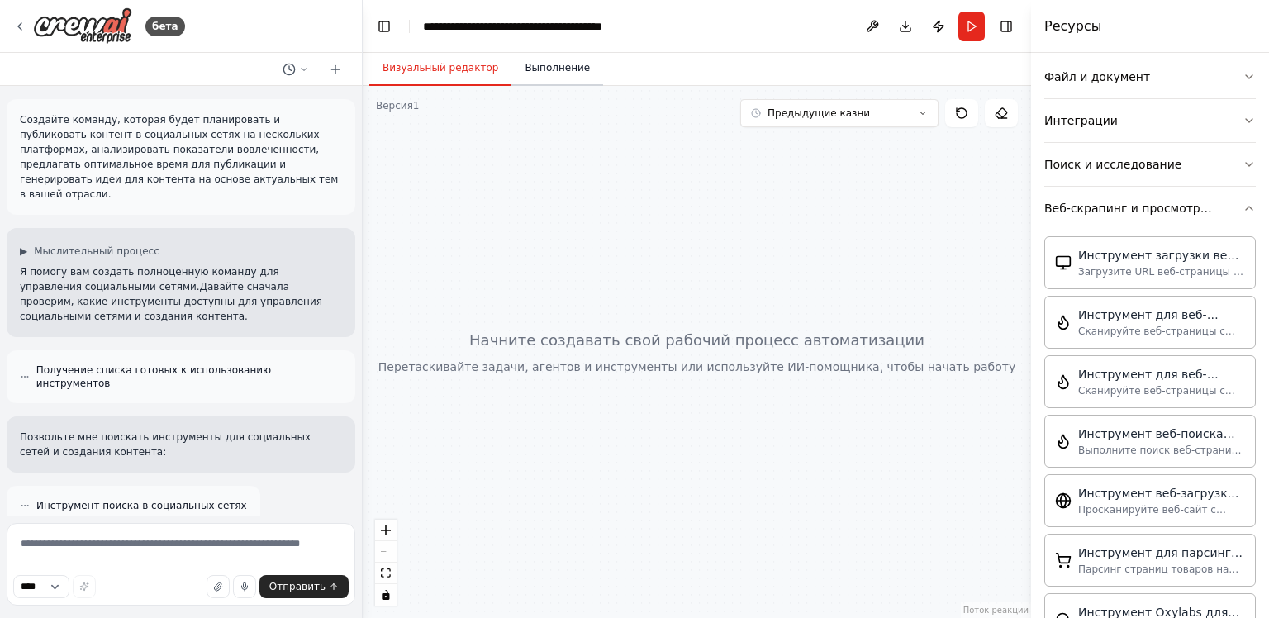
click at [557, 82] on button "Выполнение" at bounding box center [557, 68] width 92 height 35
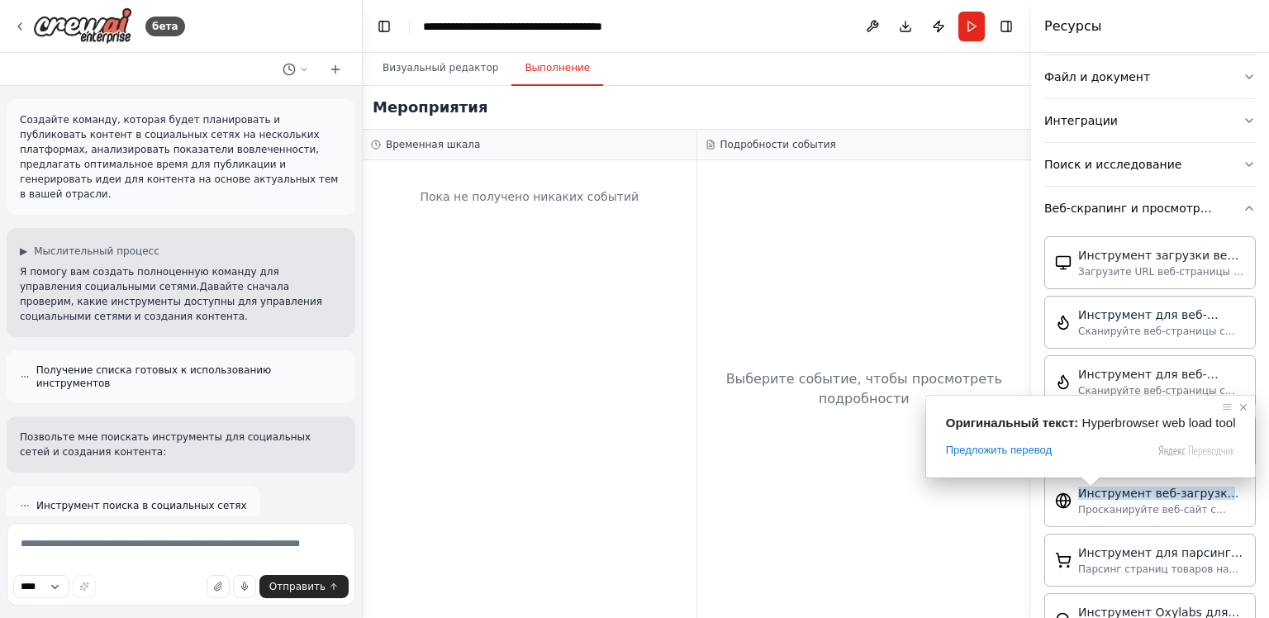
click at [1239, 407] on span at bounding box center [1243, 407] width 17 height 17
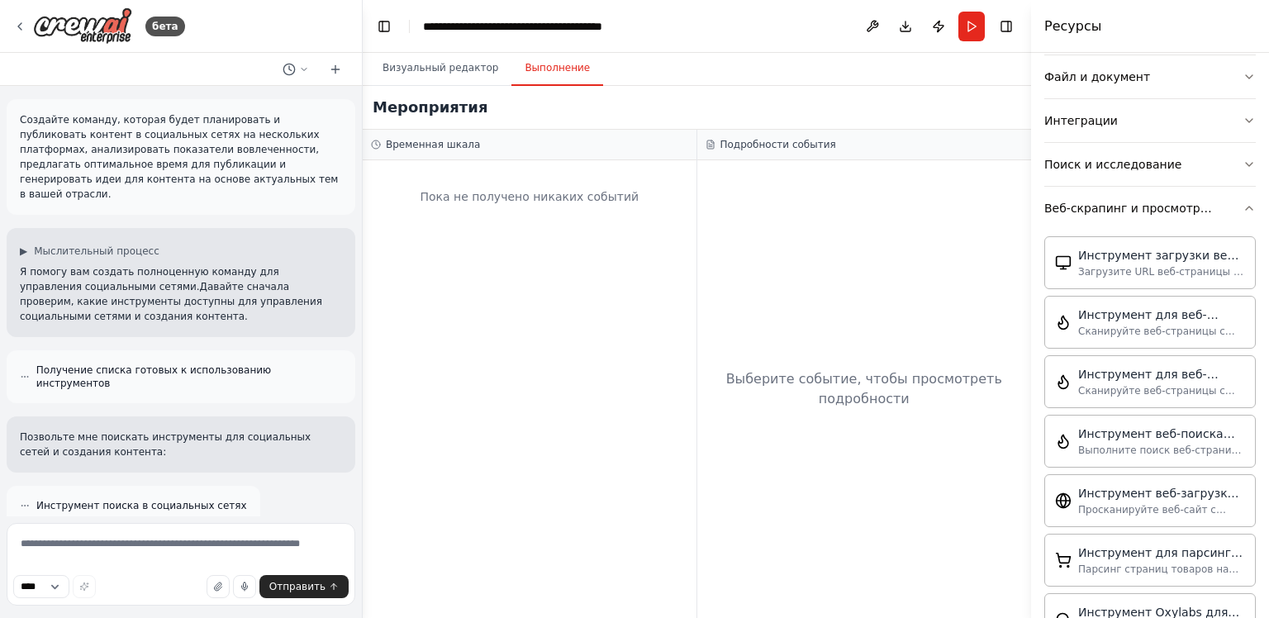
click at [431, 142] on ya-tr-span "Временная шкала" at bounding box center [433, 145] width 94 height 12
click at [452, 297] on div "Пока не получено никаких событий" at bounding box center [530, 389] width 334 height 458
click at [478, 202] on ya-tr-span "Пока не получено никаких событий" at bounding box center [529, 196] width 219 height 13
click at [602, 185] on div "Пока не получено никаких событий" at bounding box center [529, 197] width 317 height 56
click at [1154, 439] on div "Инструмент веб-поиска Firecrawl Выполните поиск веб-страниц с помощью Firecrawl…" at bounding box center [1161, 440] width 167 height 31
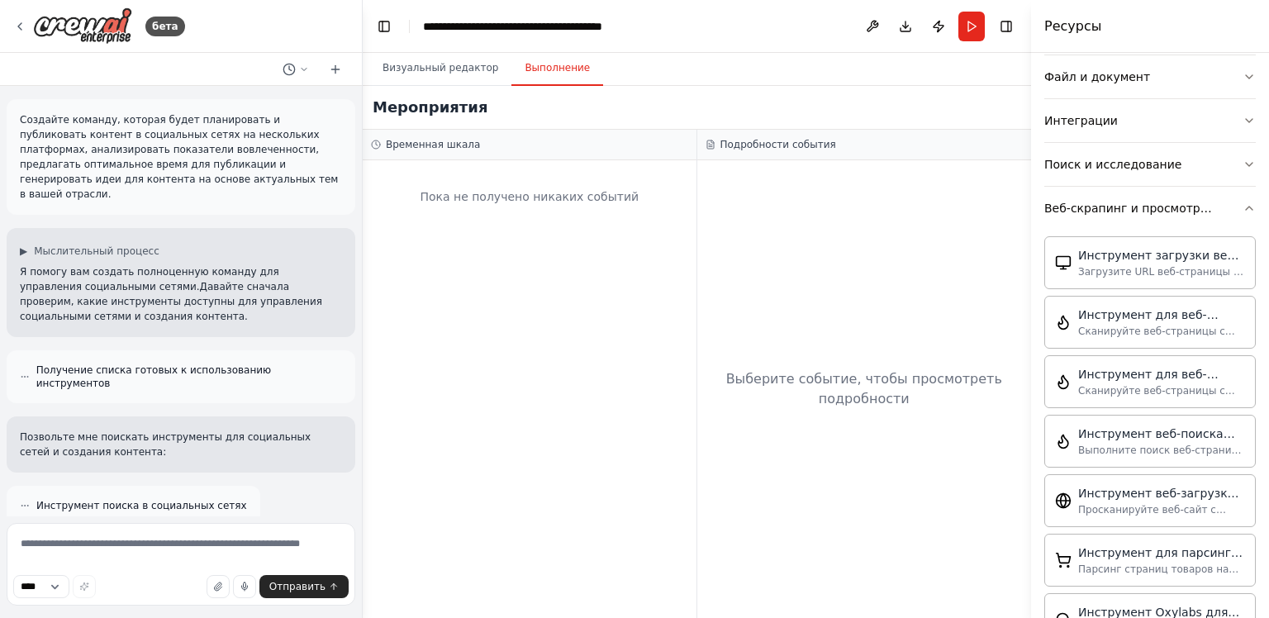
click at [470, 325] on div "Пока не получено никаких событий" at bounding box center [530, 389] width 334 height 458
click at [1104, 431] on ya-tr-span "Инструмент веб-поиска Firecrawl" at bounding box center [1156, 441] width 157 height 30
click at [1157, 445] on ya-tr-span "Выполните поиск веб-страниц с помощью Firecrawl и получите результаты" at bounding box center [1158, 463] width 160 height 38
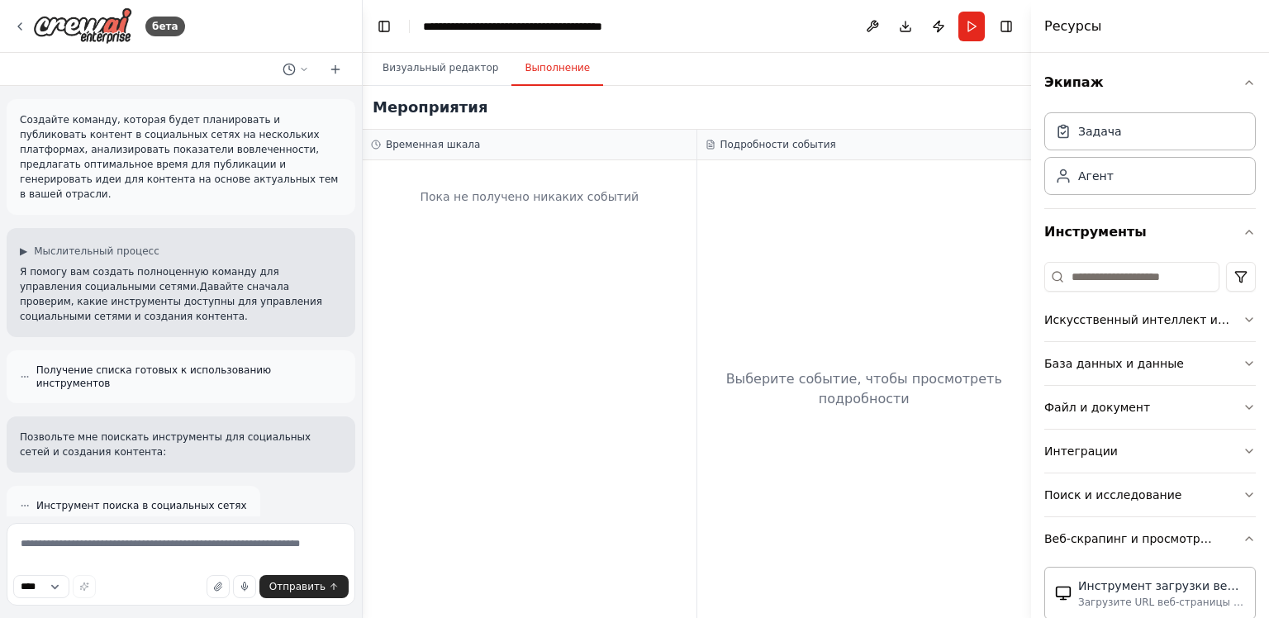
click at [1120, 340] on div "Искусственный интеллект и машинное обучение" at bounding box center [1150, 320] width 212 height 44
click at [1125, 323] on ya-tr-span "Искусственный интеллект и машинное обучение" at bounding box center [1136, 328] width 185 height 30
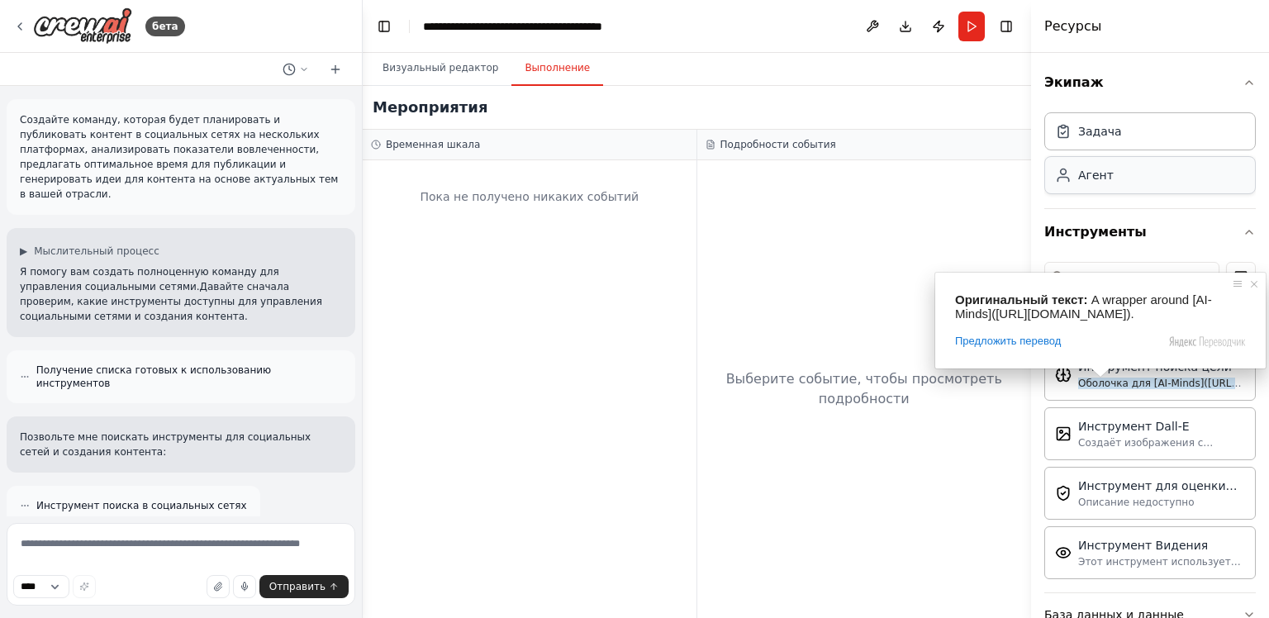
click at [1119, 171] on div "Агент" at bounding box center [1150, 175] width 212 height 38
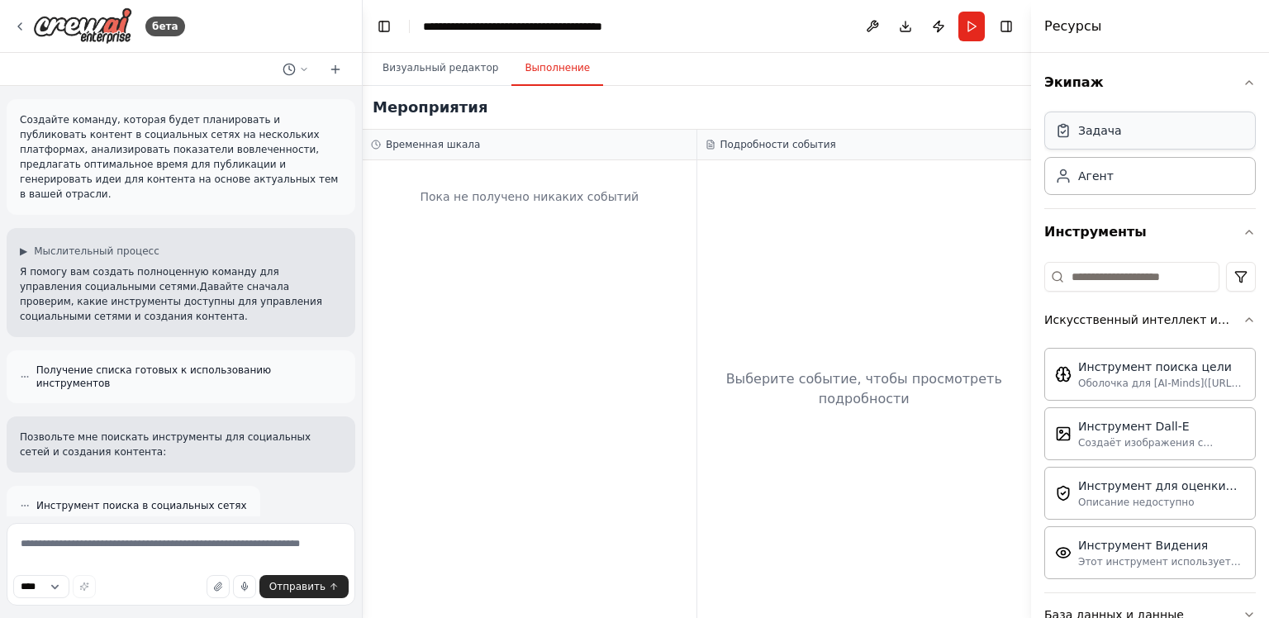
click at [1137, 136] on div "Задача" at bounding box center [1150, 131] width 212 height 38
click at [571, 264] on div "Пока не получено никаких событий" at bounding box center [530, 389] width 334 height 458
click at [478, 64] on ya-tr-span "Визуальный редактор" at bounding box center [441, 67] width 116 height 13
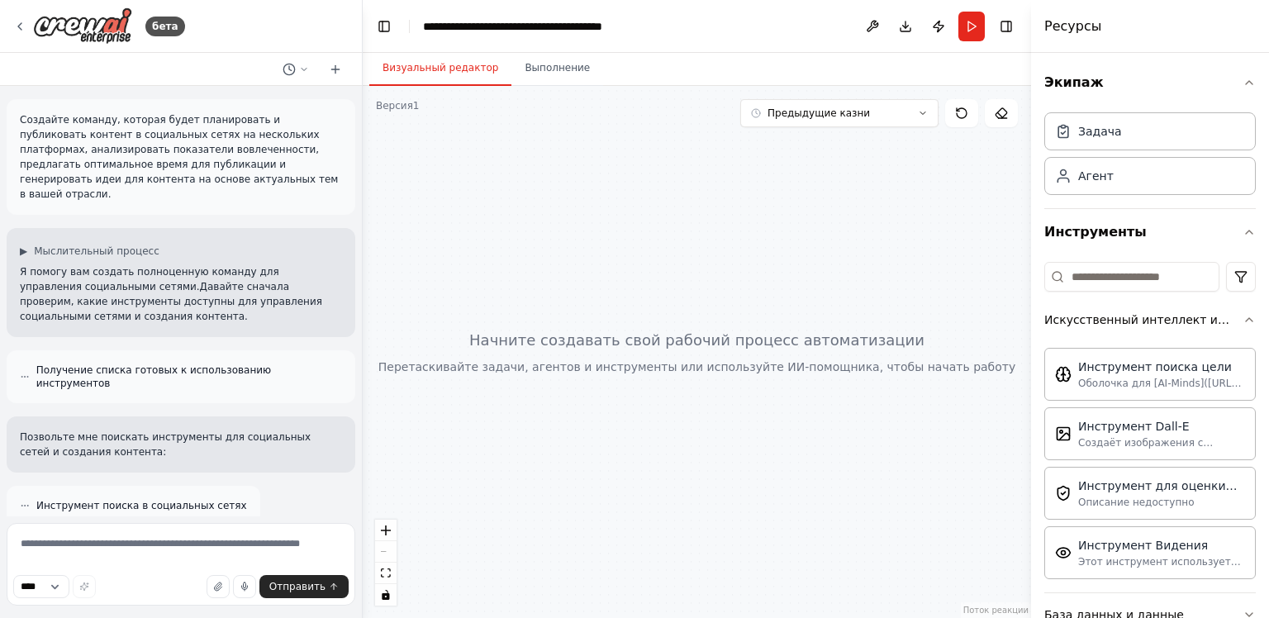
click at [464, 74] on button "Визуальный редактор" at bounding box center [440, 68] width 142 height 35
click at [668, 351] on div at bounding box center [697, 352] width 668 height 532
click at [892, 116] on button "Предыдущие казни" at bounding box center [839, 113] width 198 height 28
click at [978, 116] on div "Предыдущие казни Показать инструменты Скрыть агентов" at bounding box center [879, 113] width 278 height 28
click at [949, 112] on button at bounding box center [961, 113] width 33 height 28
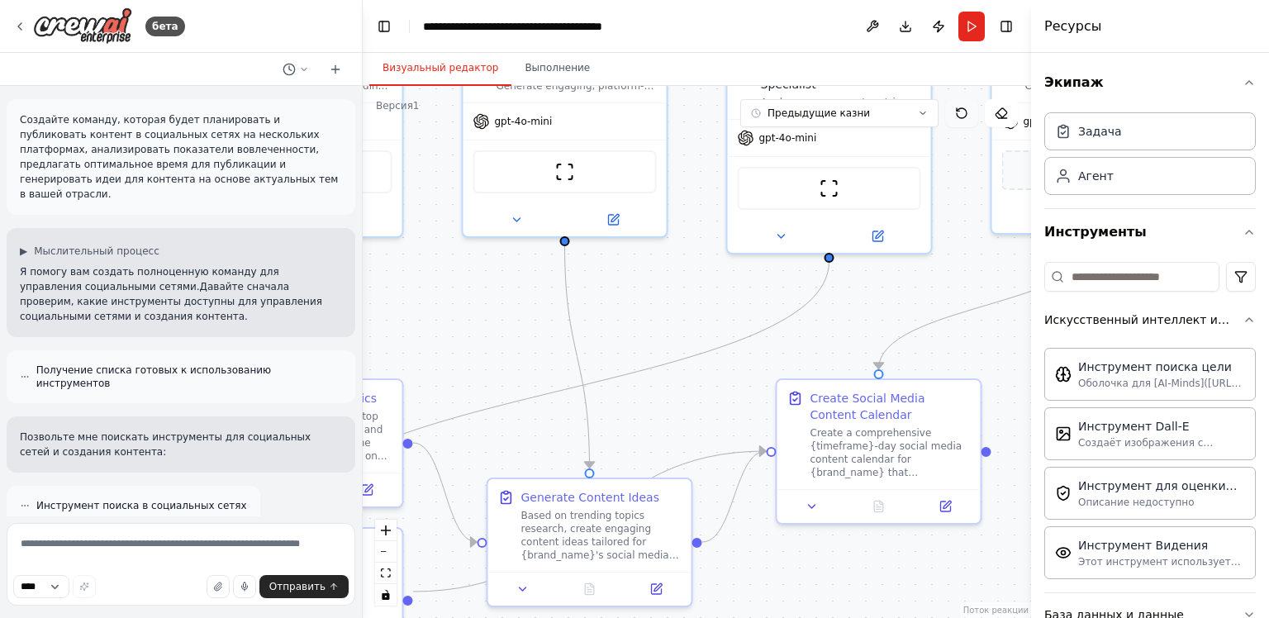
click at [955, 107] on icon at bounding box center [961, 113] width 13 height 13
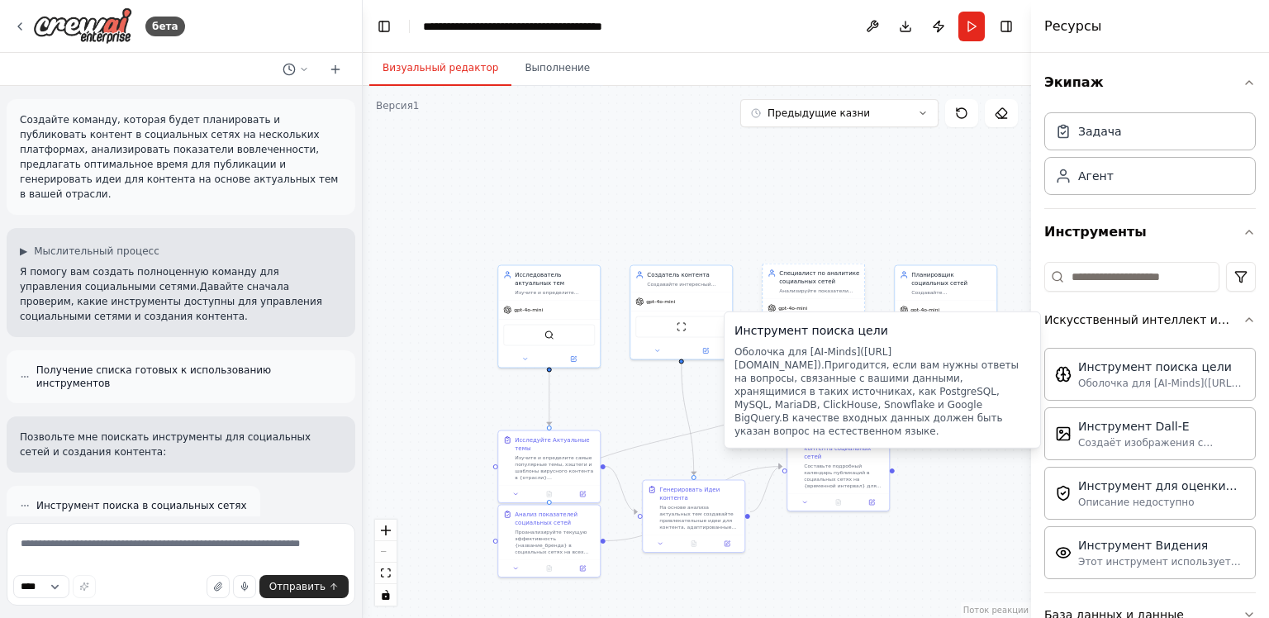
click at [804, 265] on div "Специалист по аналитике социальных сетей Анализируйте показатели вовлеченности,…" at bounding box center [814, 281] width 102 height 35
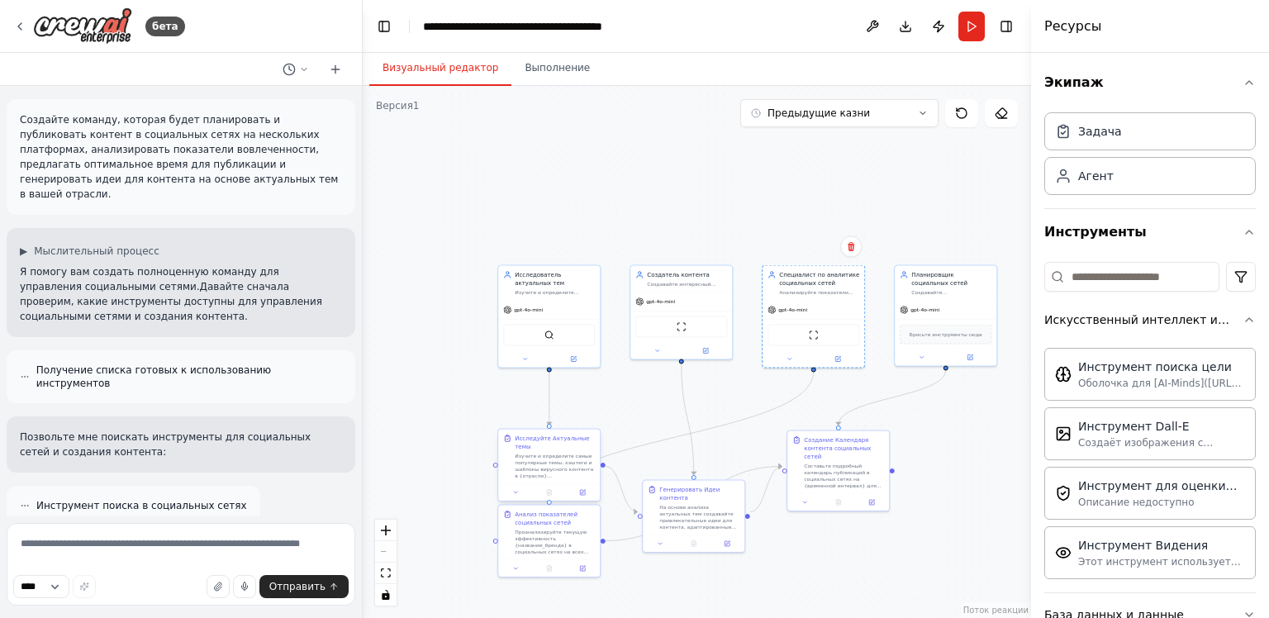
click at [545, 473] on ya-tr-span "Изучите и определите самые популярные темы, хэштеги и шаблоны вирусного контент…" at bounding box center [554, 469] width 78 height 32
click at [579, 415] on button at bounding box center [586, 413] width 21 height 21
click at [962, 119] on icon at bounding box center [961, 113] width 13 height 13
click at [962, 119] on button at bounding box center [961, 113] width 33 height 28
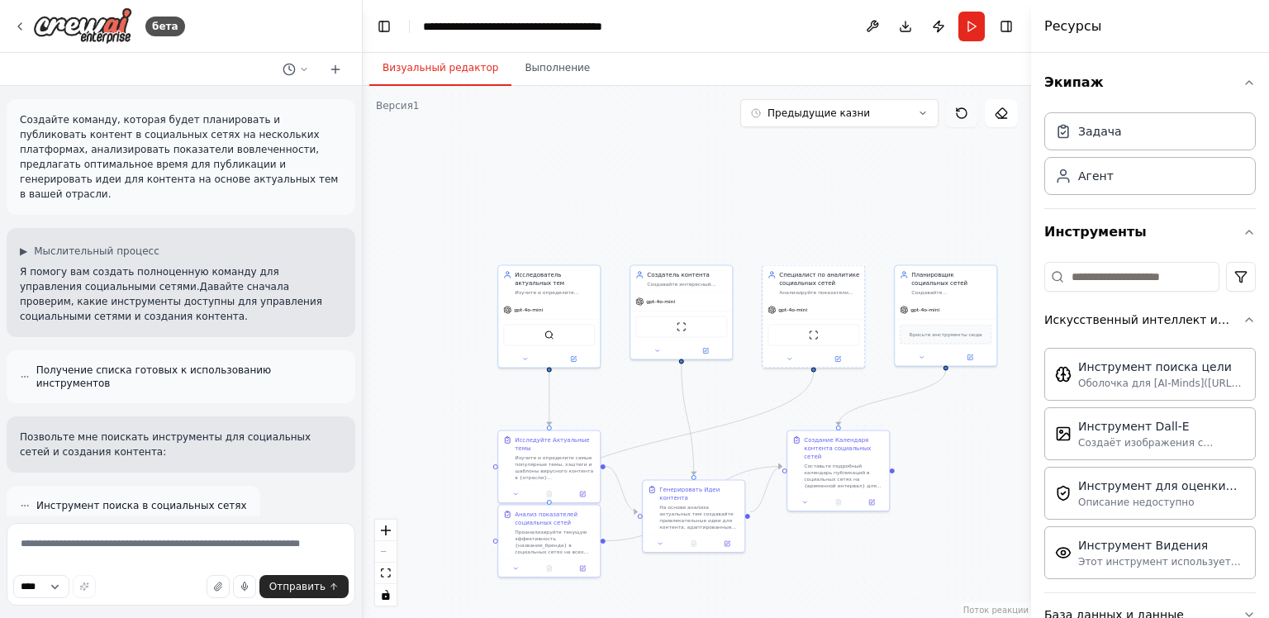
click at [962, 119] on button at bounding box center [961, 113] width 33 height 28
click at [963, 119] on button at bounding box center [961, 113] width 33 height 28
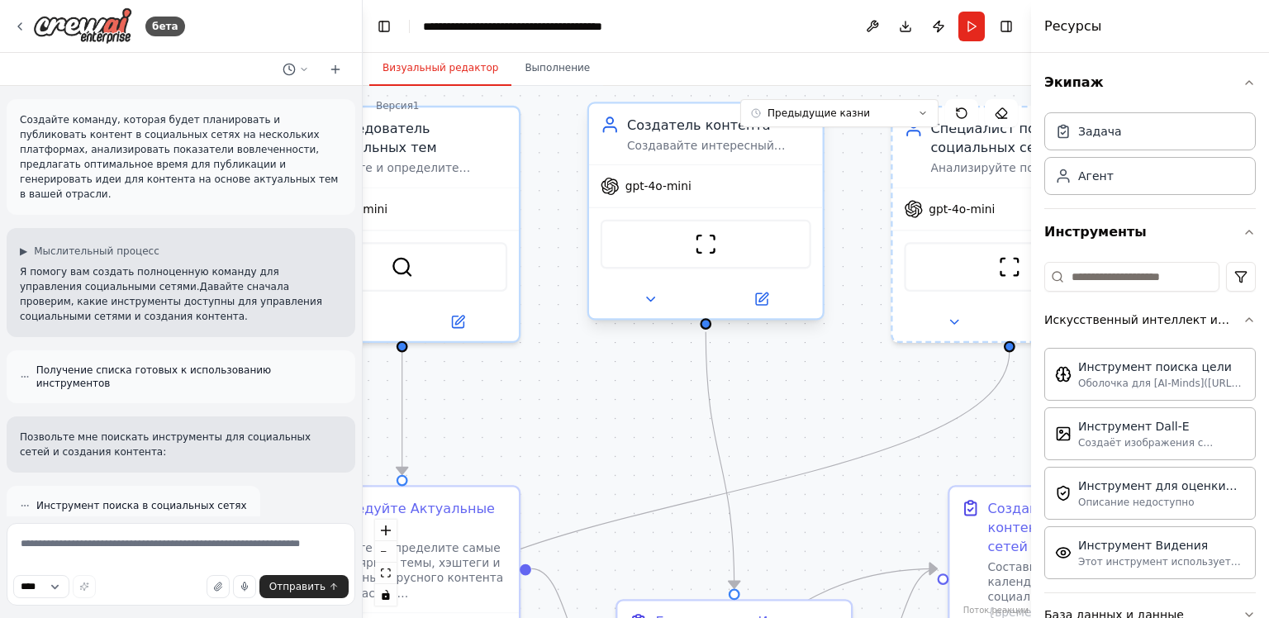
click at [726, 194] on div "gpt-4o-mini" at bounding box center [706, 186] width 234 height 42
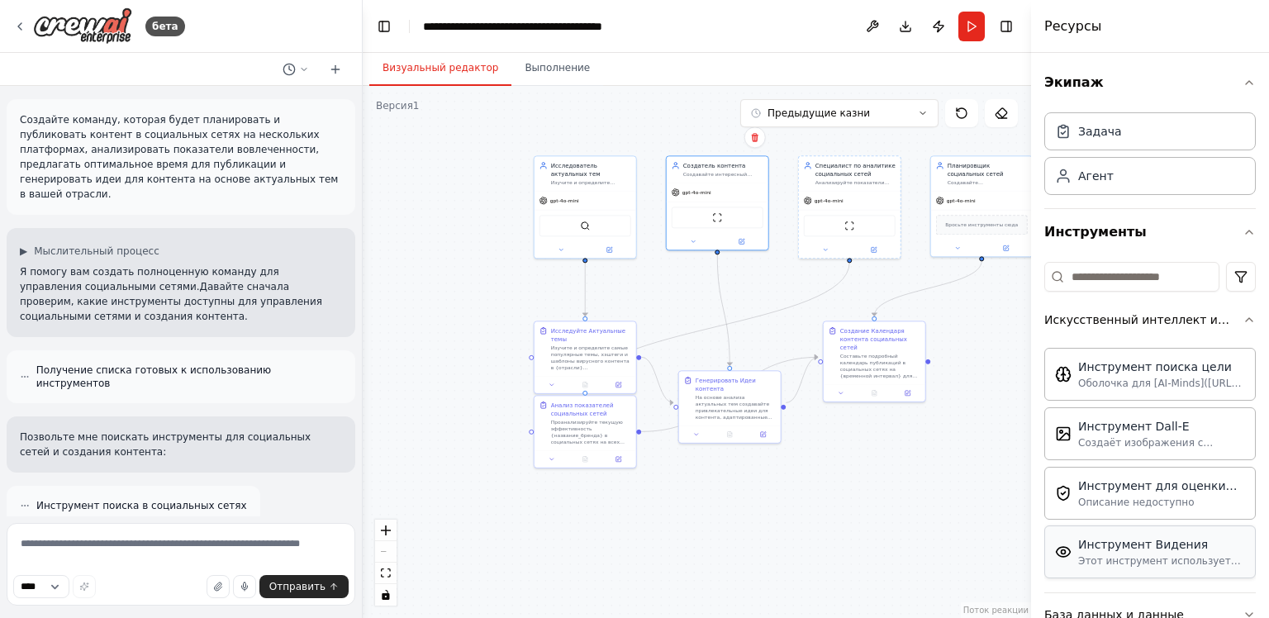
click at [1114, 544] on ya-tr-span "Инструмент Видения" at bounding box center [1143, 544] width 130 height 13
click at [758, 485] on div ".deletable-edge-delete-btn { width: 20px; height: 20px; border: 0px solid #ffff…" at bounding box center [697, 352] width 668 height 532
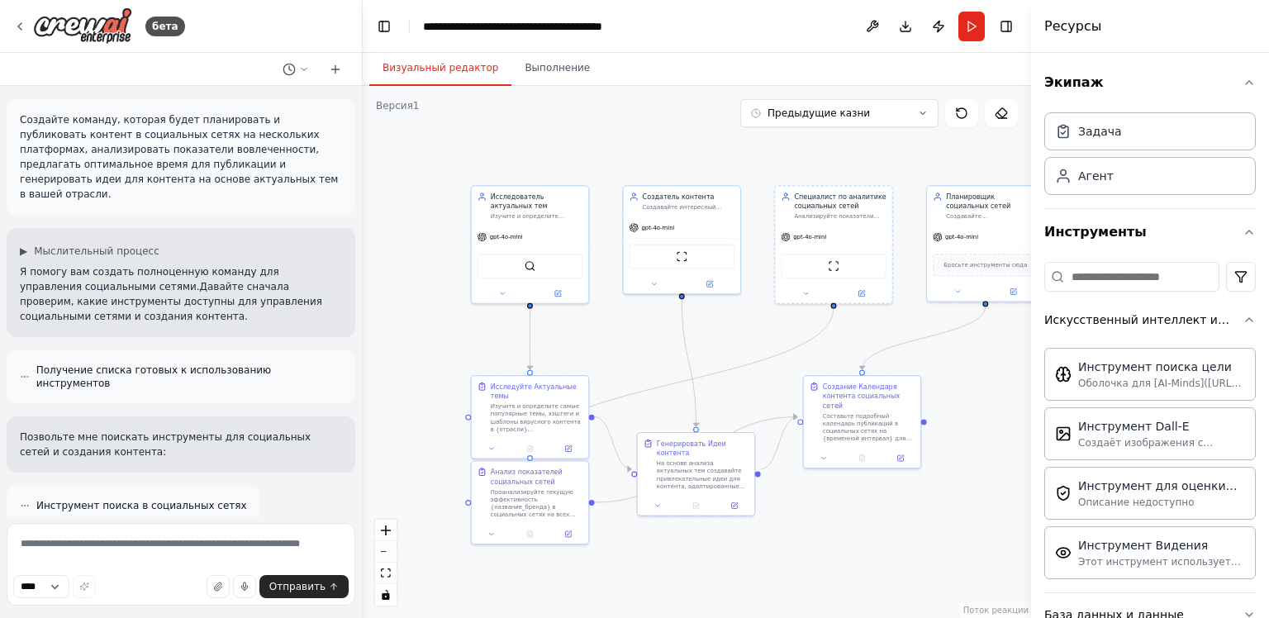
drag, startPoint x: 783, startPoint y: 284, endPoint x: 733, endPoint y: 350, distance: 83.1
click at [733, 350] on div ".deletable-edge-delete-btn { width: 20px; height: 20px; border: 0px solid #ffff…" at bounding box center [697, 352] width 668 height 532
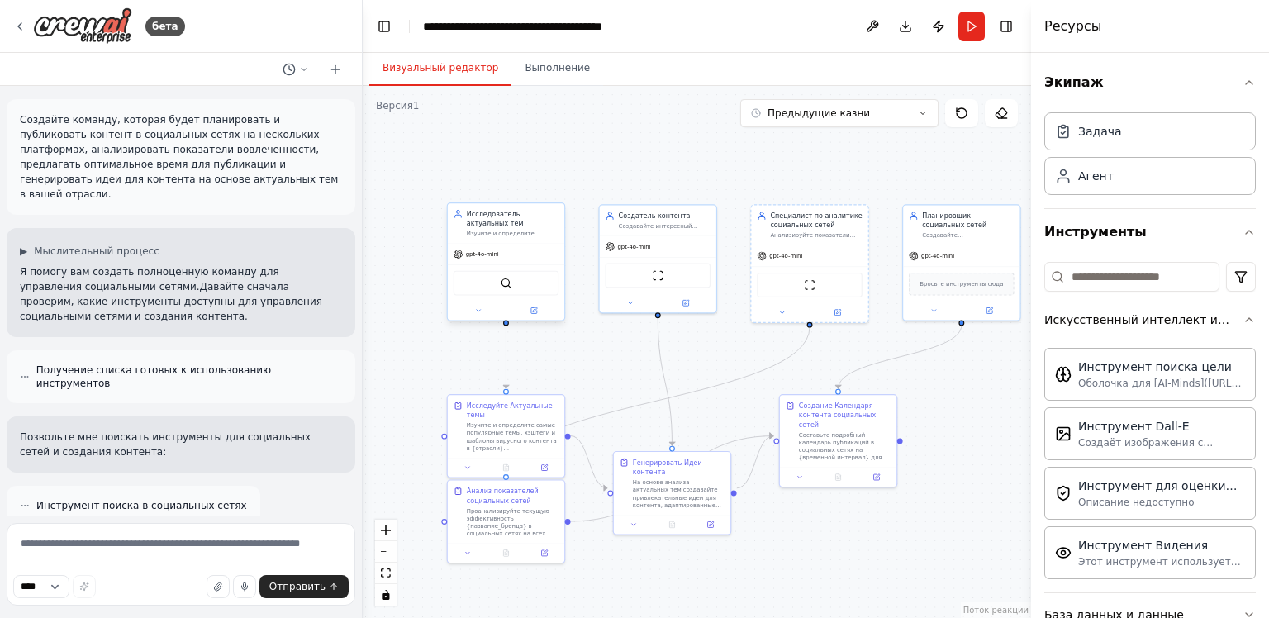
click at [526, 290] on div "Инструмент SerperDevTool" at bounding box center [507, 283] width 106 height 25
click at [554, 187] on icon at bounding box center [551, 186] width 10 height 10
click at [520, 188] on ya-tr-span "Подтвердить" at bounding box center [488, 186] width 69 height 12
click at [702, 221] on ya-tr-span "Создавайте интересный контент для социальных сетей с учетом особенностей платфо…" at bounding box center [663, 255] width 89 height 68
click at [703, 193] on button at bounding box center [702, 185] width 21 height 21
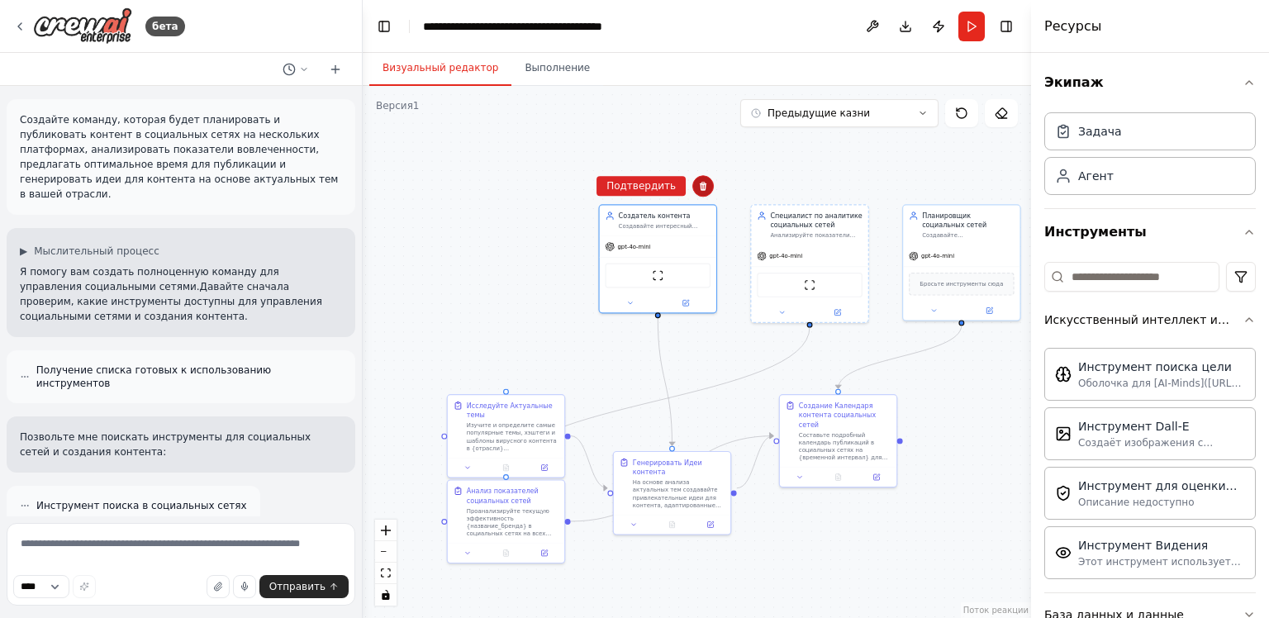
click at [702, 185] on icon at bounding box center [703, 186] width 10 height 10
click at [672, 190] on ya-tr-span "Подтвердить" at bounding box center [641, 186] width 69 height 12
click at [841, 225] on div "Специалист по аналитике социальных сетей" at bounding box center [816, 218] width 92 height 19
click at [859, 183] on div "Предложить перевод" at bounding box center [841, 175] width 291 height 15
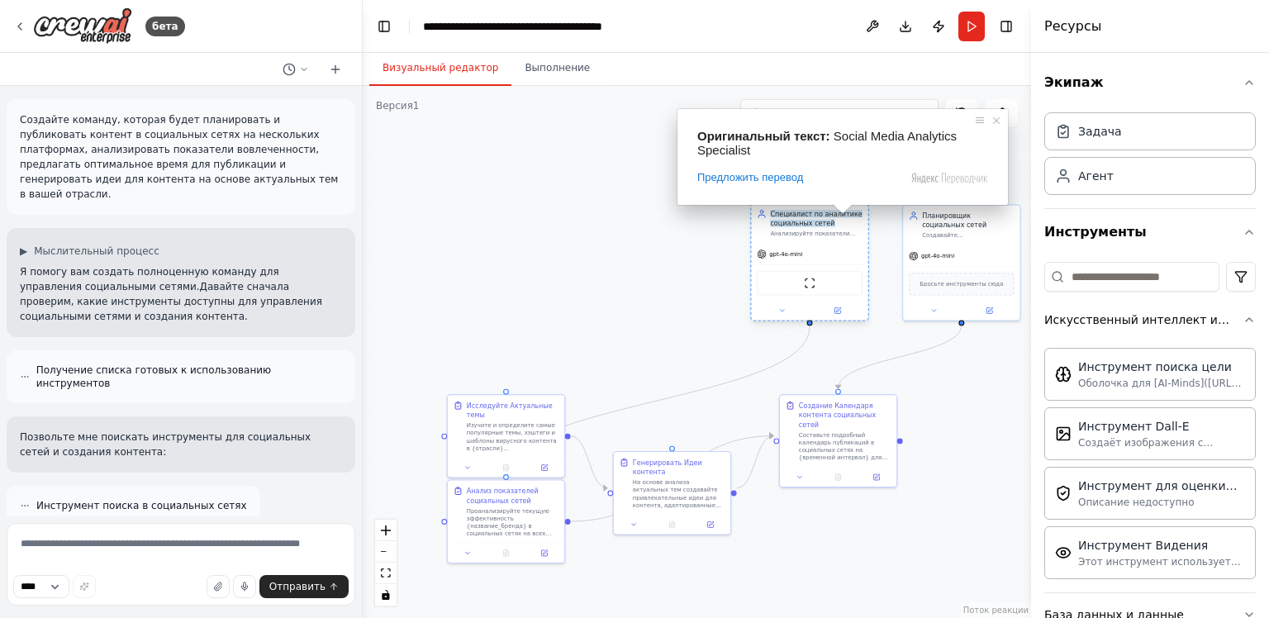
click at [840, 240] on div "Специалист по аналитике социальных сетей Анализируйте показатели вовлеченности,…" at bounding box center [809, 223] width 117 height 40
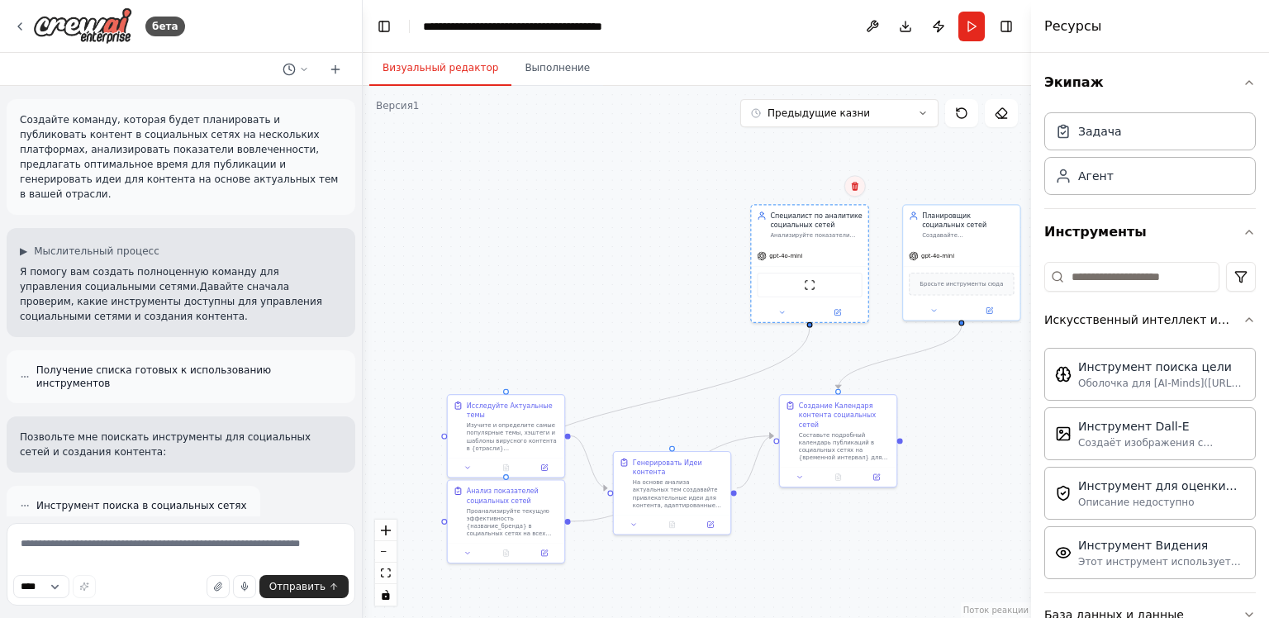
click at [859, 190] on icon at bounding box center [855, 186] width 10 height 10
click at [800, 180] on ya-tr-span "Подтвердить" at bounding box center [793, 186] width 69 height 12
click at [987, 212] on ya-tr-span "Планировщик социальных сетей" at bounding box center [954, 218] width 64 height 17
click at [1006, 188] on icon at bounding box center [1007, 186] width 10 height 10
click at [944, 182] on ya-tr-span "Подтвердить" at bounding box center [945, 186] width 69 height 12
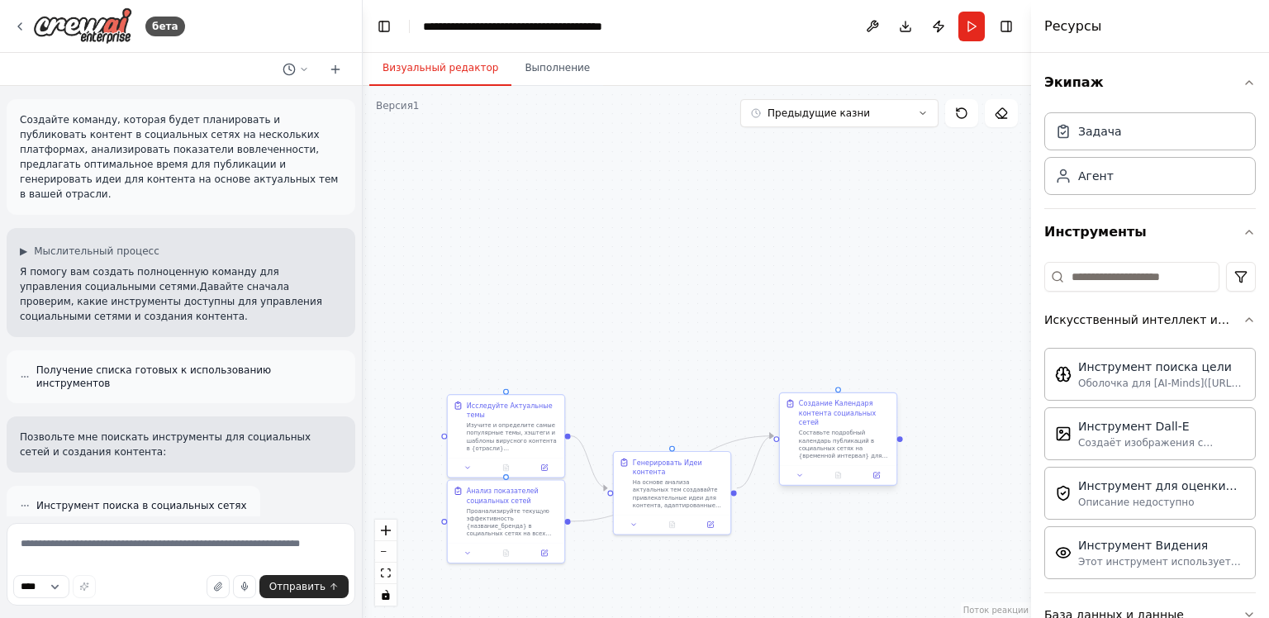
click at [885, 401] on div "Создание Календаря контента социальных сетей" at bounding box center [845, 413] width 92 height 28
click at [883, 380] on icon at bounding box center [883, 378] width 10 height 10
click at [833, 383] on ya-tr-span "Подтвердить" at bounding box center [821, 378] width 69 height 12
click at [702, 466] on div "Генерировать Идеи контента На основе анализа актуальных тем создавайте привлека…" at bounding box center [679, 481] width 92 height 51
click at [715, 431] on icon at bounding box center [717, 435] width 10 height 10
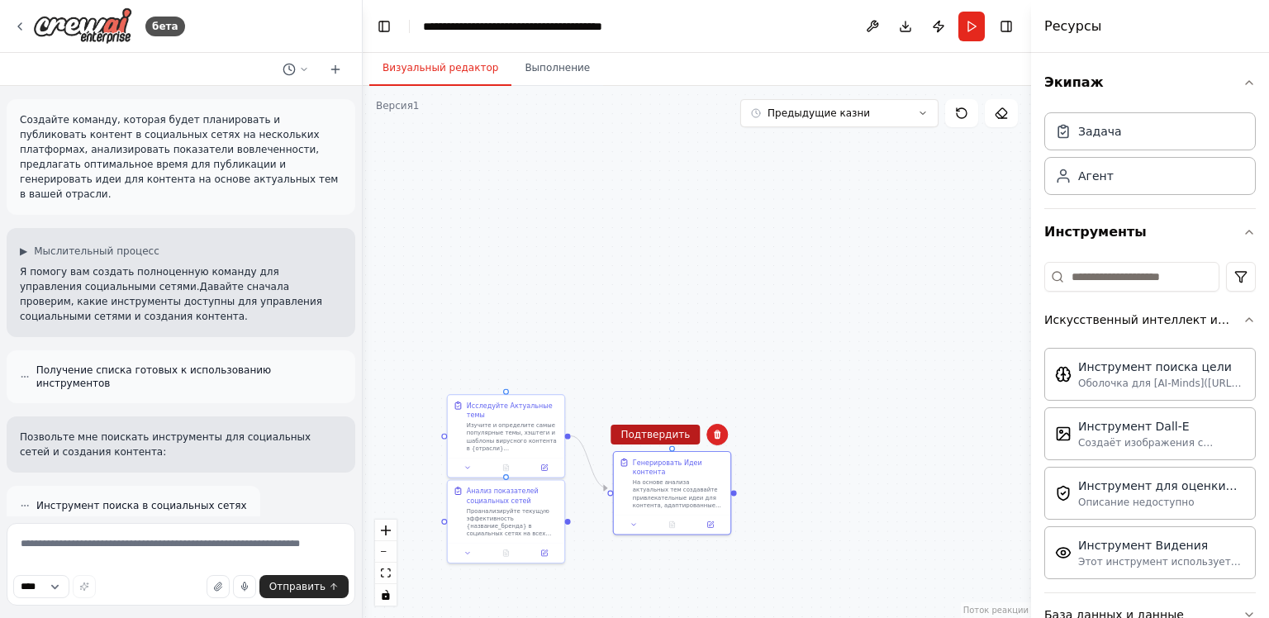
click at [648, 436] on ya-tr-span "Подтвердить" at bounding box center [655, 435] width 69 height 12
click at [502, 400] on ya-tr-span "Исследуйте Актуальные темы" at bounding box center [510, 408] width 86 height 17
click at [555, 374] on icon at bounding box center [551, 378] width 10 height 10
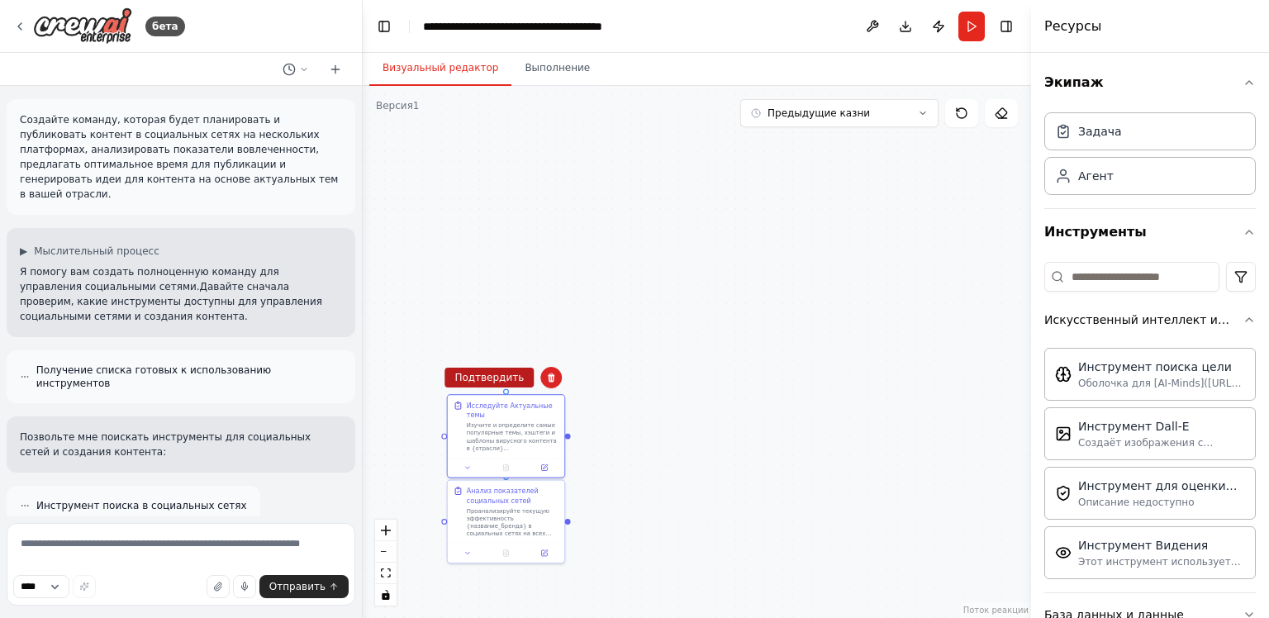
click at [489, 379] on ya-tr-span "Подтвердить" at bounding box center [488, 378] width 69 height 12
click at [527, 485] on ya-tr-span "Анализ показателей социальных сетей" at bounding box center [503, 493] width 72 height 17
click at [550, 471] on button at bounding box center [550, 462] width 21 height 21
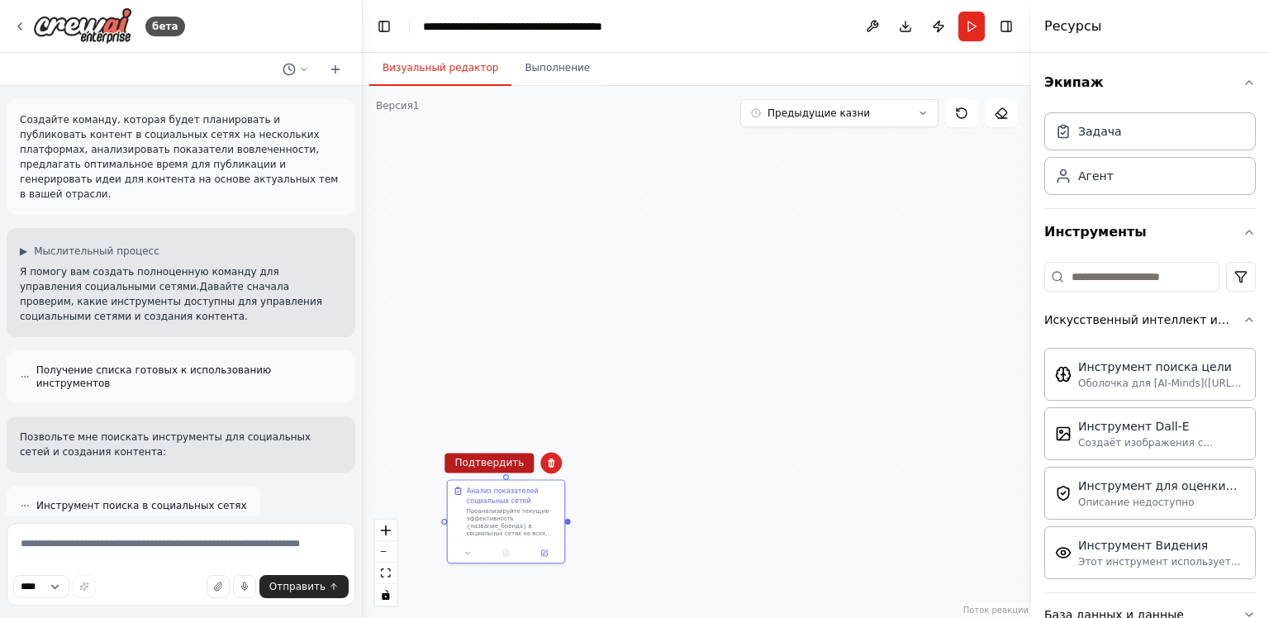
click at [497, 467] on ya-tr-span "Подтвердить" at bounding box center [488, 463] width 69 height 12
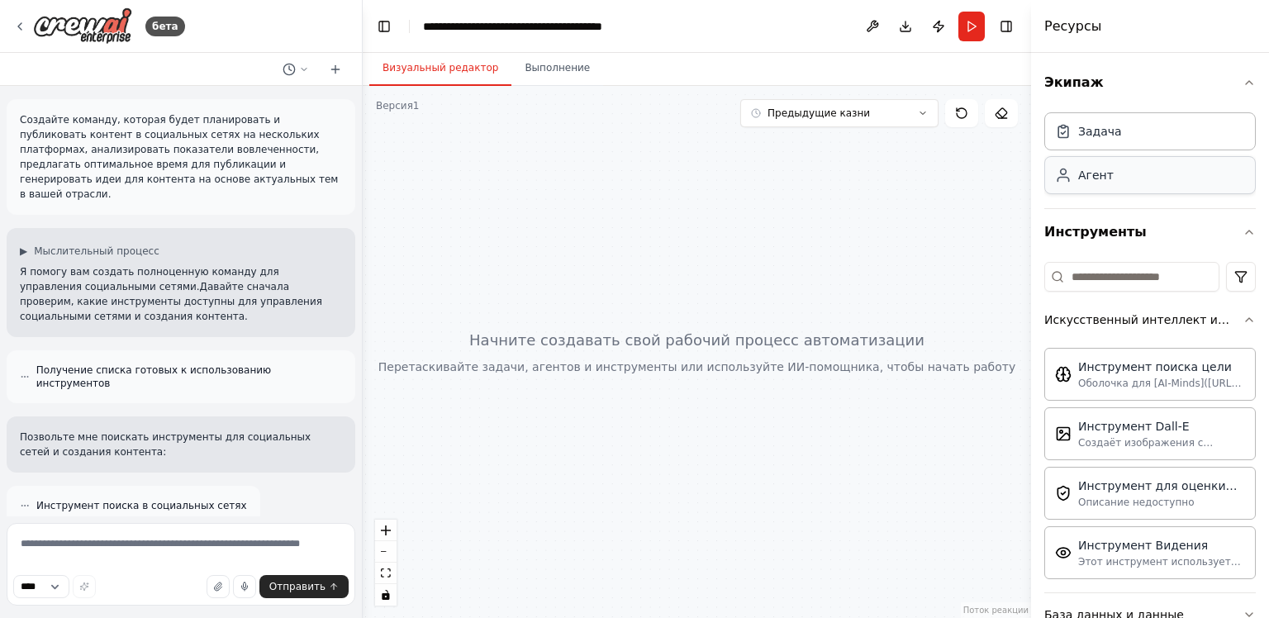
click at [1153, 172] on div "Агент" at bounding box center [1150, 175] width 212 height 38
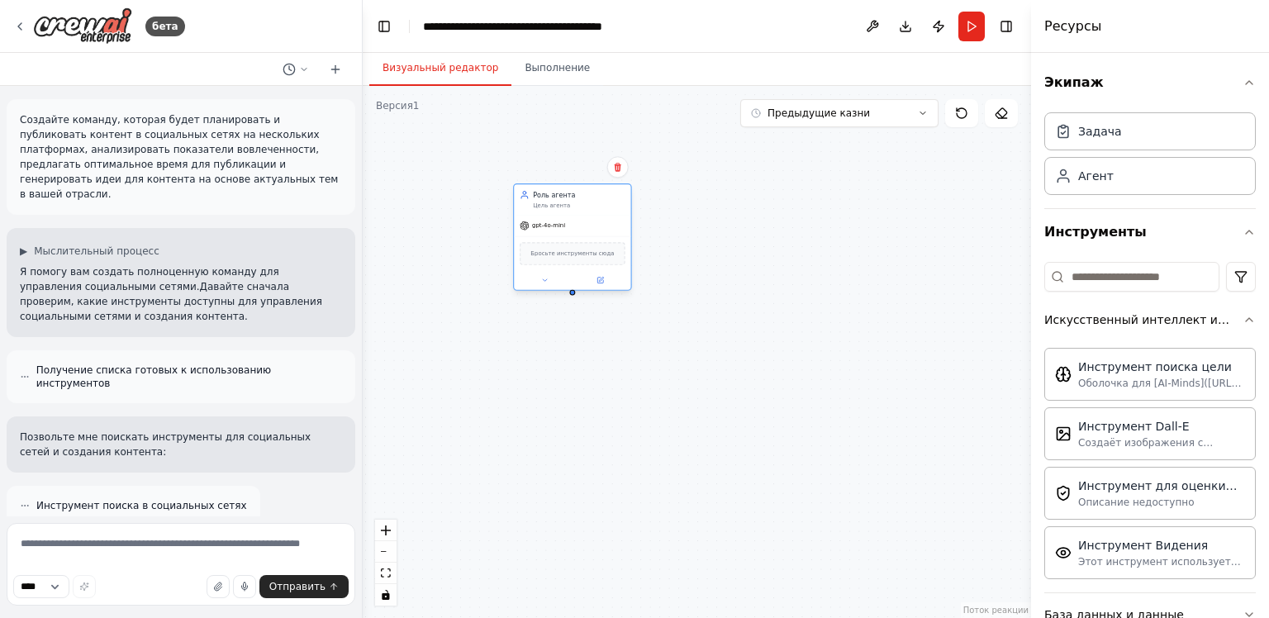
drag, startPoint x: 930, startPoint y: 287, endPoint x: 584, endPoint y: 205, distance: 355.8
click at [584, 205] on div "Цель агента" at bounding box center [579, 205] width 92 height 7
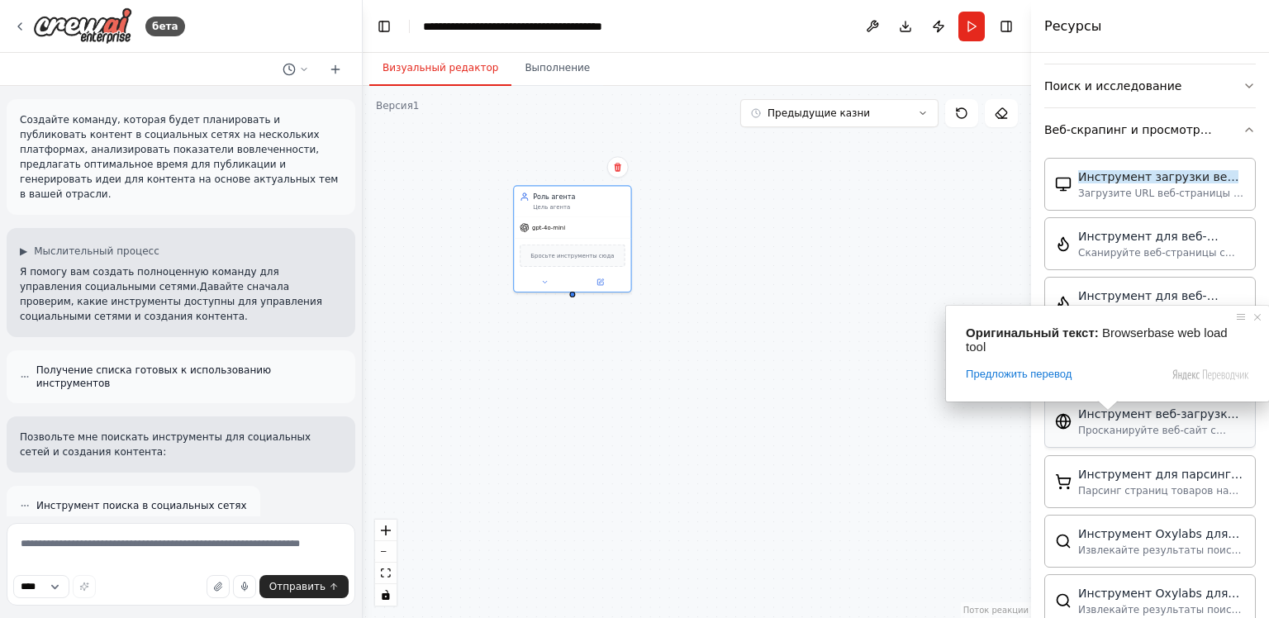
scroll to position [661, 0]
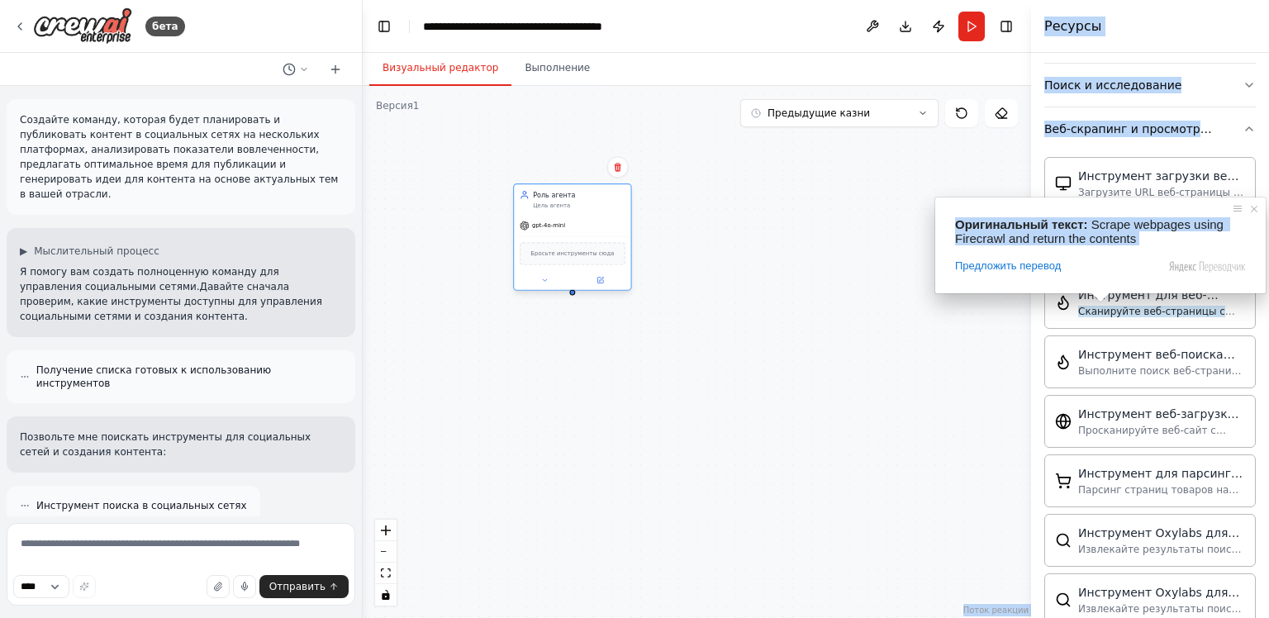
drag, startPoint x: 1202, startPoint y: 298, endPoint x: 530, endPoint y: 216, distance: 677.6
click at [530, 216] on body "бета Создайте команду, которая будет планировать и публиковать контент в социал…" at bounding box center [634, 309] width 1269 height 618
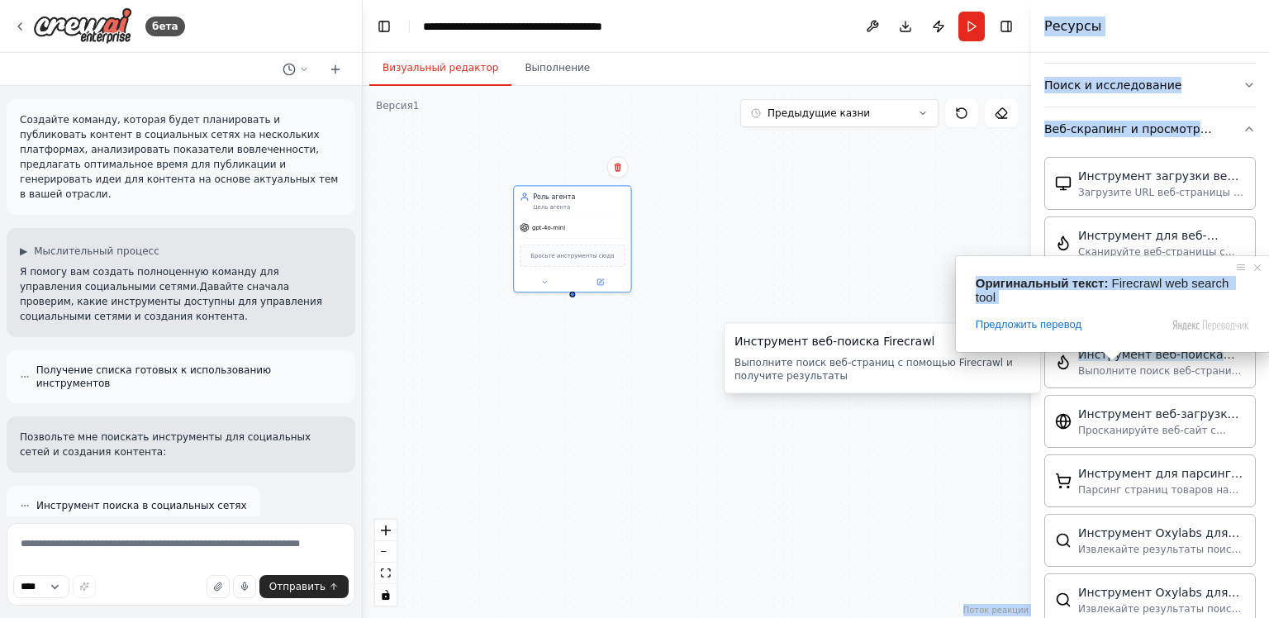
click at [940, 476] on div "Роль агента Цель агента gpt-4o-mini Бросьте инструменты сюда" at bounding box center [697, 352] width 668 height 532
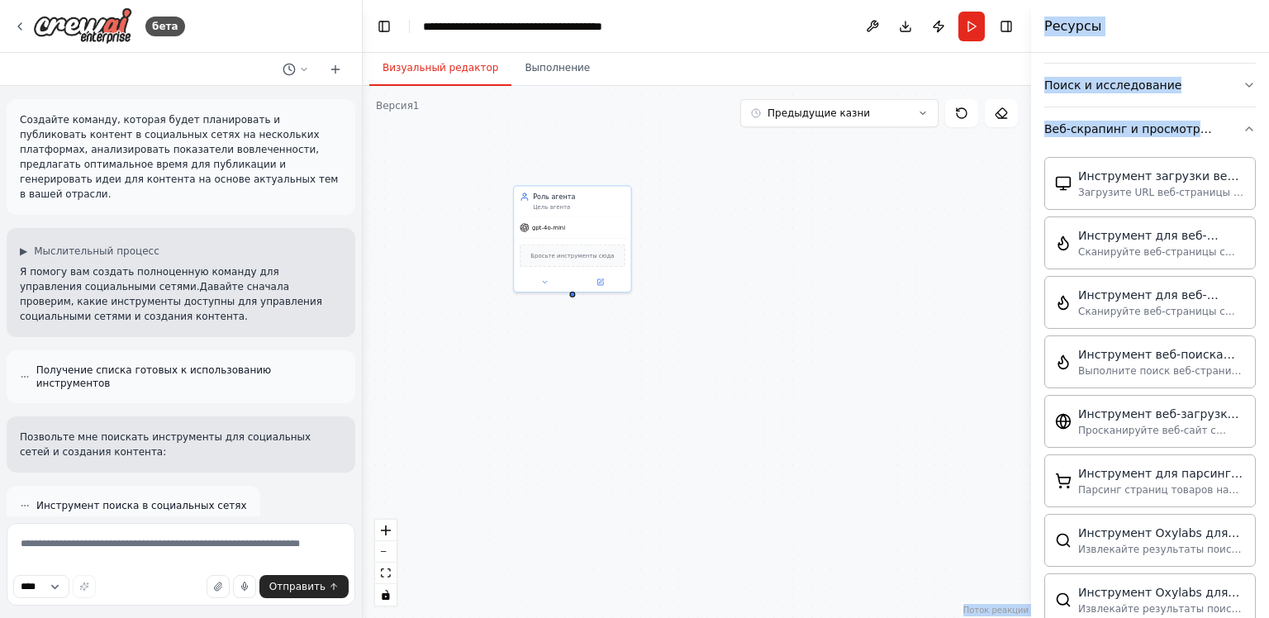
click at [1146, 34] on div "Ресурсы" at bounding box center [1150, 26] width 238 height 53
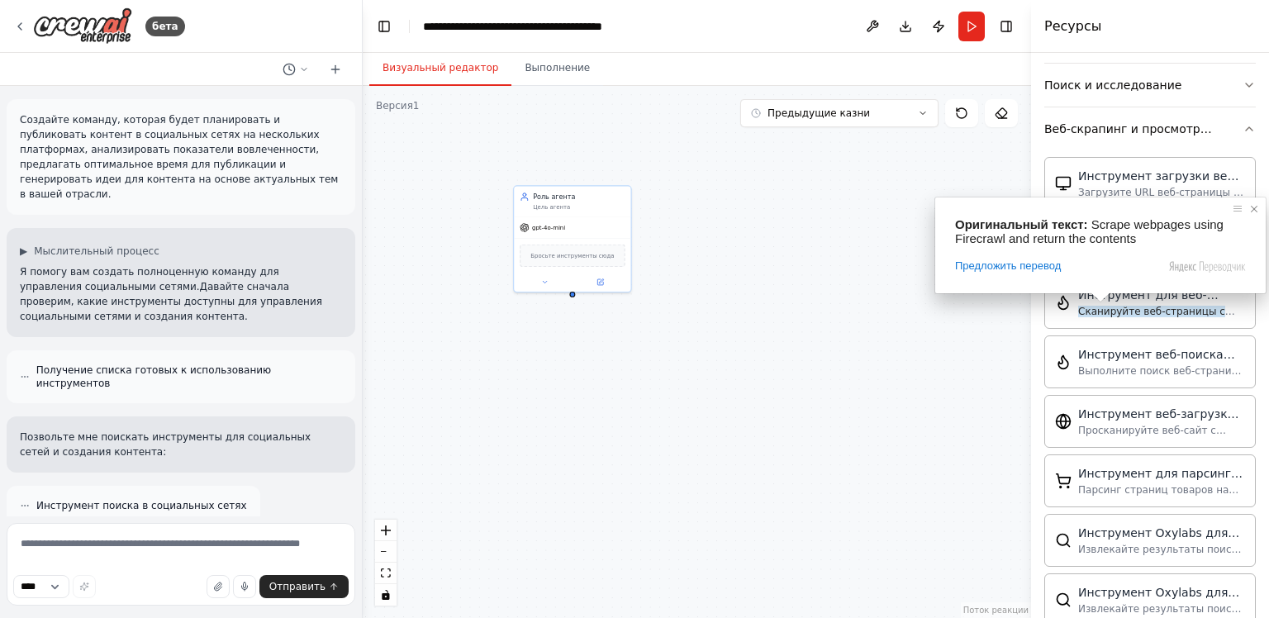
click at [1258, 204] on span at bounding box center [1254, 209] width 17 height 17
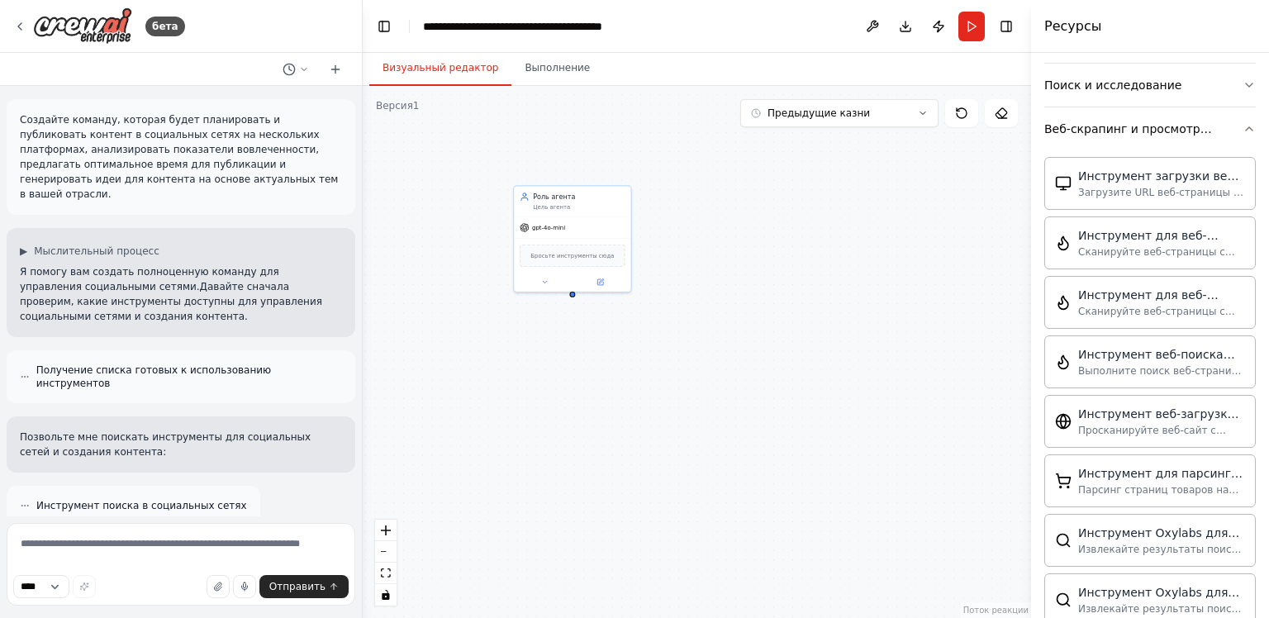
click at [733, 65] on div "Визуальный редактор Выполнение" at bounding box center [697, 69] width 668 height 33
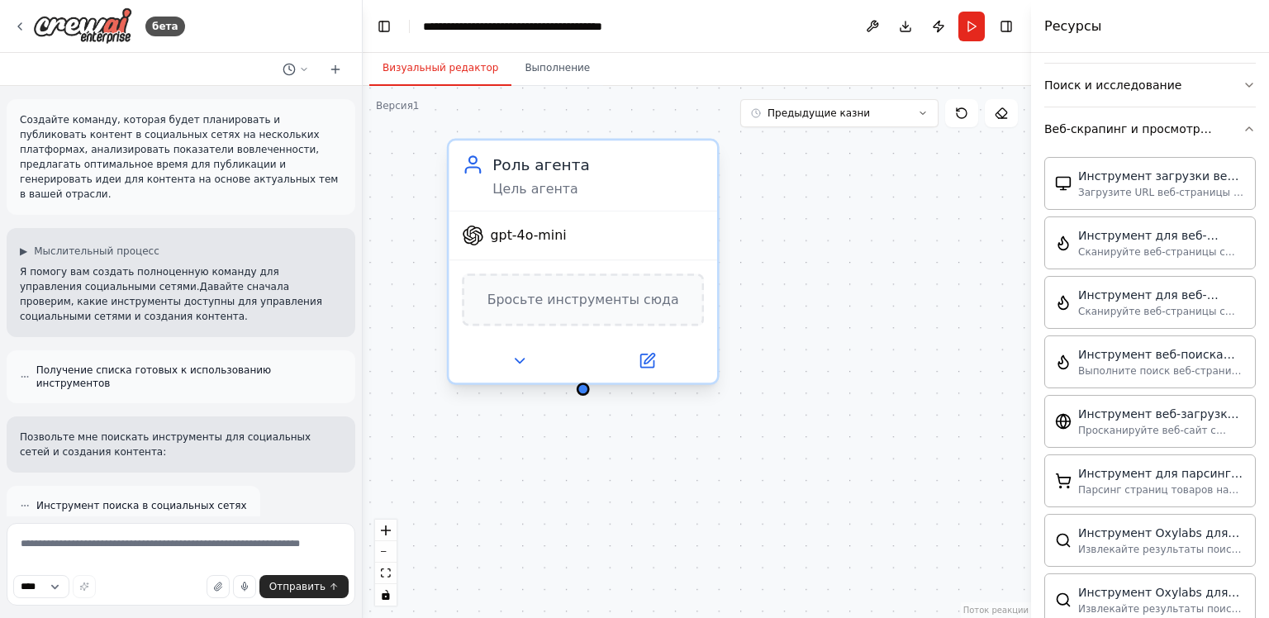
click at [554, 195] on ya-tr-span "Цель агента" at bounding box center [535, 188] width 86 height 15
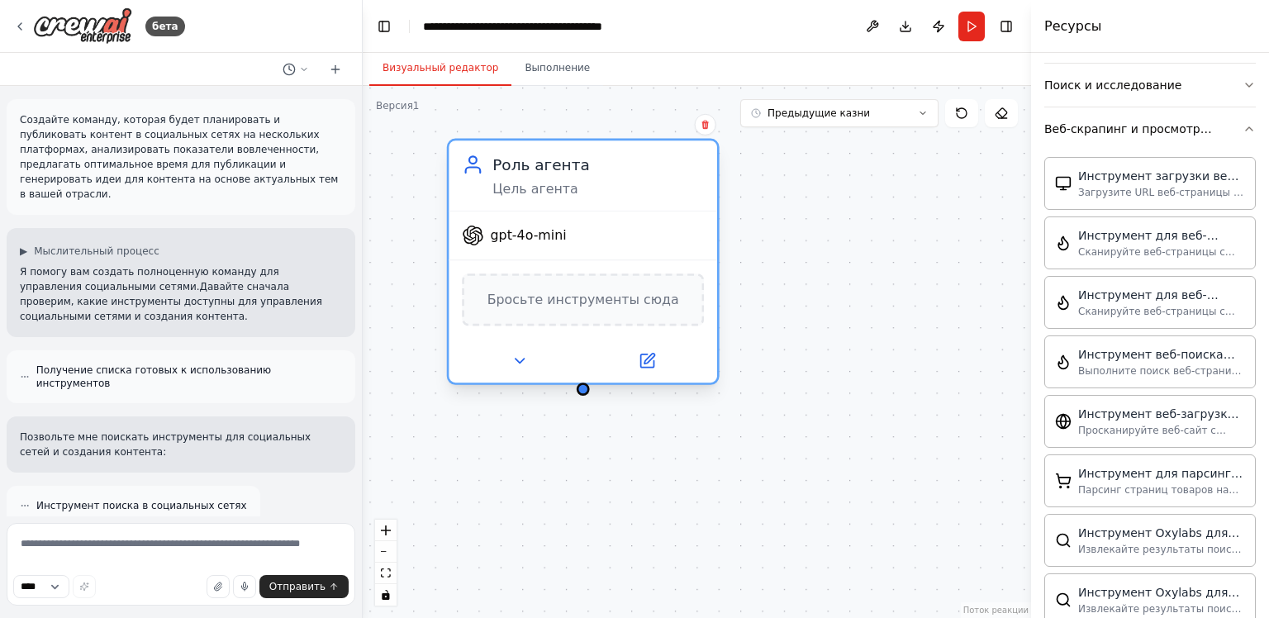
click at [588, 293] on ya-tr-span "Бросьте инструменты сюда" at bounding box center [584, 299] width 192 height 17
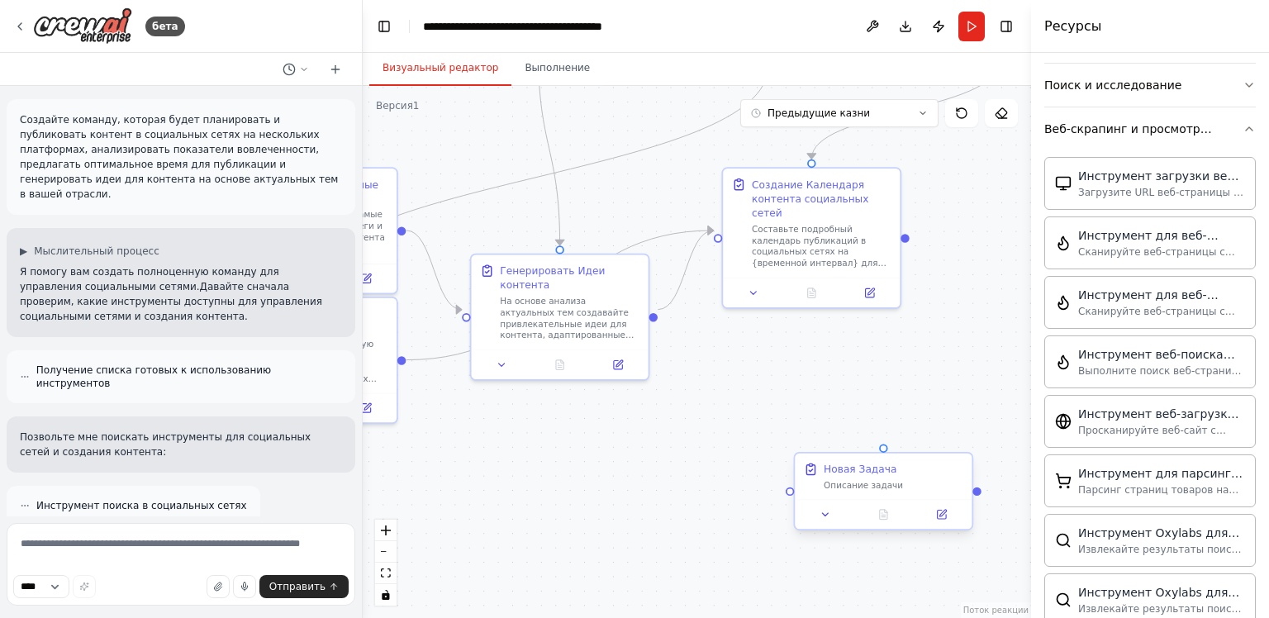
click at [929, 499] on div at bounding box center [883, 514] width 177 height 30
click at [961, 440] on icon at bounding box center [959, 438] width 7 height 9
click at [909, 433] on ya-tr-span "Подтвердить" at bounding box center [897, 438] width 69 height 12
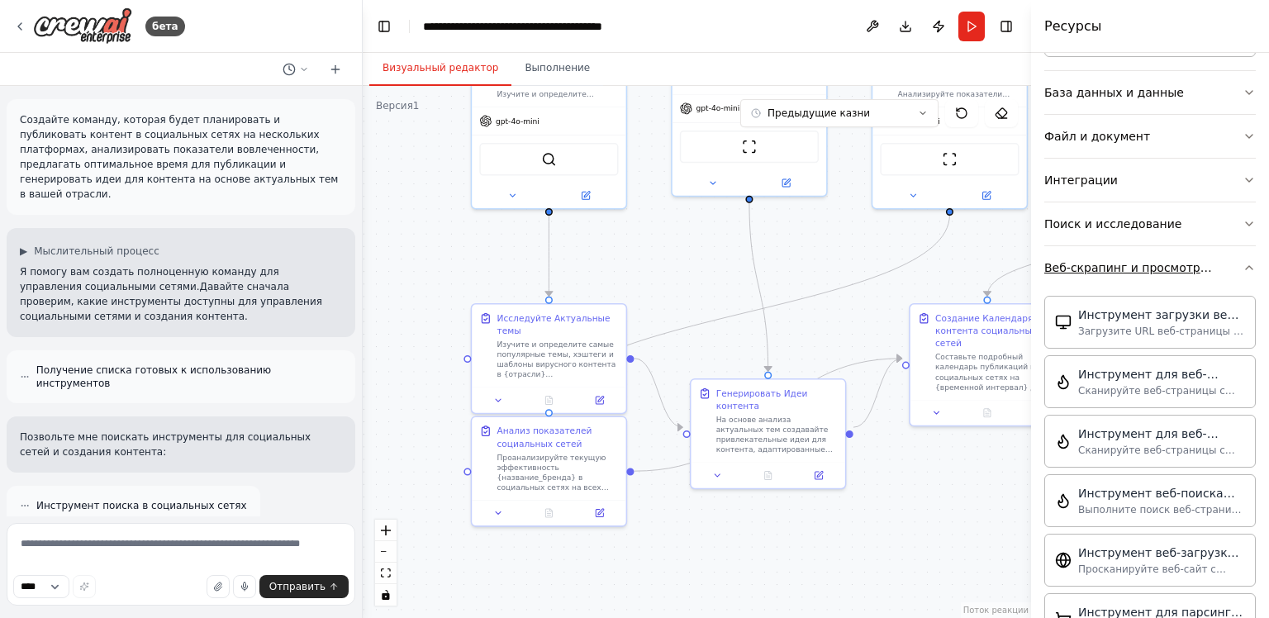
scroll to position [496, 0]
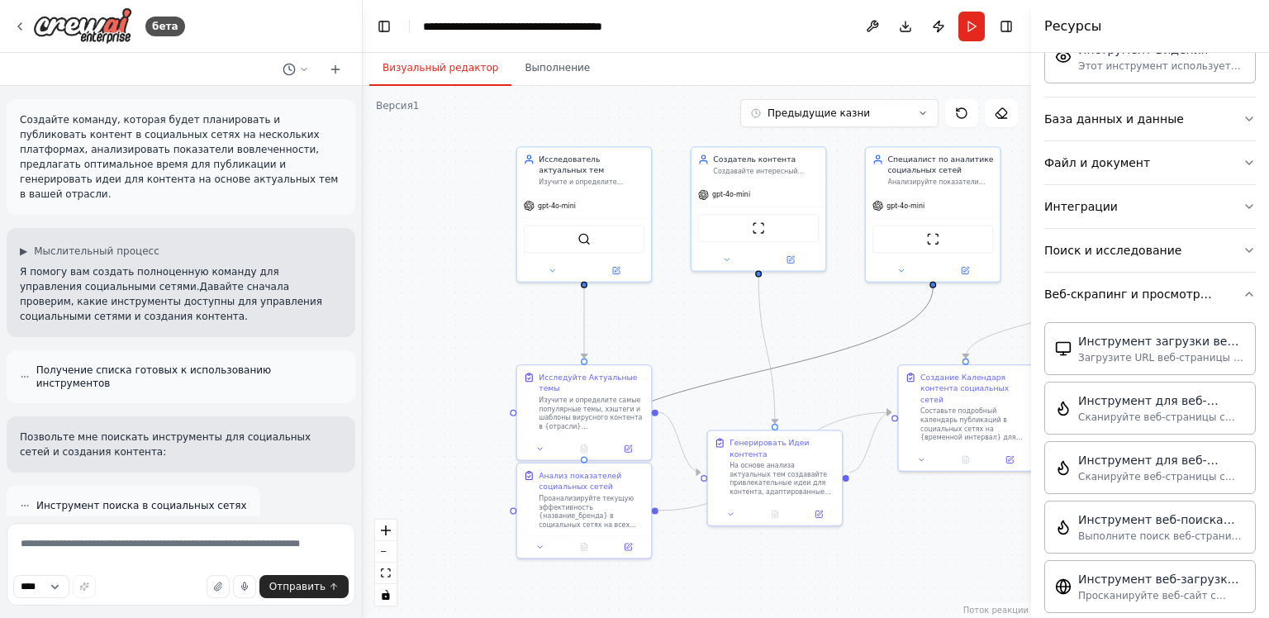
drag, startPoint x: 916, startPoint y: 316, endPoint x: 742, endPoint y: 334, distance: 174.4
click at [742, 334] on div ".deletable-edge-delete-btn { width: 20px; height: 20px; border: 0px solid #ffff…" at bounding box center [697, 352] width 668 height 532
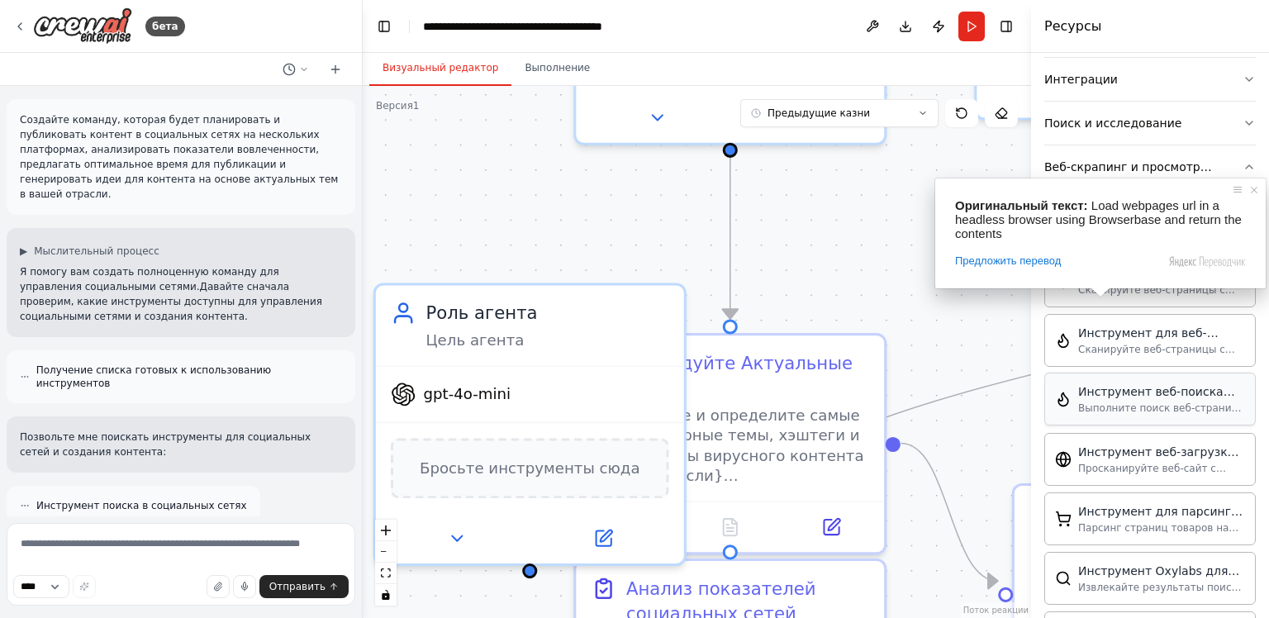
scroll to position [661, 0]
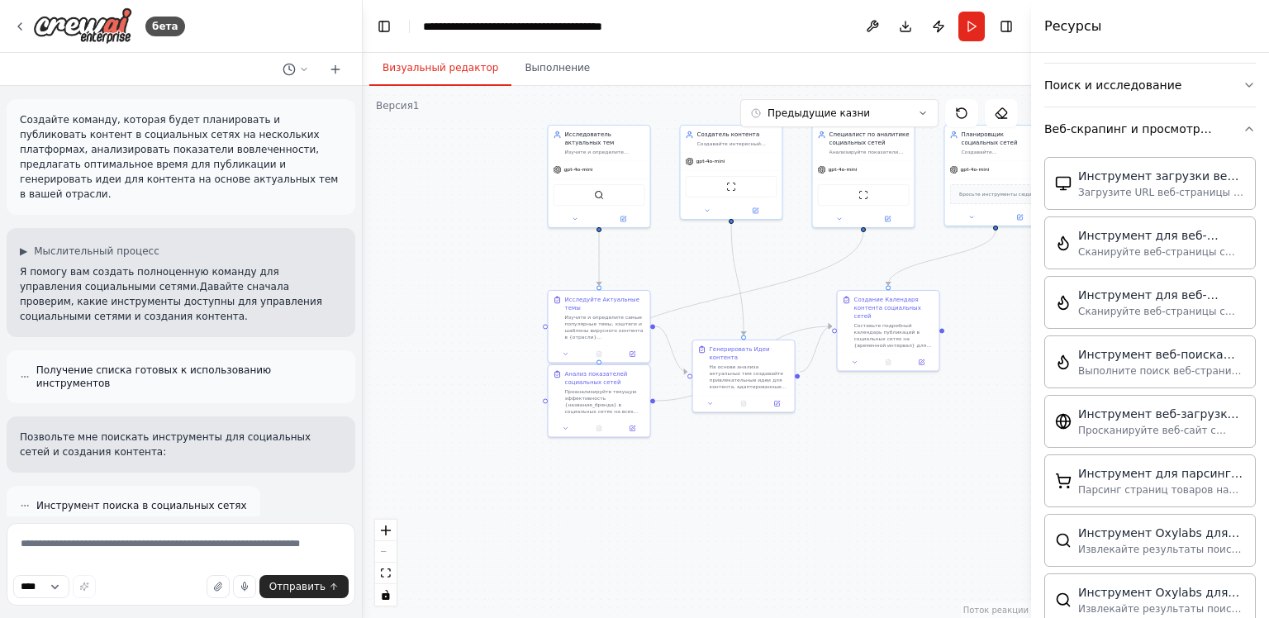
drag, startPoint x: 745, startPoint y: 482, endPoint x: 451, endPoint y: 446, distance: 295.5
click at [451, 446] on div ".deletable-edge-delete-btn { width: 20px; height: 20px; border: 0px solid #ffff…" at bounding box center [697, 352] width 668 height 532
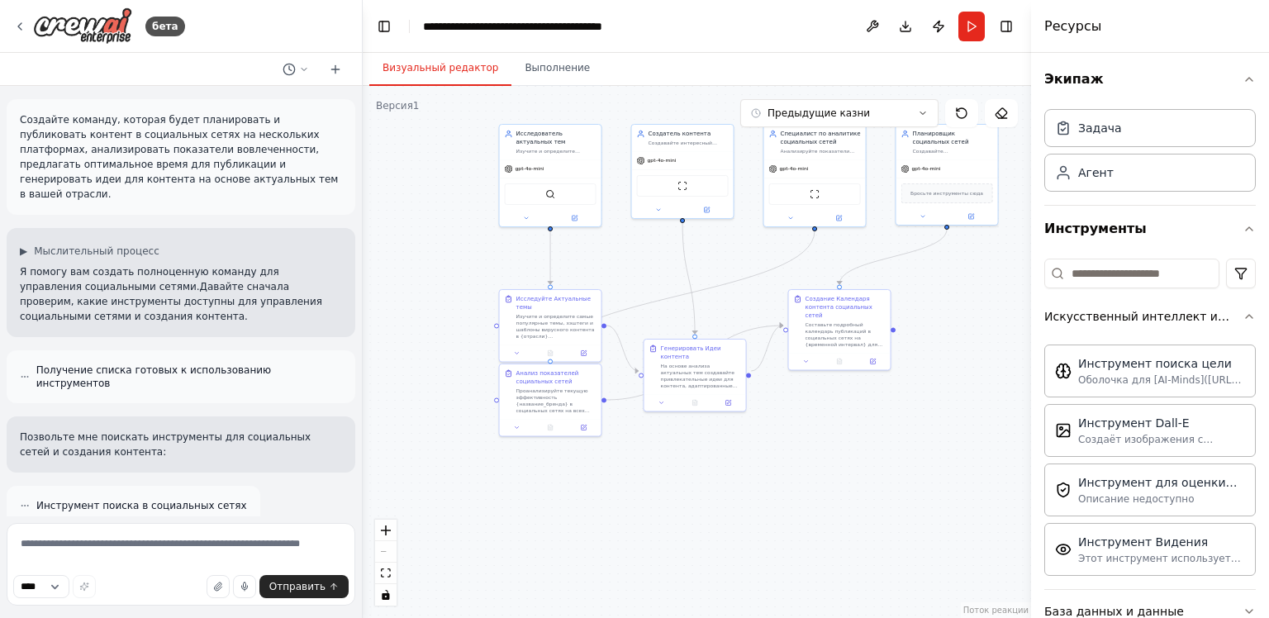
scroll to position [0, 0]
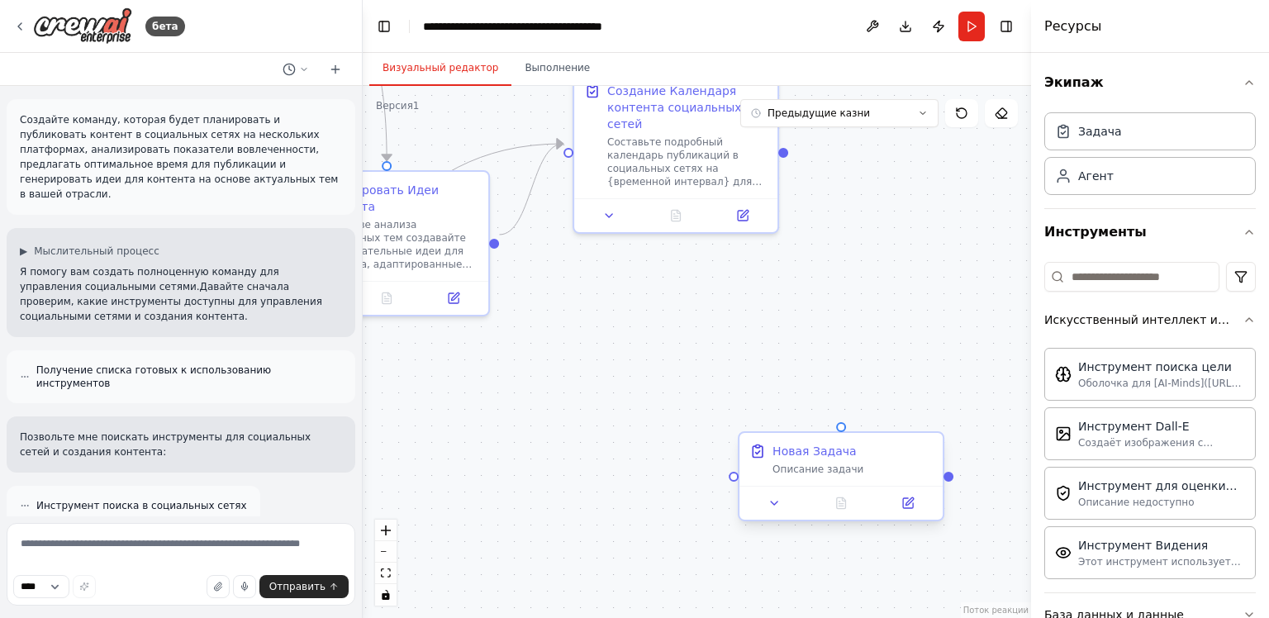
click at [892, 451] on div "Новая Задача" at bounding box center [853, 451] width 160 height 17
click at [965, 116] on icon at bounding box center [961, 113] width 13 height 13
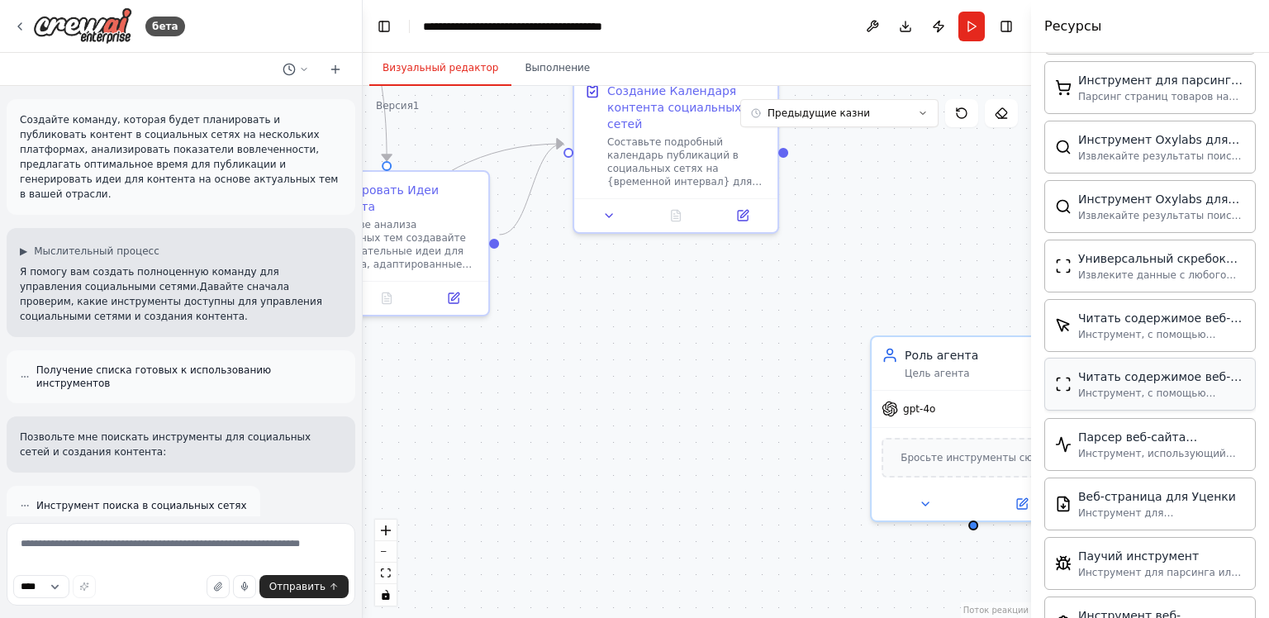
scroll to position [1035, 0]
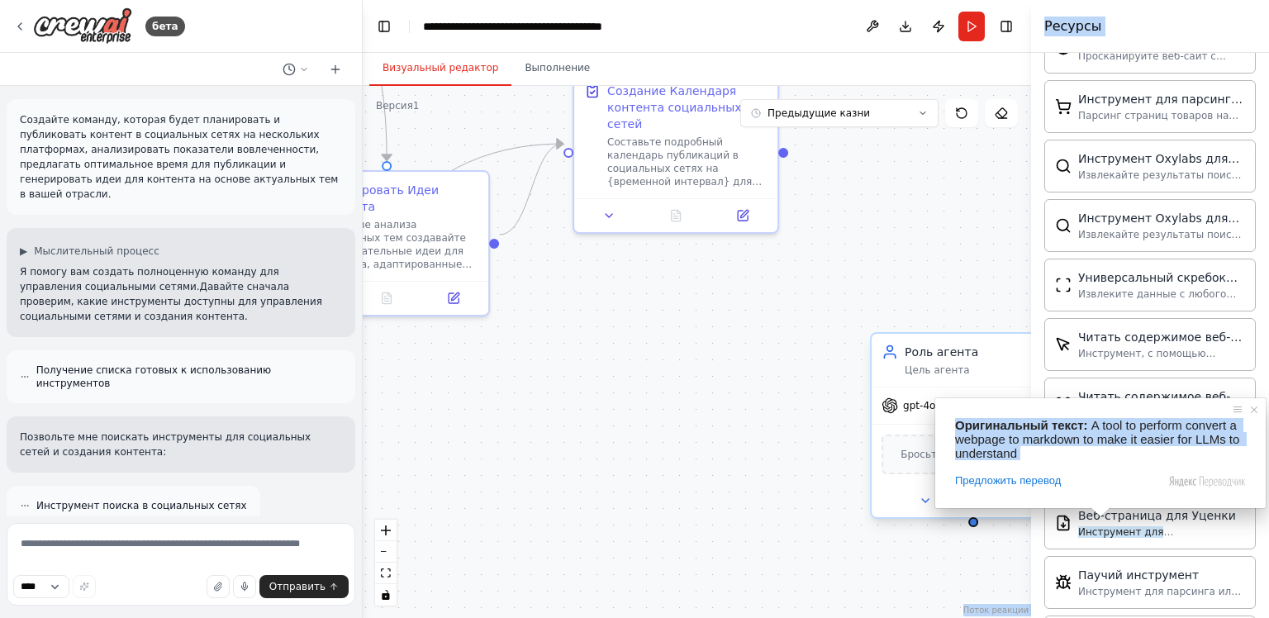
drag, startPoint x: 1130, startPoint y: 516, endPoint x: 904, endPoint y: 446, distance: 236.3
click at [904, 446] on body "бета Создайте команду, которая будет планировать и публиковать контент в социал…" at bounding box center [634, 309] width 1269 height 618
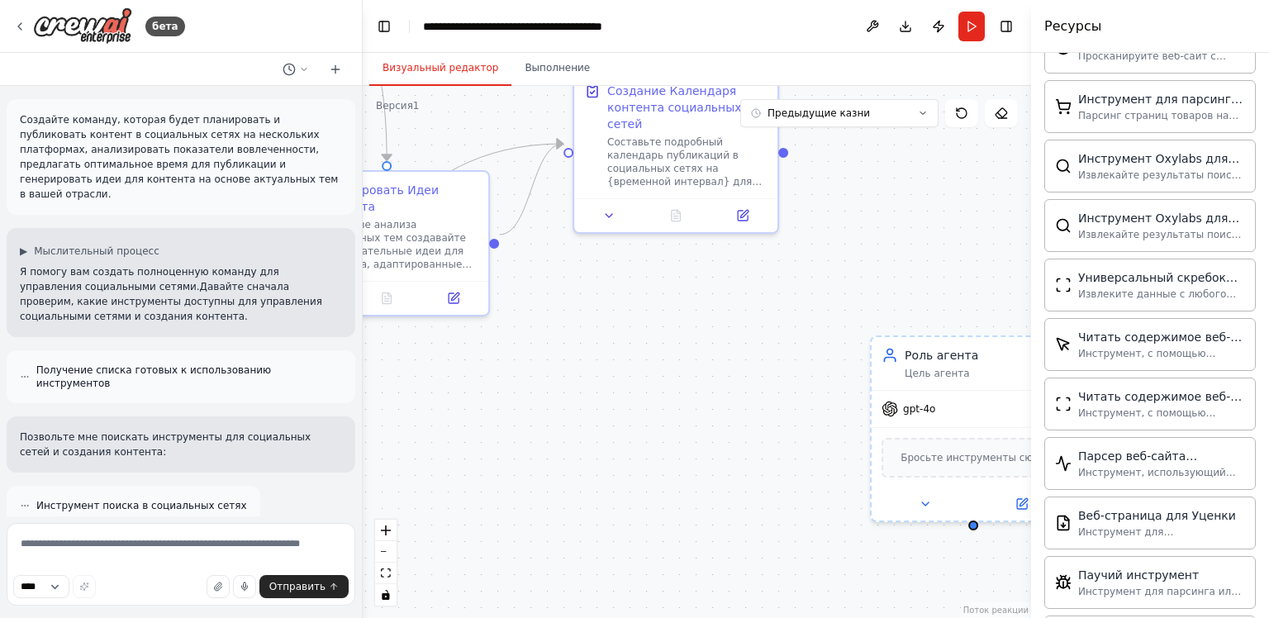
click at [816, 71] on div "Визуальный редактор Выполнение" at bounding box center [697, 69] width 668 height 33
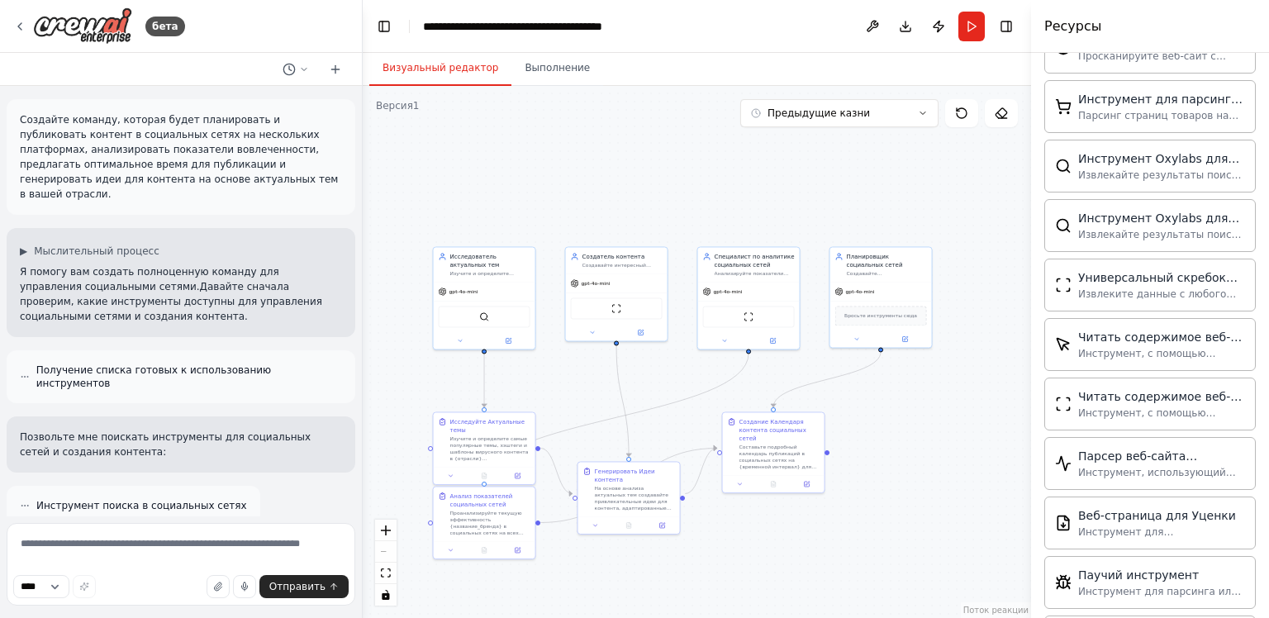
drag, startPoint x: 714, startPoint y: 332, endPoint x: 822, endPoint y: 506, distance: 204.5
click at [822, 506] on div ".deletable-edge-delete-btn { width: 20px; height: 20px; border: 0px solid #ffff…" at bounding box center [697, 352] width 668 height 532
click at [806, 453] on div "Составьте подробный календарь публикаций в социальных сетях на {временной интер…" at bounding box center [780, 455] width 80 height 26
click at [816, 395] on icon at bounding box center [811, 395] width 10 height 10
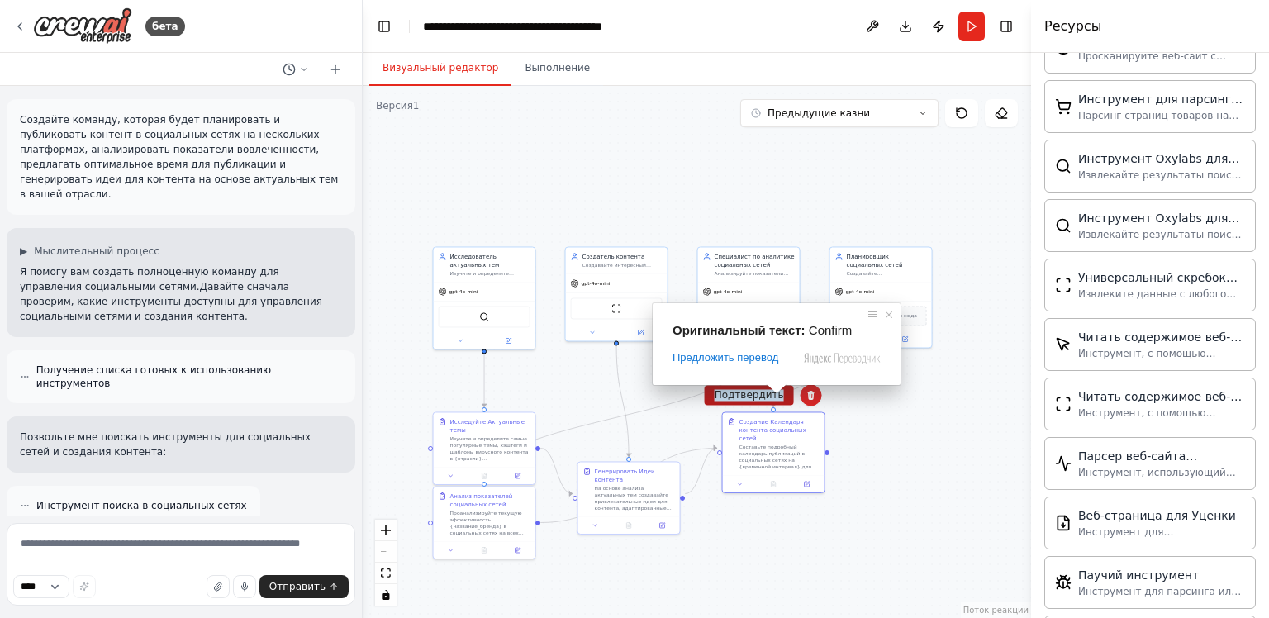
click at [754, 400] on ya-tr-span "Подтвердить" at bounding box center [749, 395] width 69 height 12
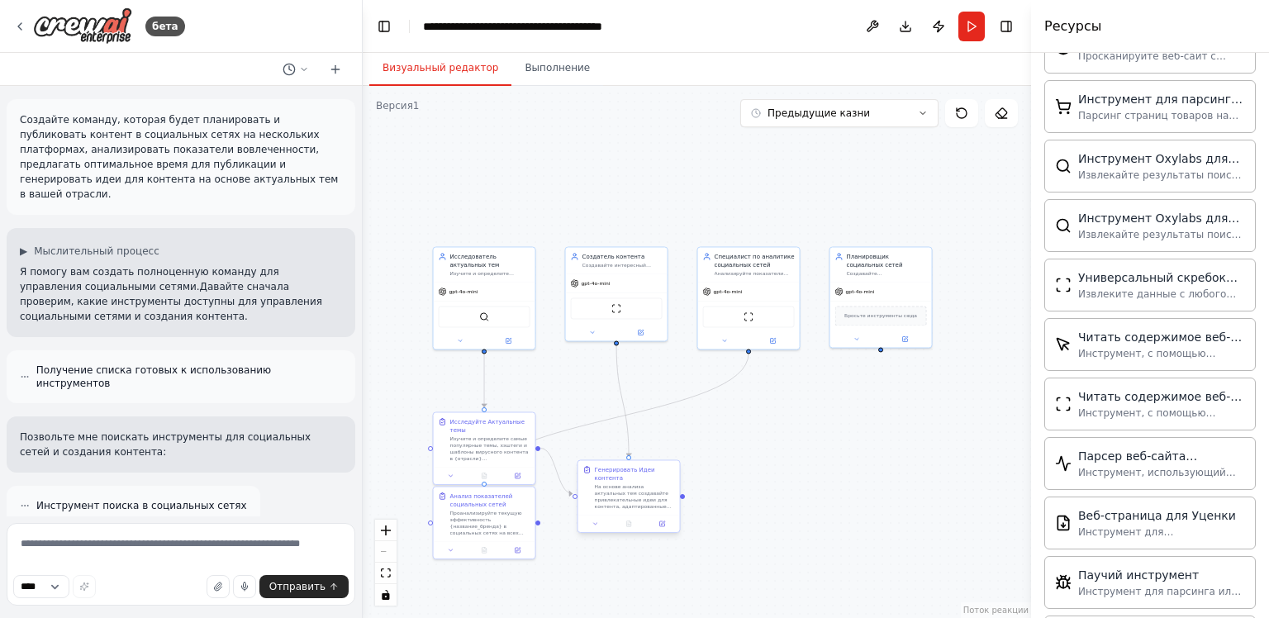
click at [654, 484] on ya-tr-span "На основе анализа актуальных тем создавайте привлекательные идеи для контента, …" at bounding box center [633, 510] width 77 height 52
click at [662, 453] on button at bounding box center [666, 444] width 21 height 21
click at [639, 445] on ya-tr-span "Подтвердить" at bounding box center [604, 445] width 69 height 12
click at [486, 453] on ya-tr-span "Изучите и определите самые популярные темы, хэштеги и шаблоны вирусного контент…" at bounding box center [489, 451] width 78 height 32
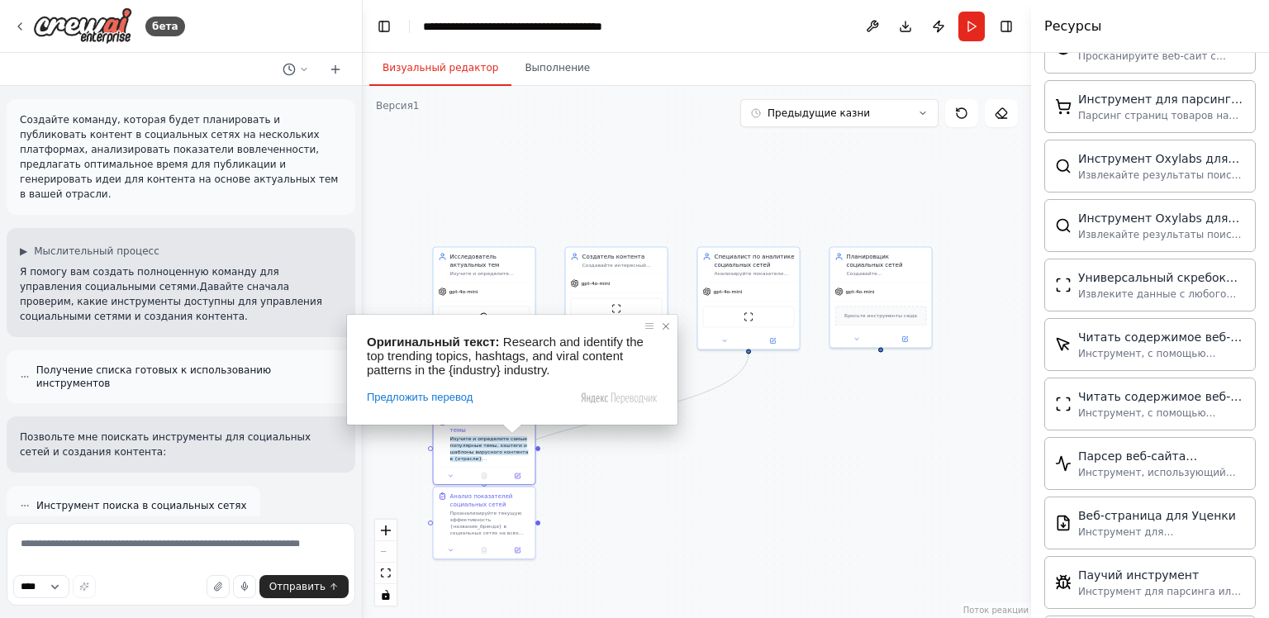
click at [664, 327] on span at bounding box center [666, 326] width 17 height 17
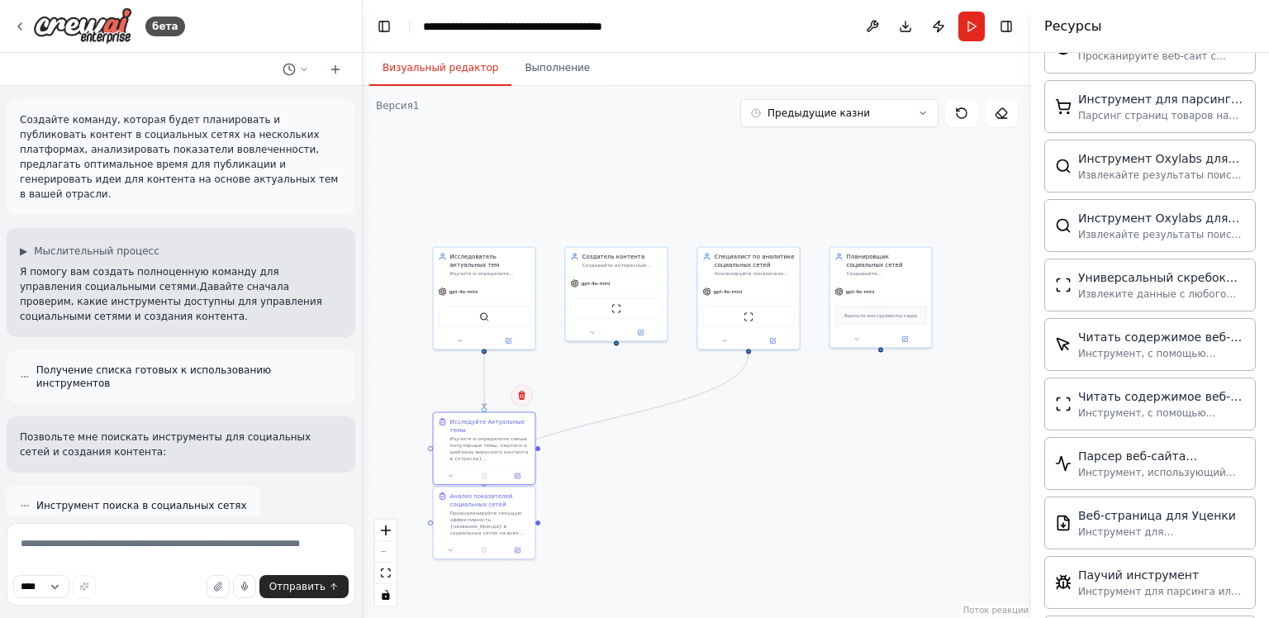
click at [520, 392] on icon at bounding box center [521, 395] width 7 height 9
click at [476, 401] on ya-tr-span "Подтвердить" at bounding box center [460, 395] width 69 height 12
click at [501, 496] on ya-tr-span "Анализ показателей социальных сетей" at bounding box center [481, 498] width 63 height 15
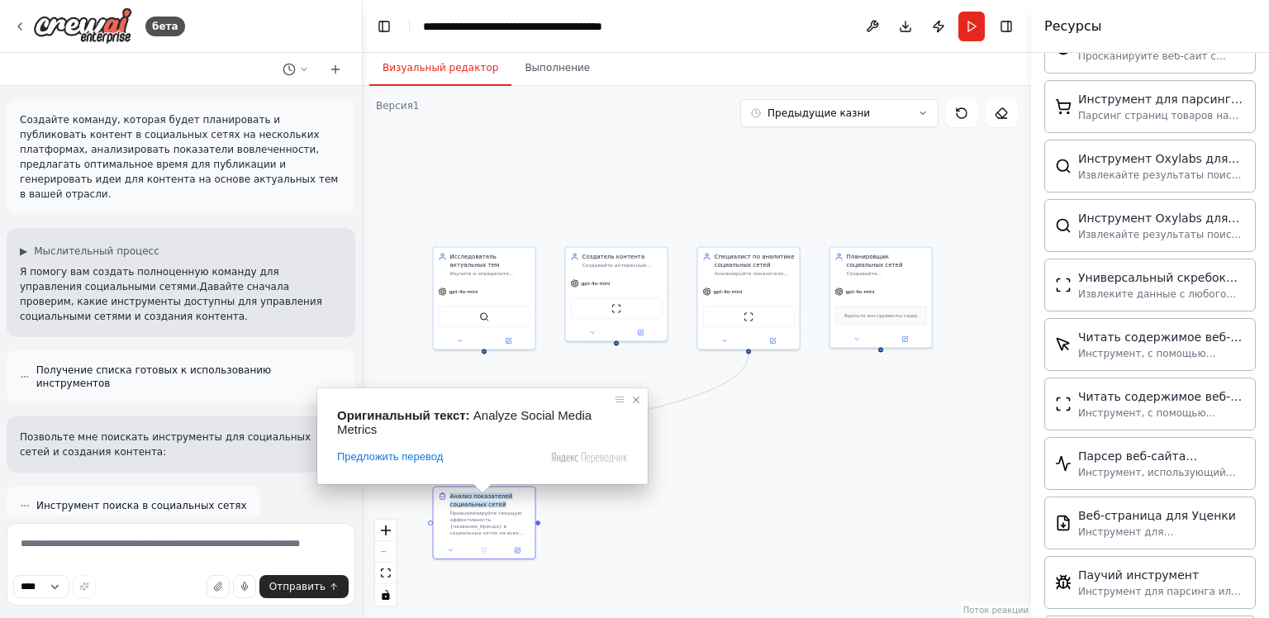
click at [635, 396] on span at bounding box center [636, 400] width 17 height 17
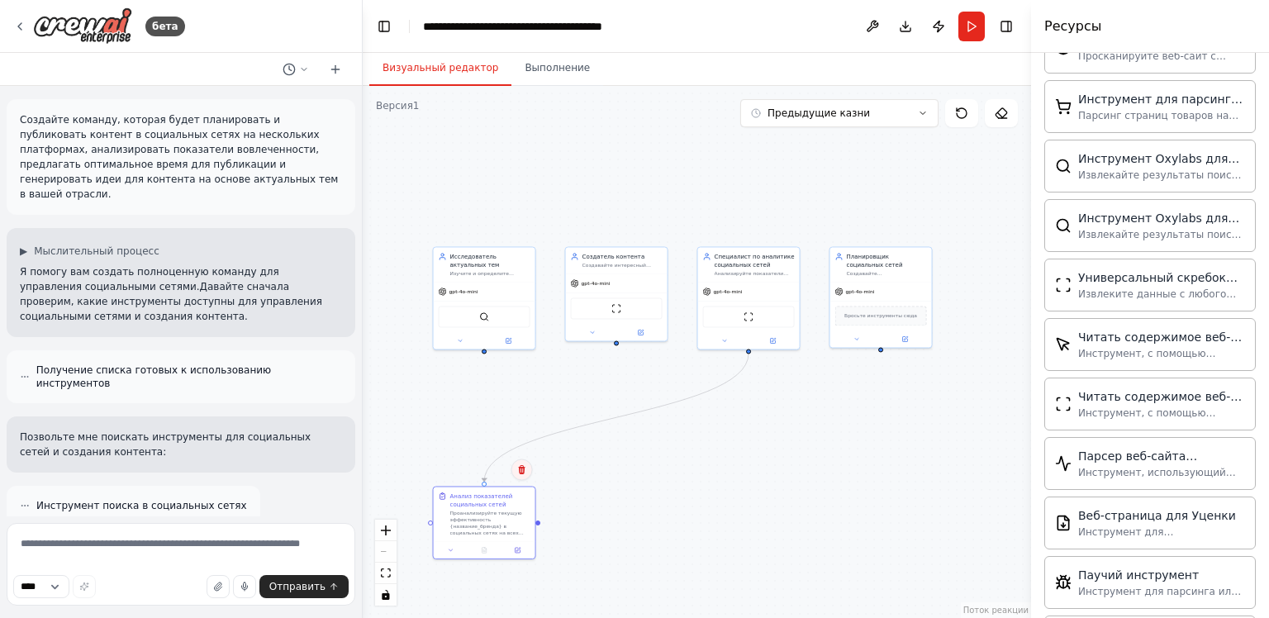
click at [522, 464] on button at bounding box center [521, 469] width 21 height 21
click at [461, 473] on ya-tr-span "Подтвердить" at bounding box center [460, 470] width 69 height 12
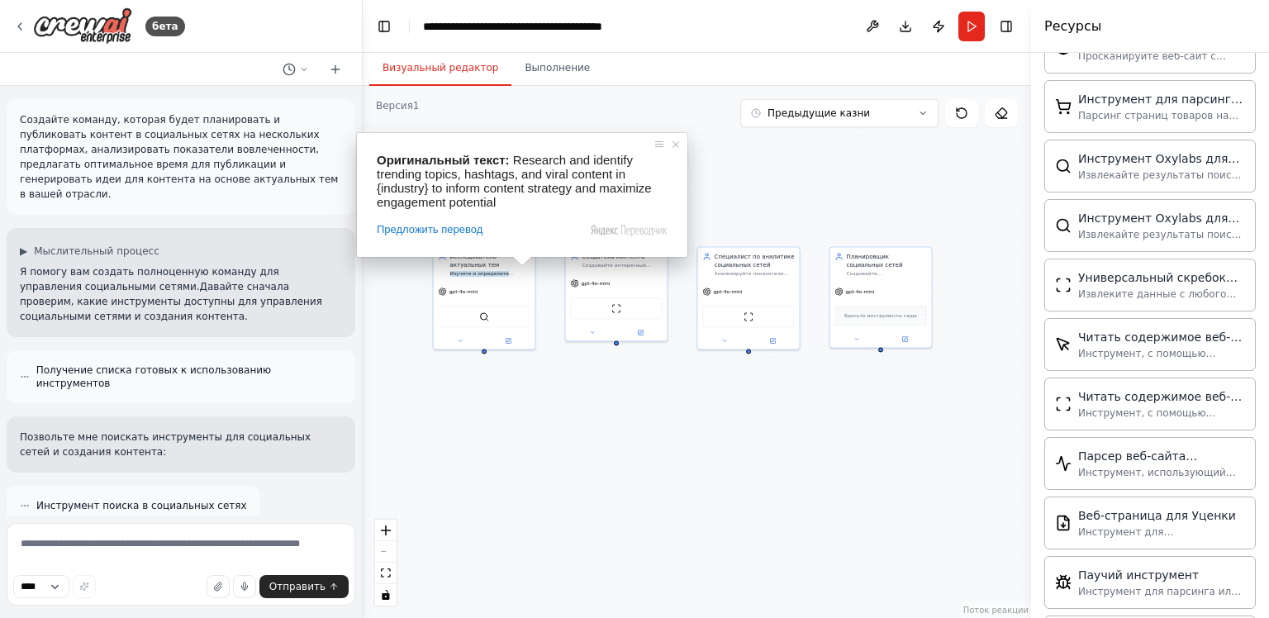
click at [522, 237] on div "Предложить перевод" at bounding box center [522, 229] width 291 height 15
click at [507, 294] on div "gpt-4o-mini" at bounding box center [485, 290] width 102 height 18
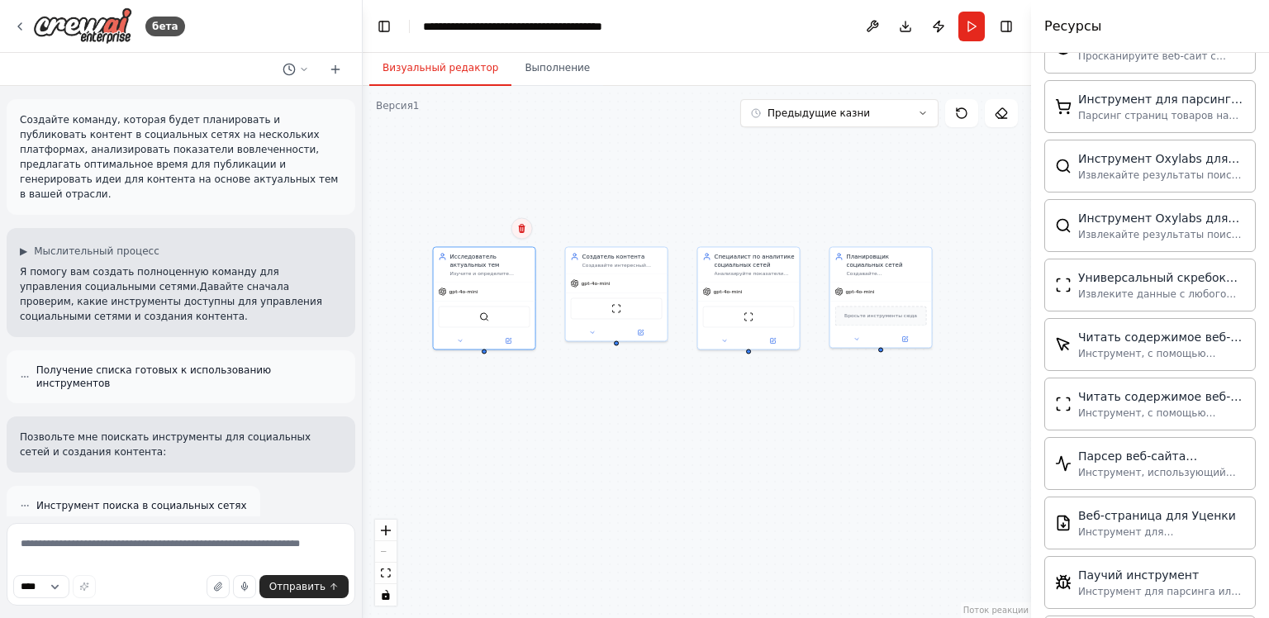
click at [530, 224] on button at bounding box center [521, 227] width 21 height 21
click at [490, 229] on ya-tr-span "Подтвердить" at bounding box center [460, 228] width 69 height 12
click at [630, 268] on div "Создатель контента Создавайте интересный контент для социальных сетей с учетом …" at bounding box center [617, 258] width 102 height 26
click at [656, 228] on body "бета Создайте команду, которая будет планировать и публиковать контент в социал…" at bounding box center [634, 309] width 1269 height 618
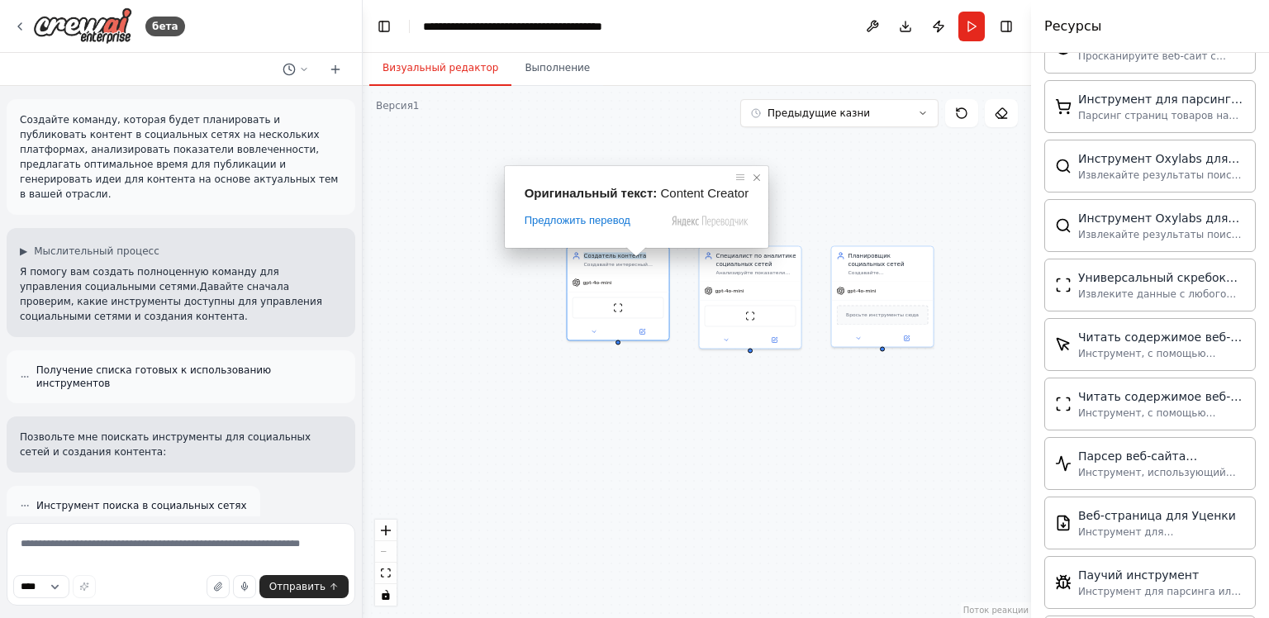
click at [749, 178] on span at bounding box center [757, 177] width 17 height 17
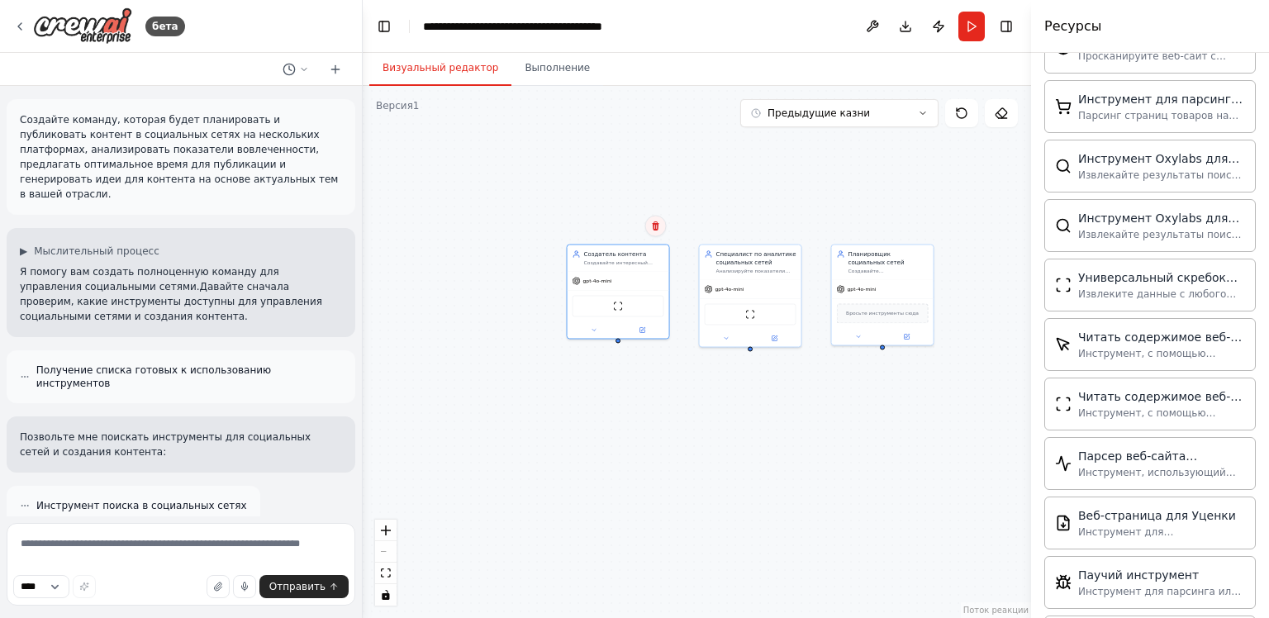
click at [648, 229] on button at bounding box center [655, 225] width 21 height 21
click at [656, 226] on icon at bounding box center [655, 225] width 7 height 9
click at [611, 225] on ya-tr-span "Подтвердить" at bounding box center [593, 226] width 69 height 12
click at [764, 253] on ya-tr-span "Специалист по аналитике социальных сетей" at bounding box center [756, 256] width 80 height 15
click at [785, 228] on icon at bounding box center [788, 226] width 10 height 10
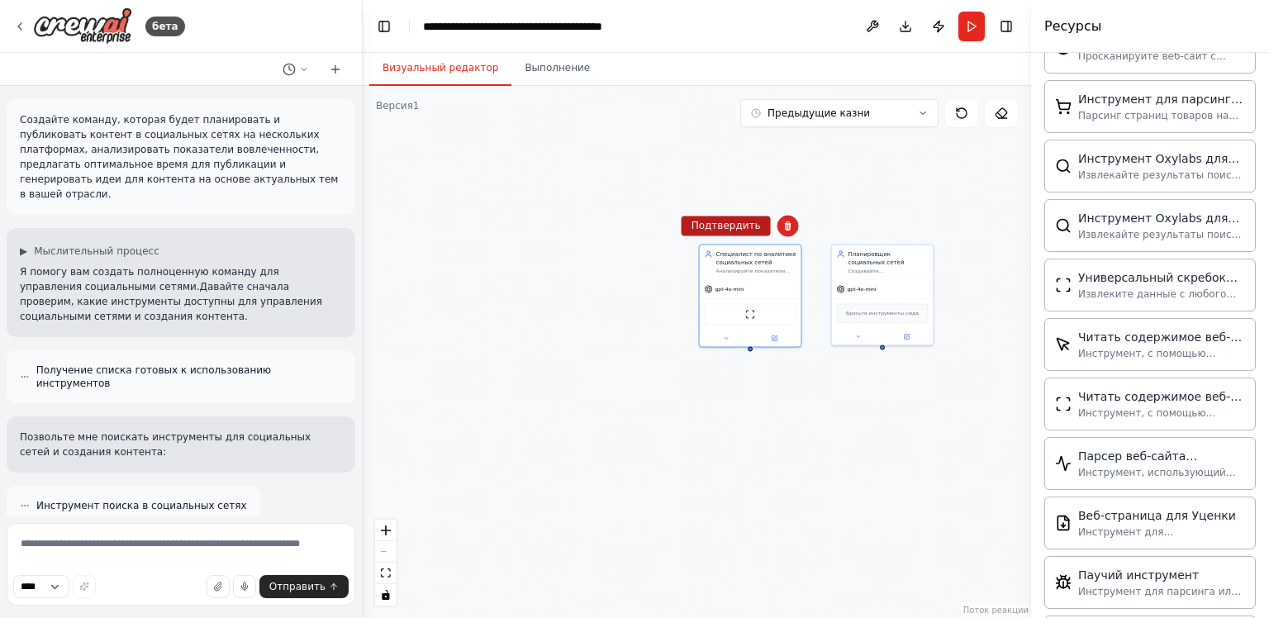
click at [744, 225] on ya-tr-span "Подтвердить" at bounding box center [726, 226] width 69 height 12
click at [898, 274] on div "Планировщик социальных сетей Создавайте оптимизированные графики публикаций и к…" at bounding box center [883, 260] width 102 height 35
click at [928, 228] on button at bounding box center [920, 225] width 21 height 21
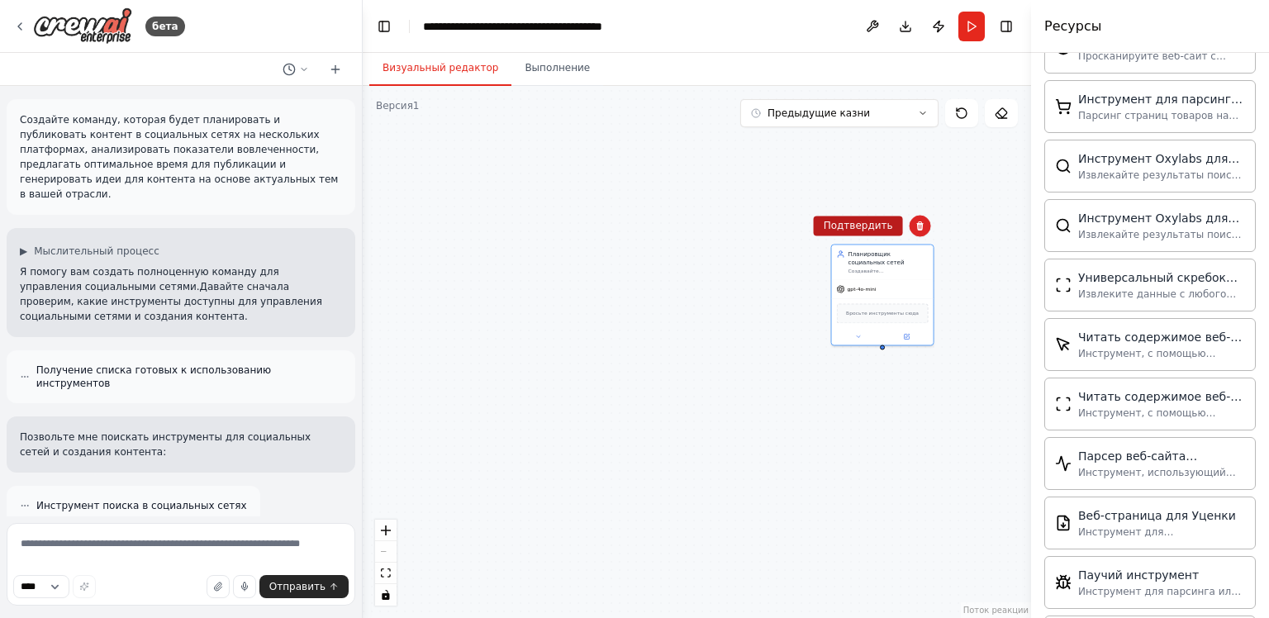
click at [863, 220] on ya-tr-span "Подтвердить" at bounding box center [858, 226] width 69 height 12
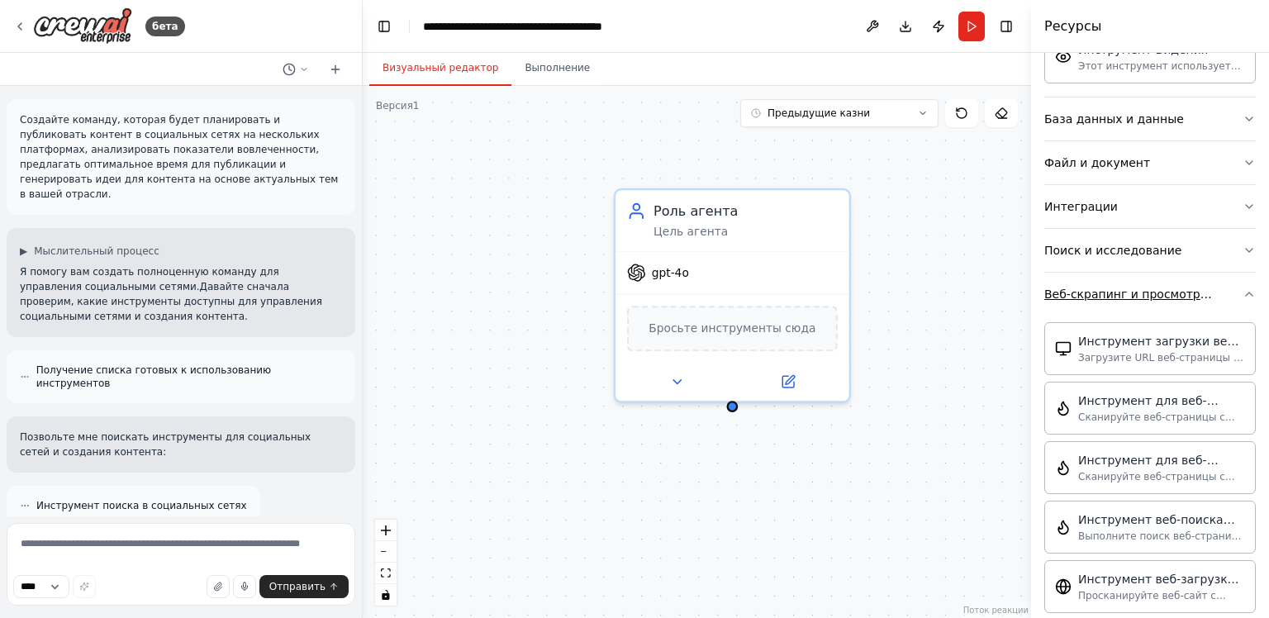
scroll to position [165, 0]
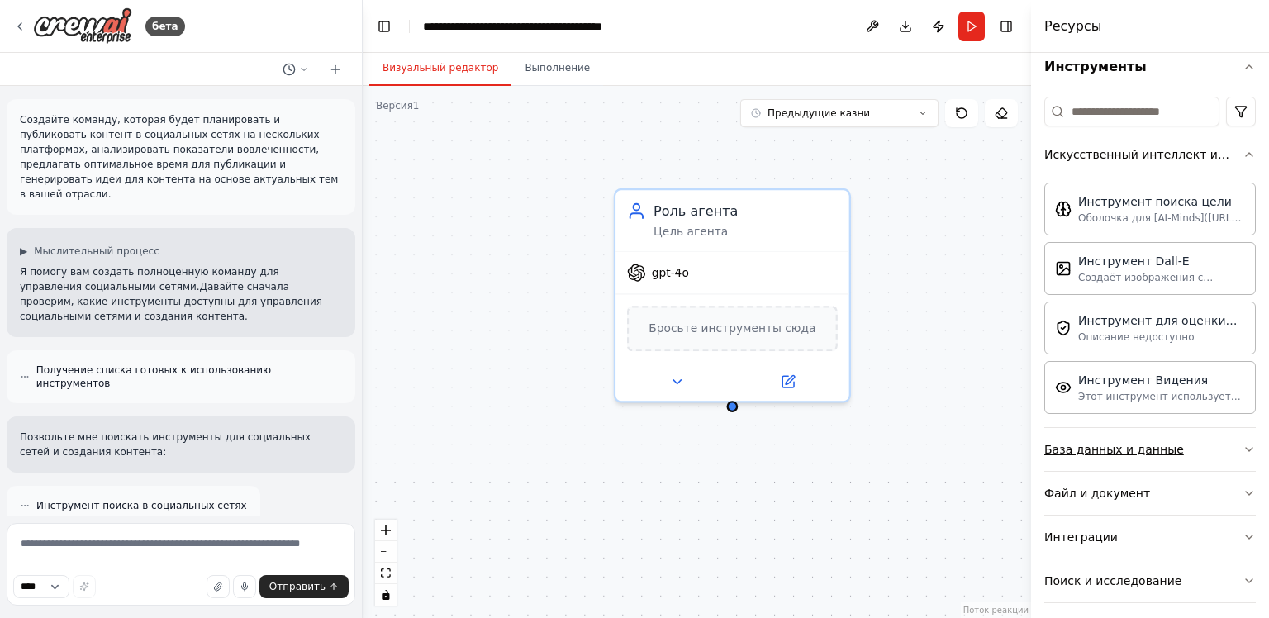
click at [1106, 444] on ya-tr-span "База данных и данные" at bounding box center [1114, 449] width 140 height 13
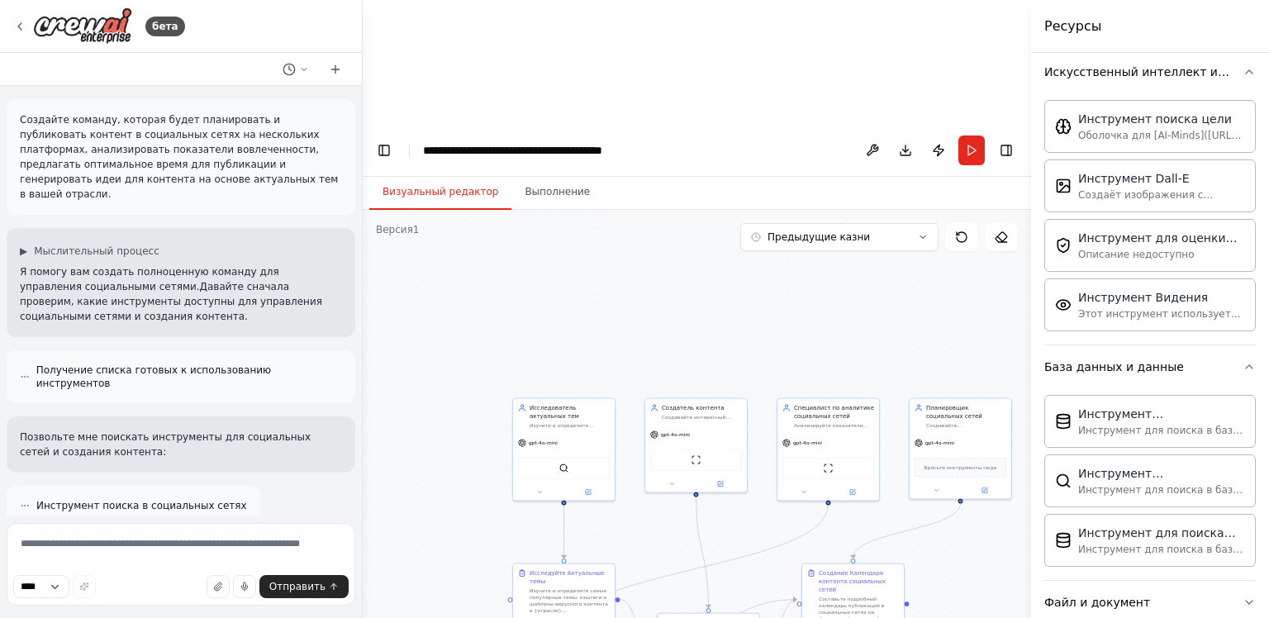
scroll to position [1858, 0]
